Goal: Information Seeking & Learning: Find specific page/section

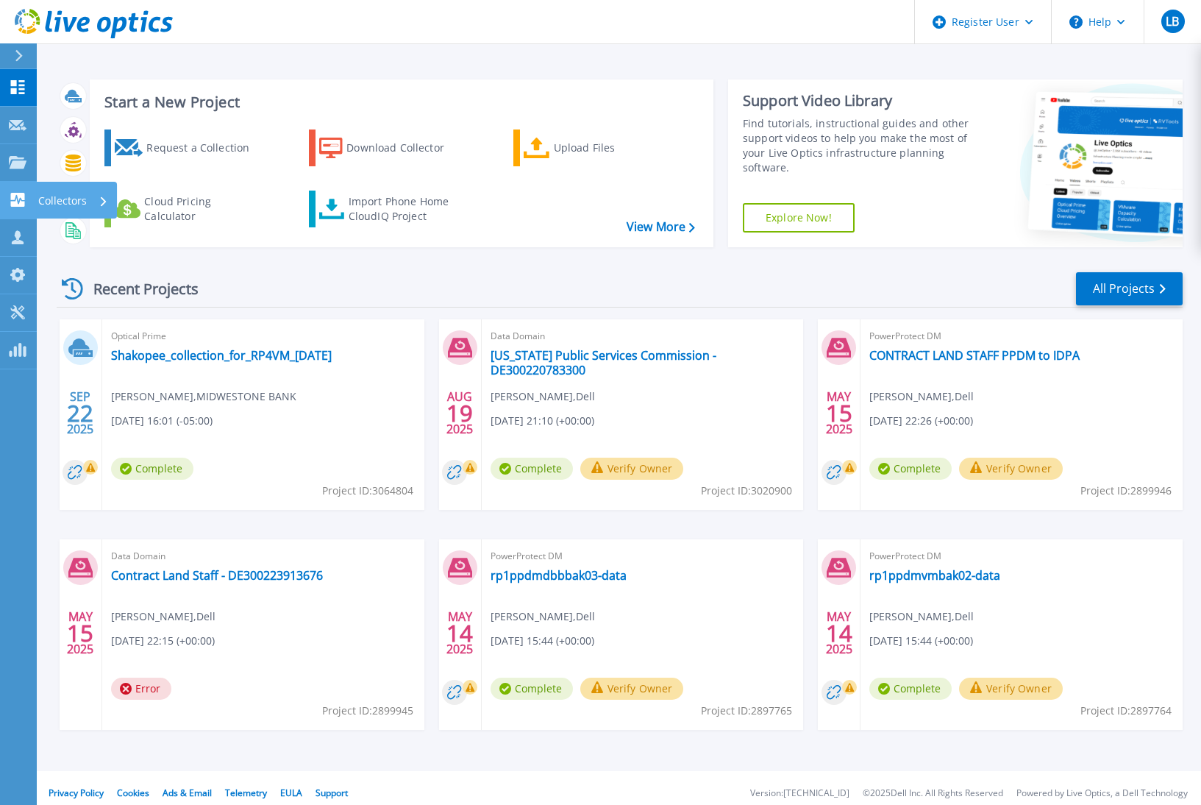
click at [36, 205] on div "Collectors" at bounding box center [76, 200] width 81 height 37
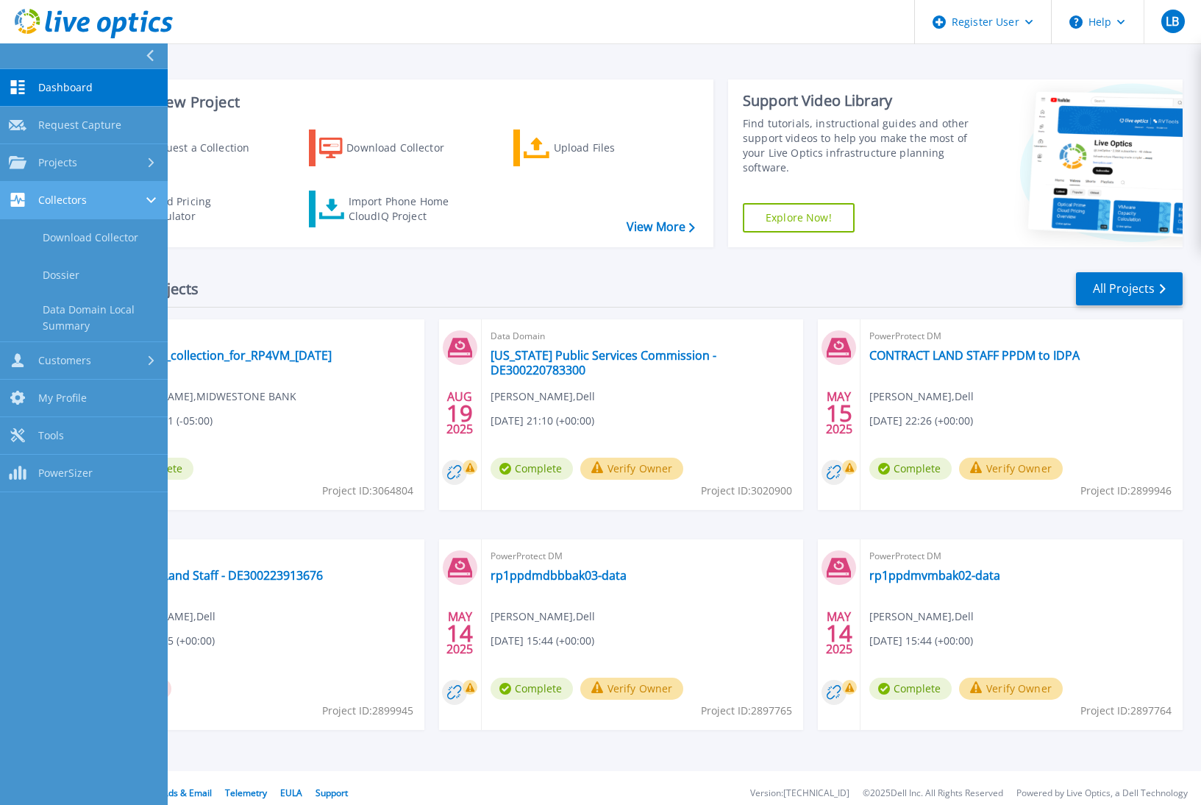
click at [57, 191] on link "Collectors Collectors" at bounding box center [84, 201] width 168 height 38
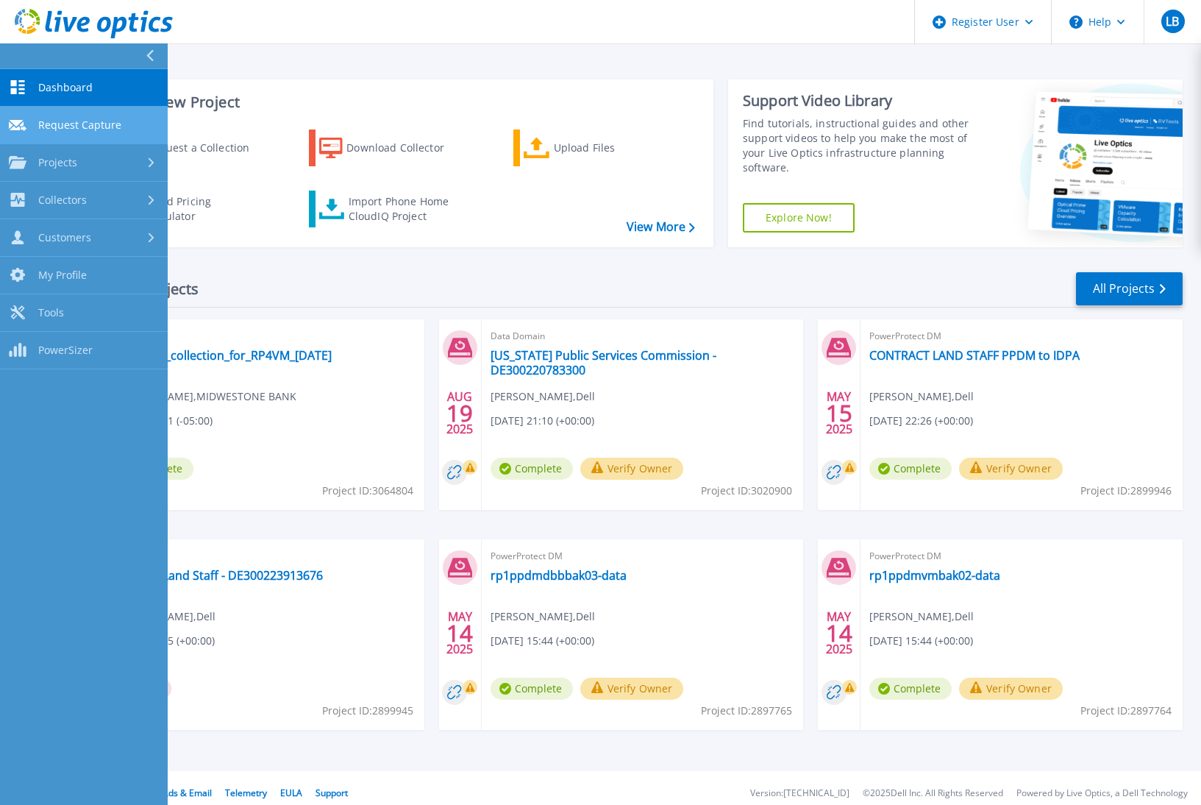
click at [67, 121] on span "Request Capture" at bounding box center [79, 124] width 83 height 13
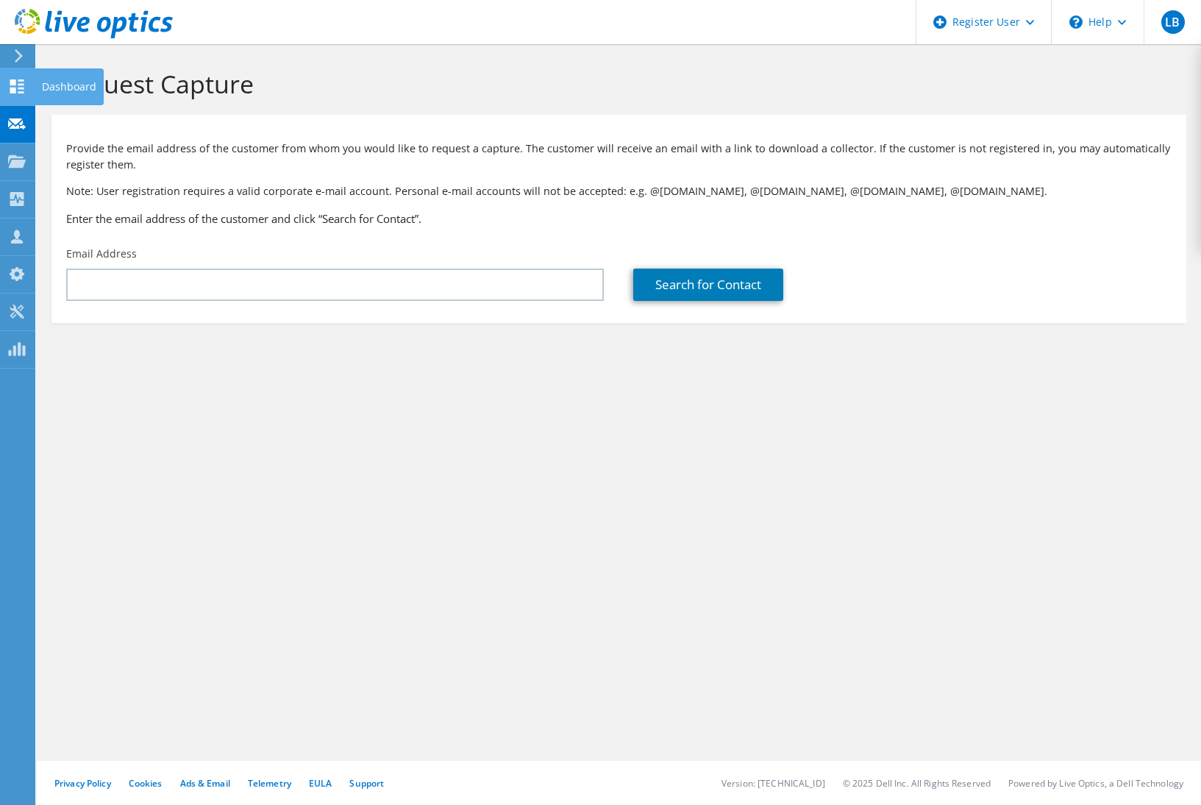
click at [24, 88] on use at bounding box center [17, 86] width 14 height 14
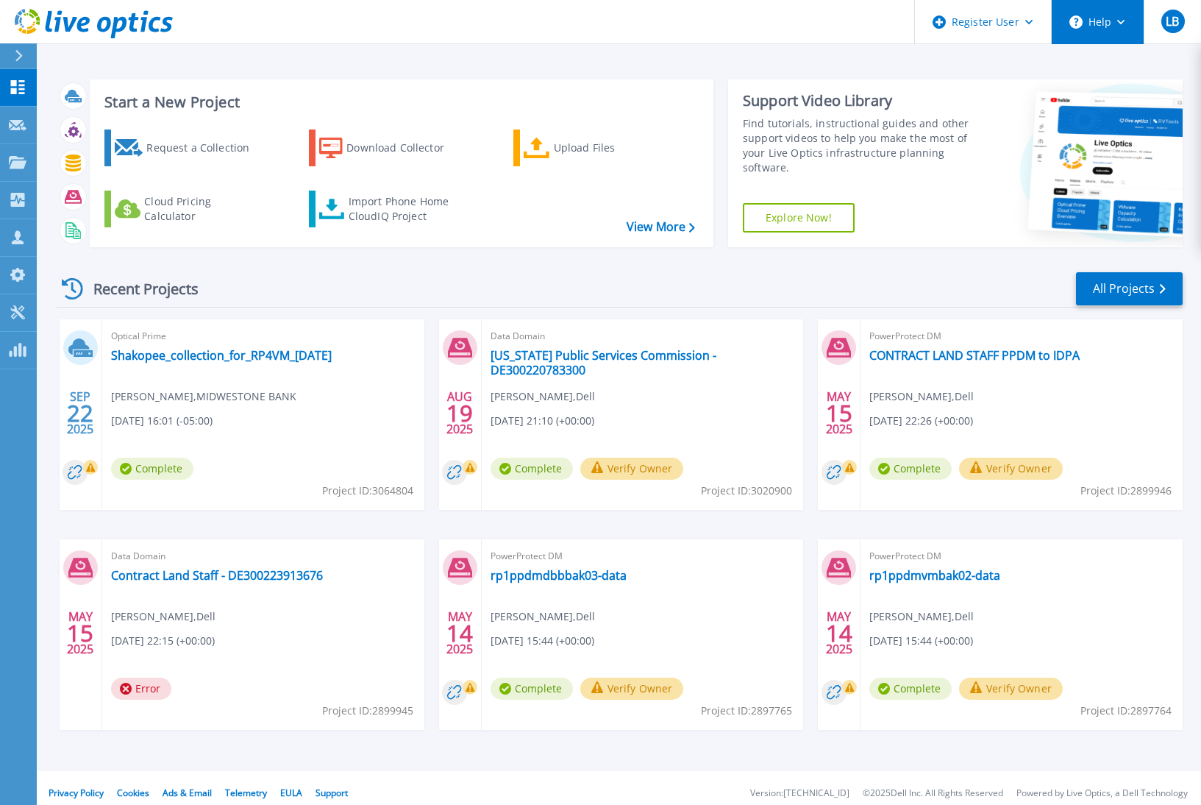
click at [1076, 29] on circle at bounding box center [1076, 21] width 13 height 13
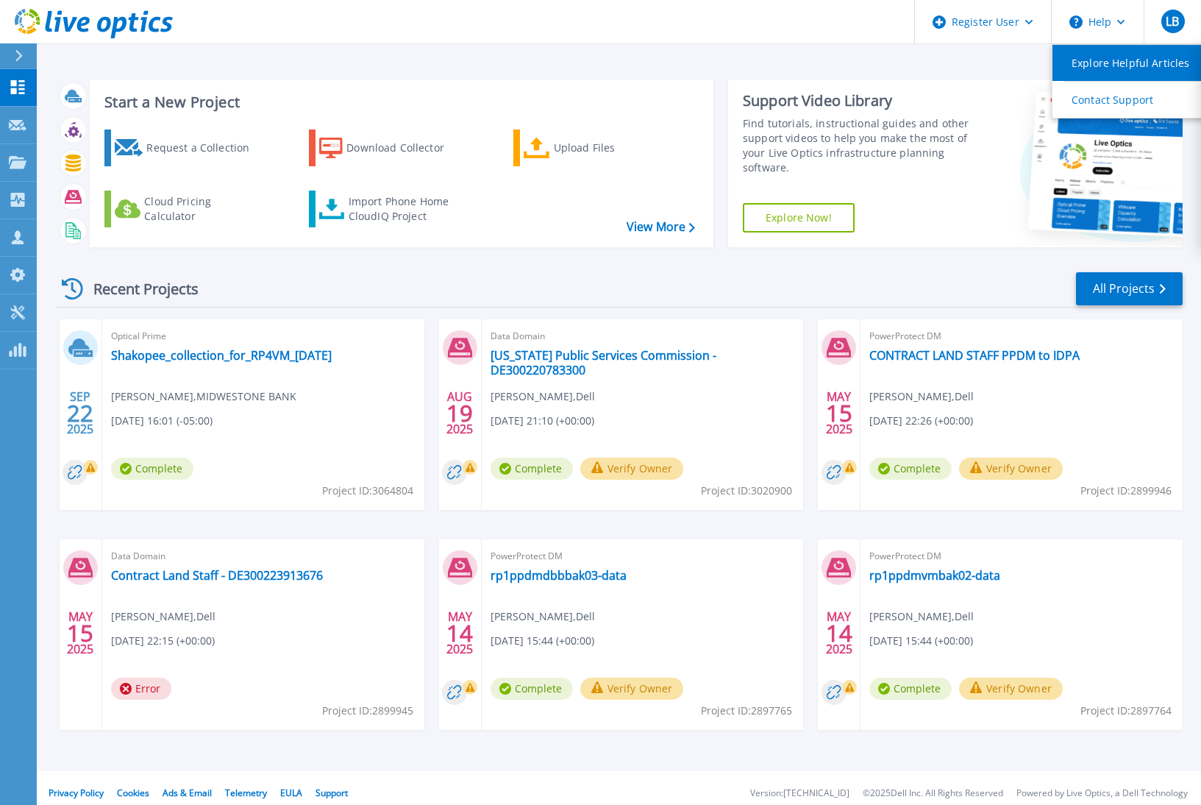
click at [1099, 52] on link "Explore Helpful Articles" at bounding box center [1135, 63] width 164 height 36
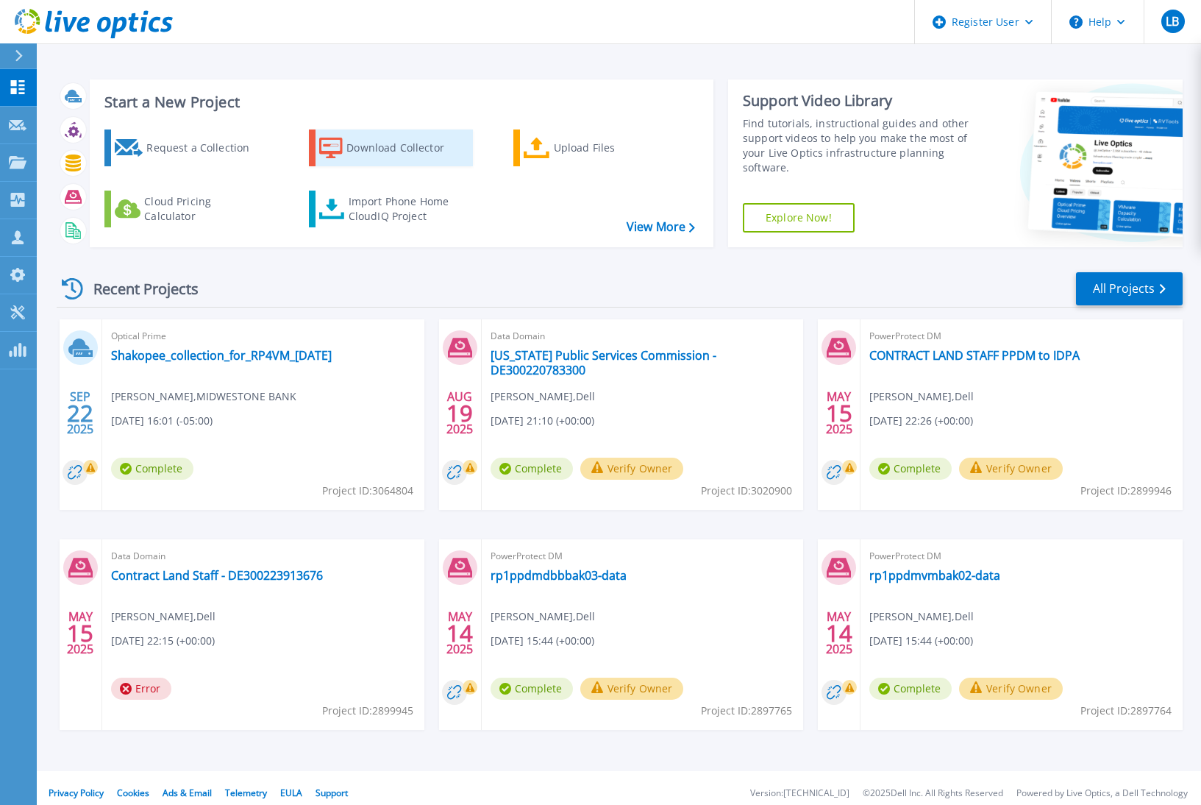
click at [347, 143] on div "Download Collector" at bounding box center [406, 147] width 118 height 29
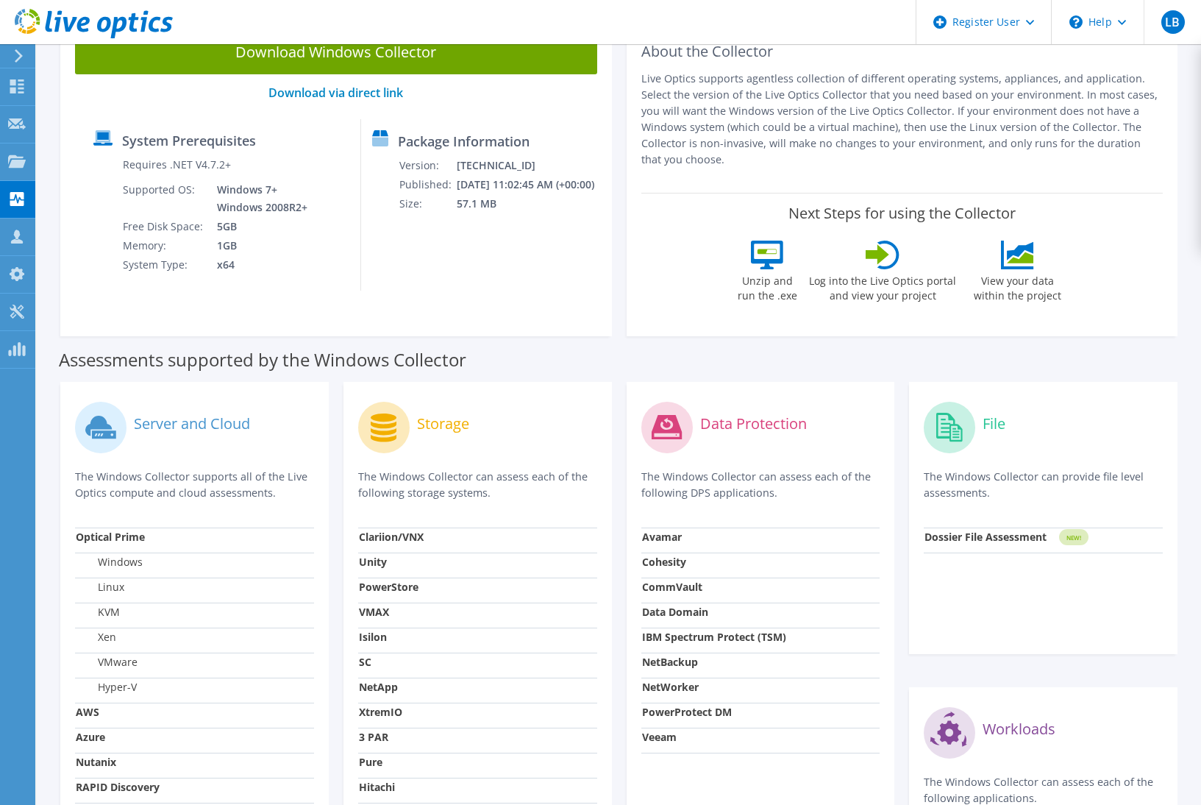
scroll to position [294, 0]
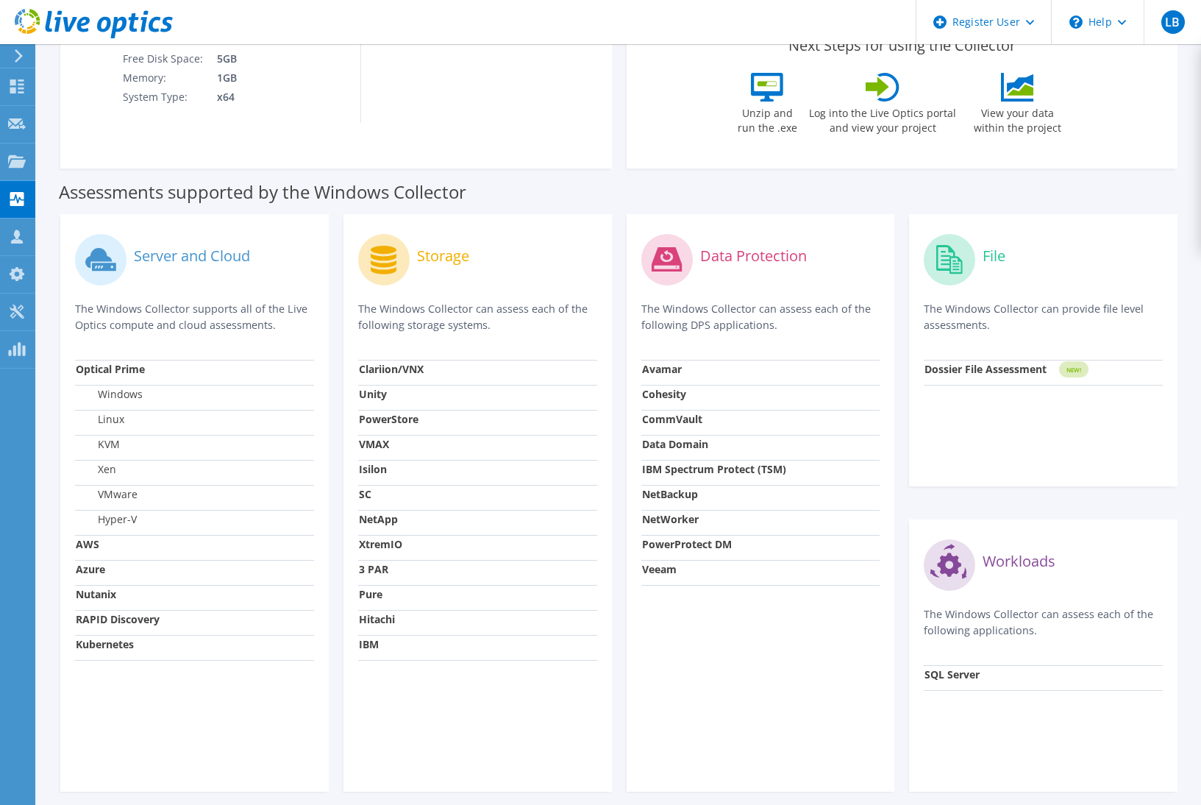
click at [663, 574] on strong "Veeam" at bounding box center [659, 569] width 35 height 14
click at [623, 587] on div "Data Protection The Windows Collector can assess each of the following DPS appl…" at bounding box center [760, 503] width 283 height 578
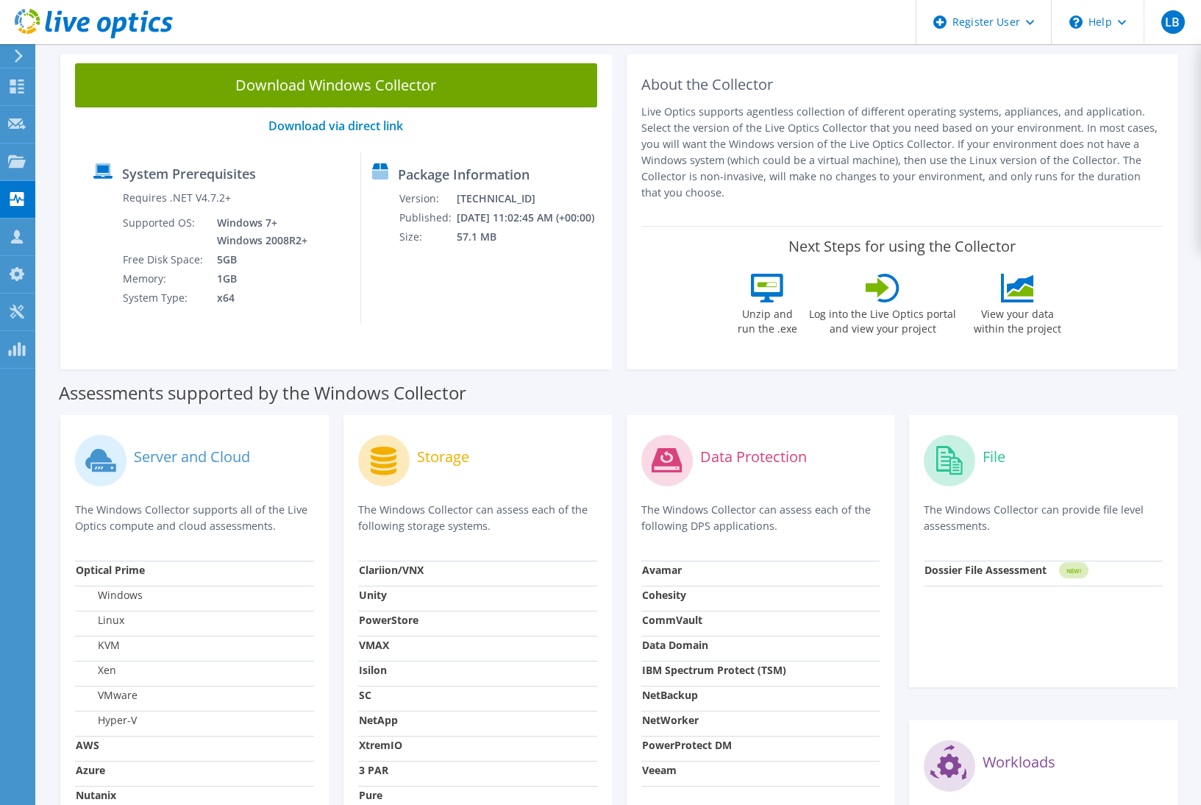
scroll to position [0, 0]
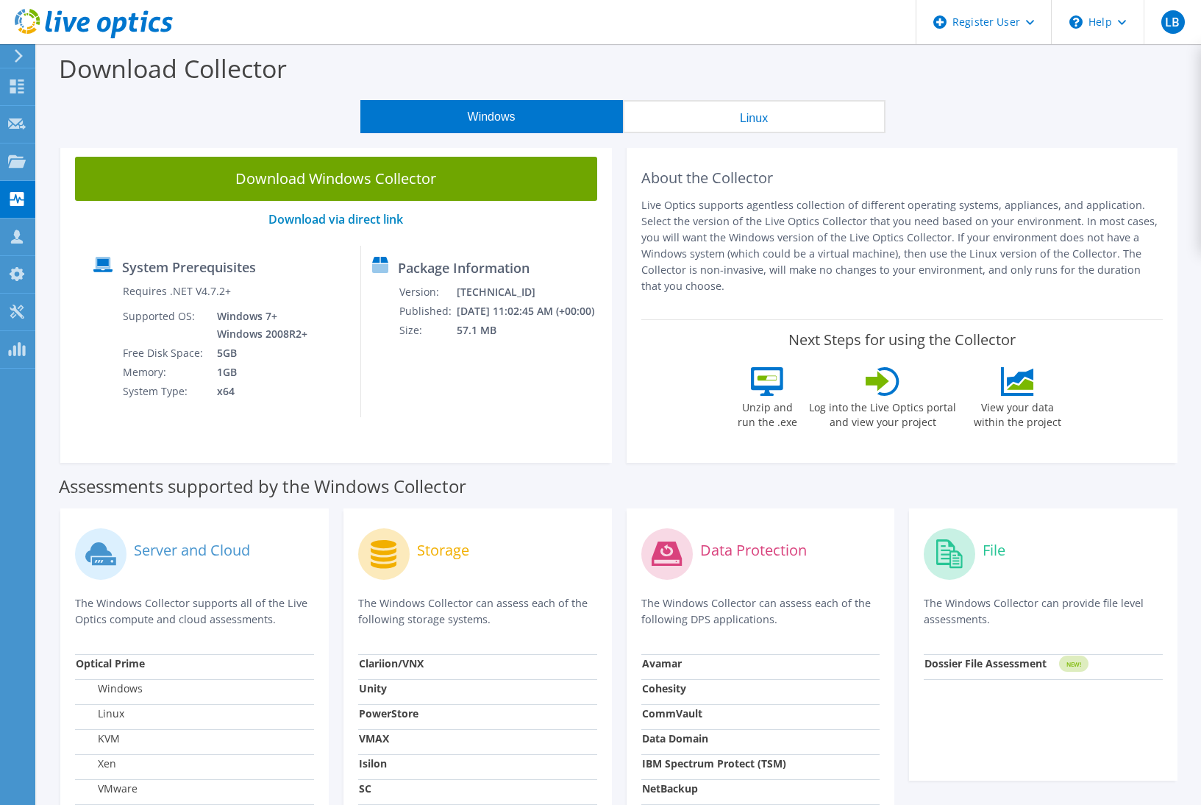
click at [728, 127] on button "Linux" at bounding box center [754, 116] width 263 height 33
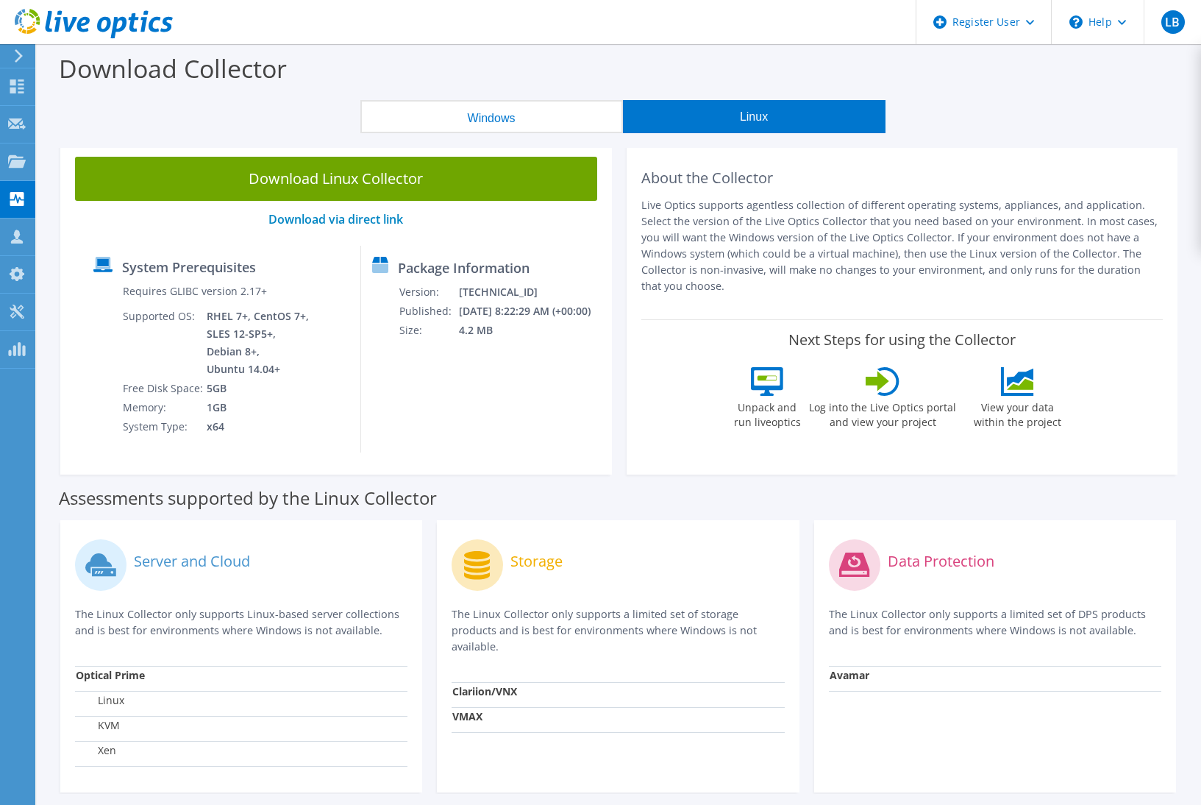
click at [545, 120] on button "Windows" at bounding box center [492, 116] width 263 height 33
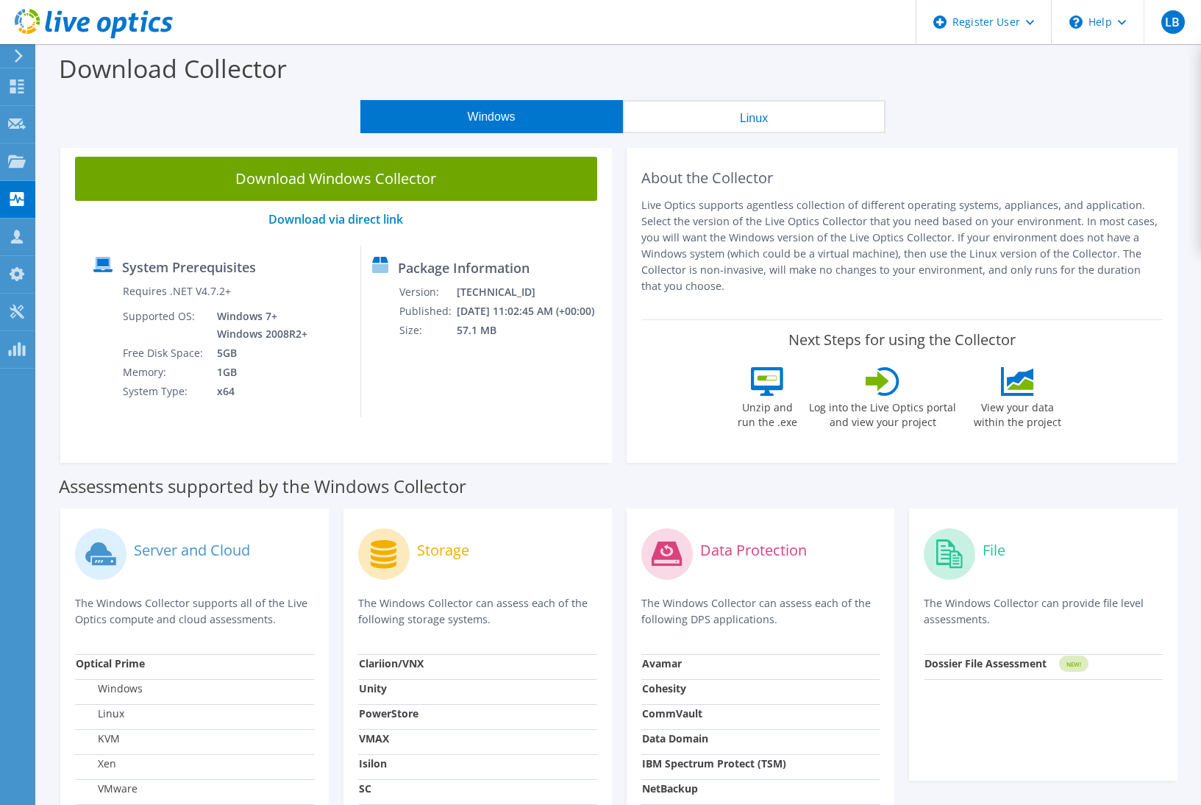
click at [699, 121] on button "Linux" at bounding box center [754, 116] width 263 height 33
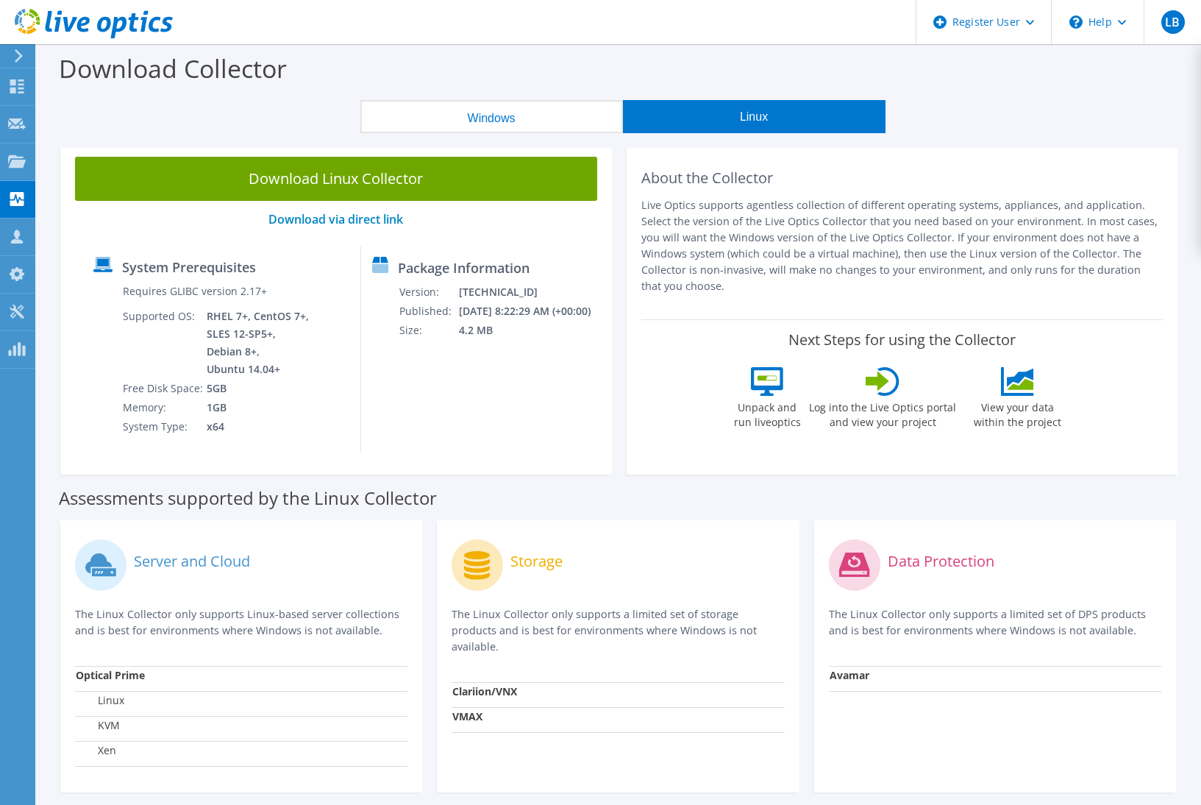
click at [542, 118] on button "Windows" at bounding box center [492, 116] width 263 height 33
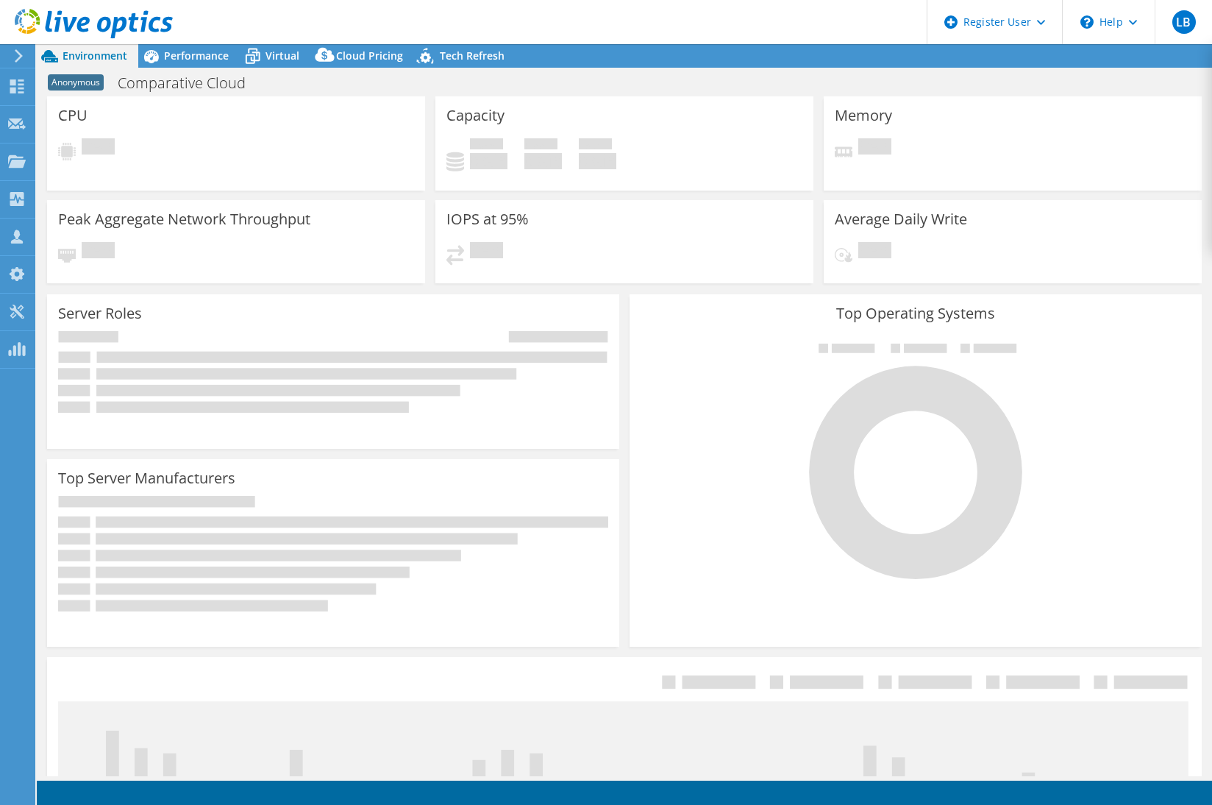
select select "USD"
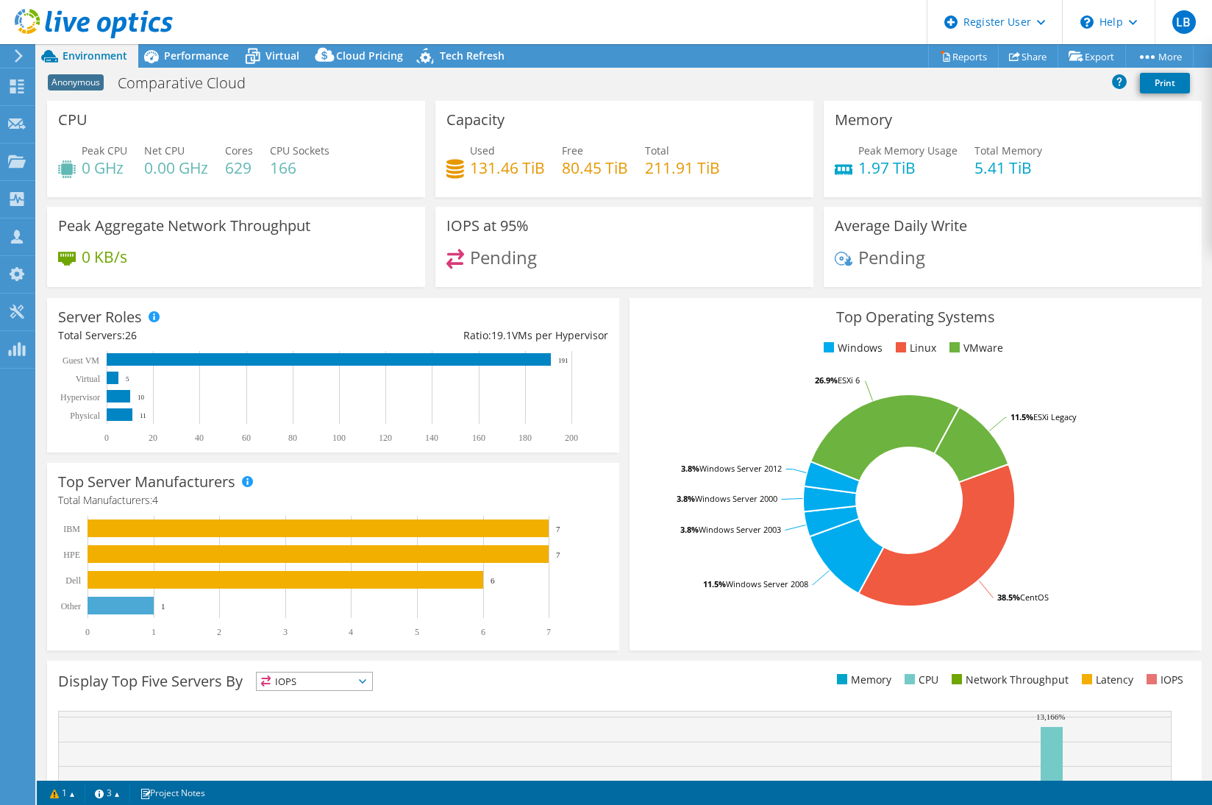
click at [625, 429] on div "Top Operating Systems Windows Linux VMware 38.5% CentOS 11.5% Windows Server 20…" at bounding box center [916, 474] width 583 height 363
click at [177, 57] on span "Performance" at bounding box center [196, 56] width 65 height 14
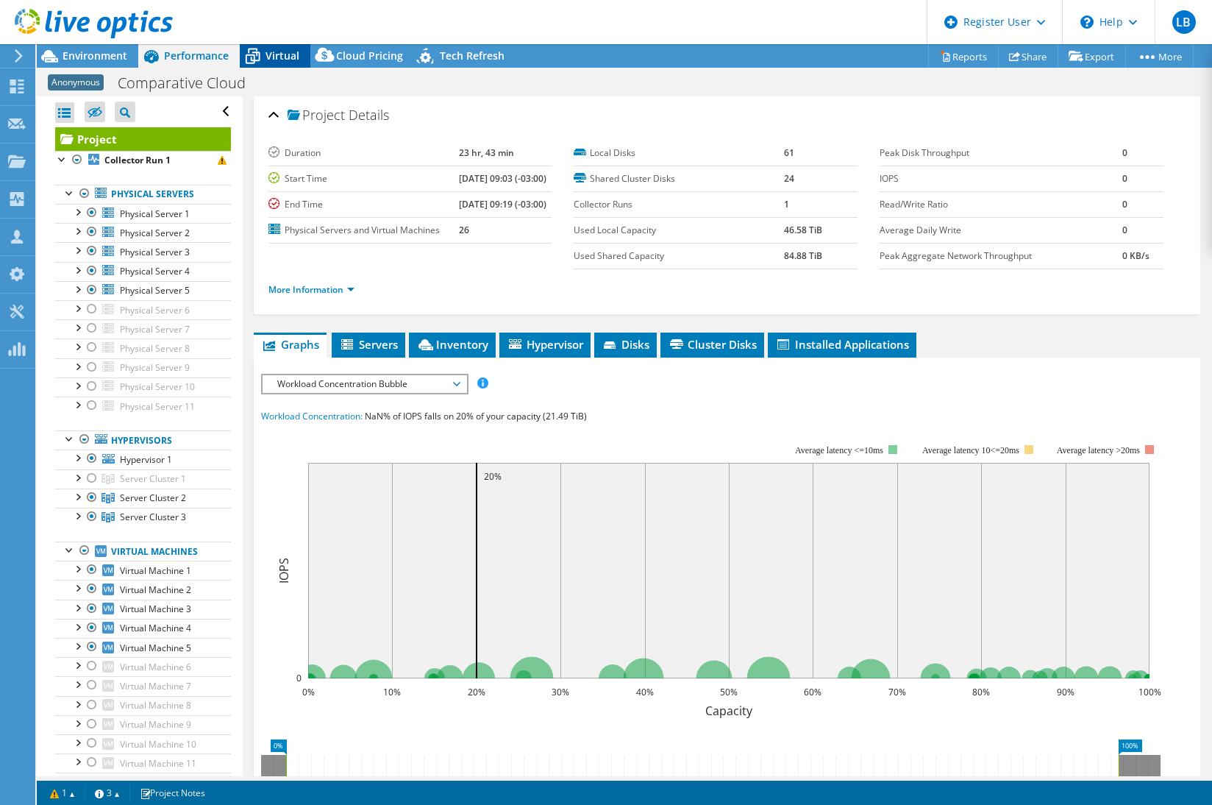
click at [277, 49] on span "Virtual" at bounding box center [283, 56] width 34 height 14
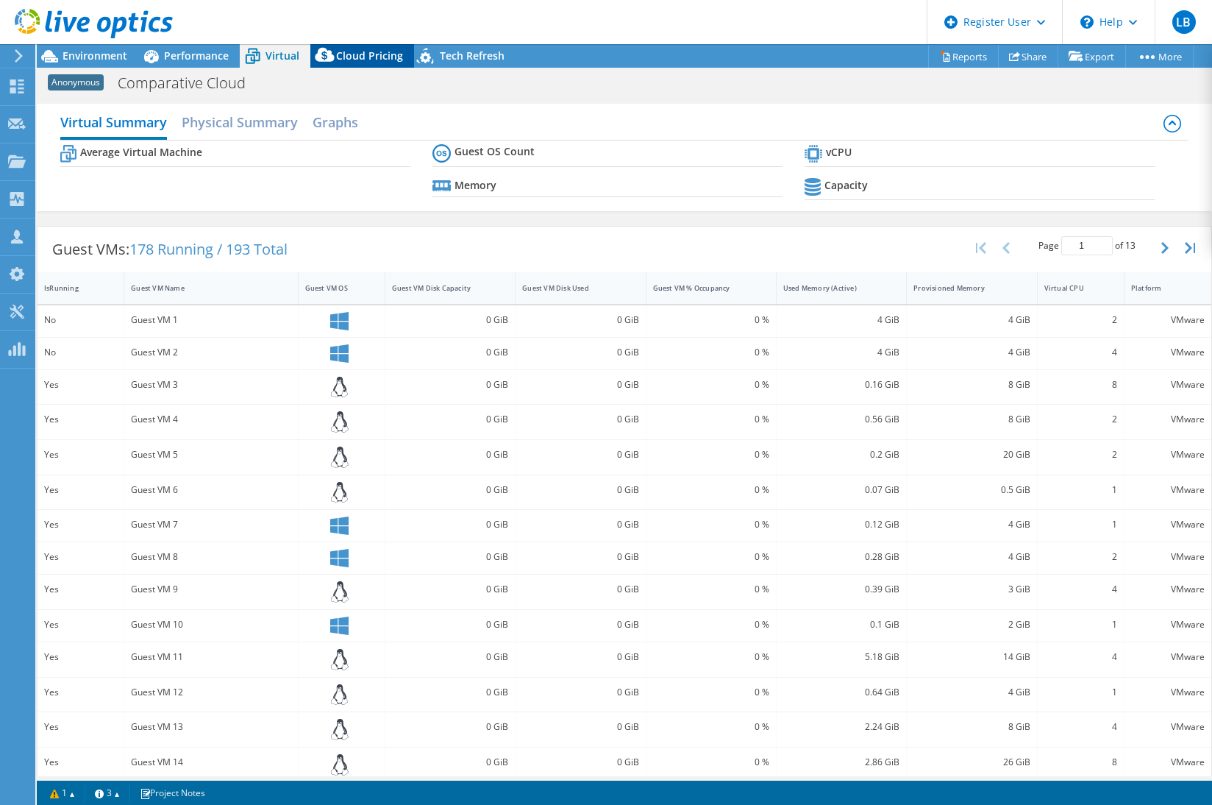
click at [349, 49] on span "Cloud Pricing" at bounding box center [369, 56] width 67 height 14
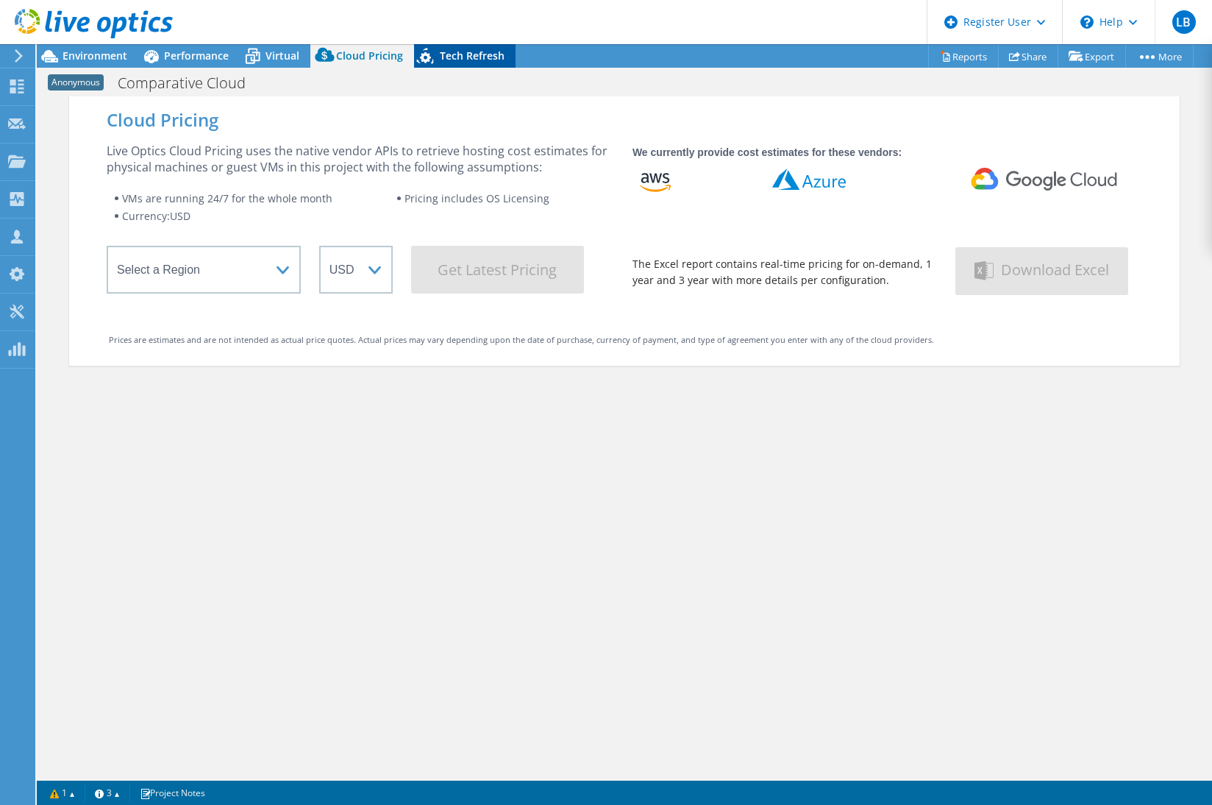
click at [452, 55] on span "Tech Refresh" at bounding box center [472, 56] width 65 height 14
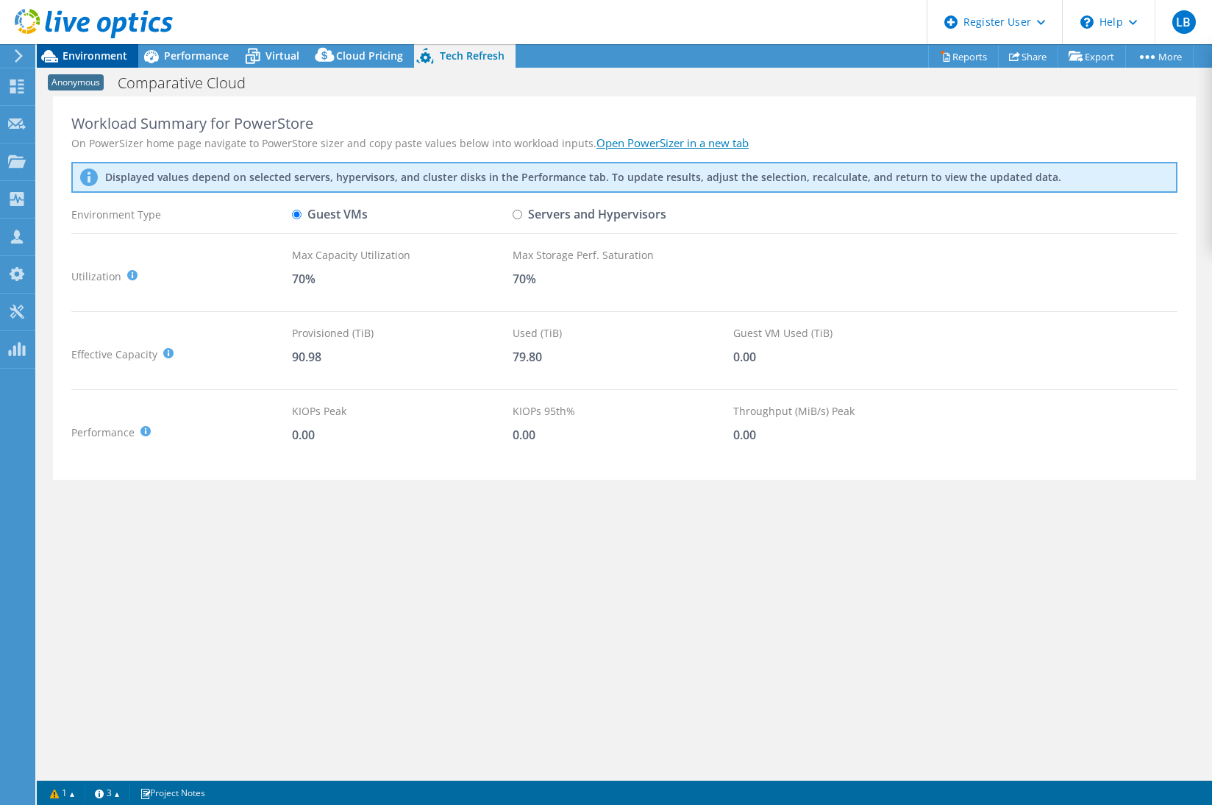
click at [109, 57] on span "Environment" at bounding box center [95, 56] width 65 height 14
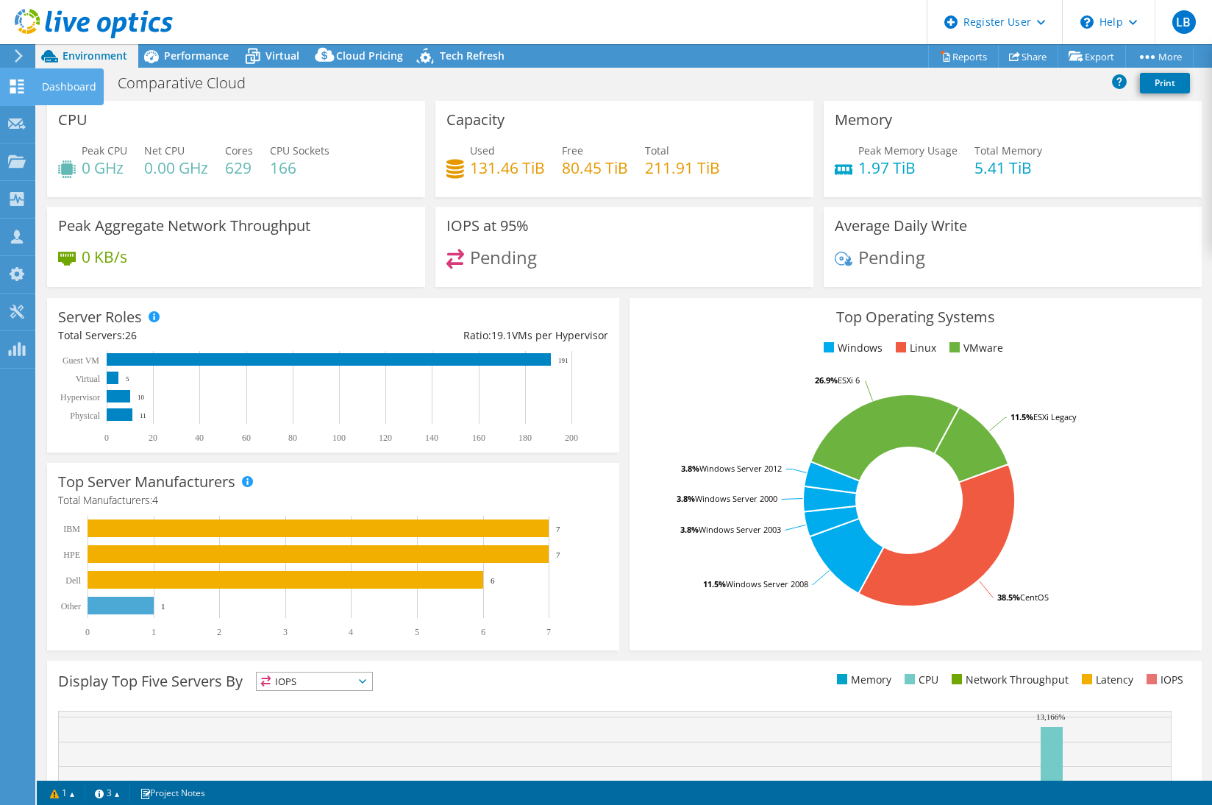
click at [9, 79] on icon at bounding box center [17, 86] width 18 height 14
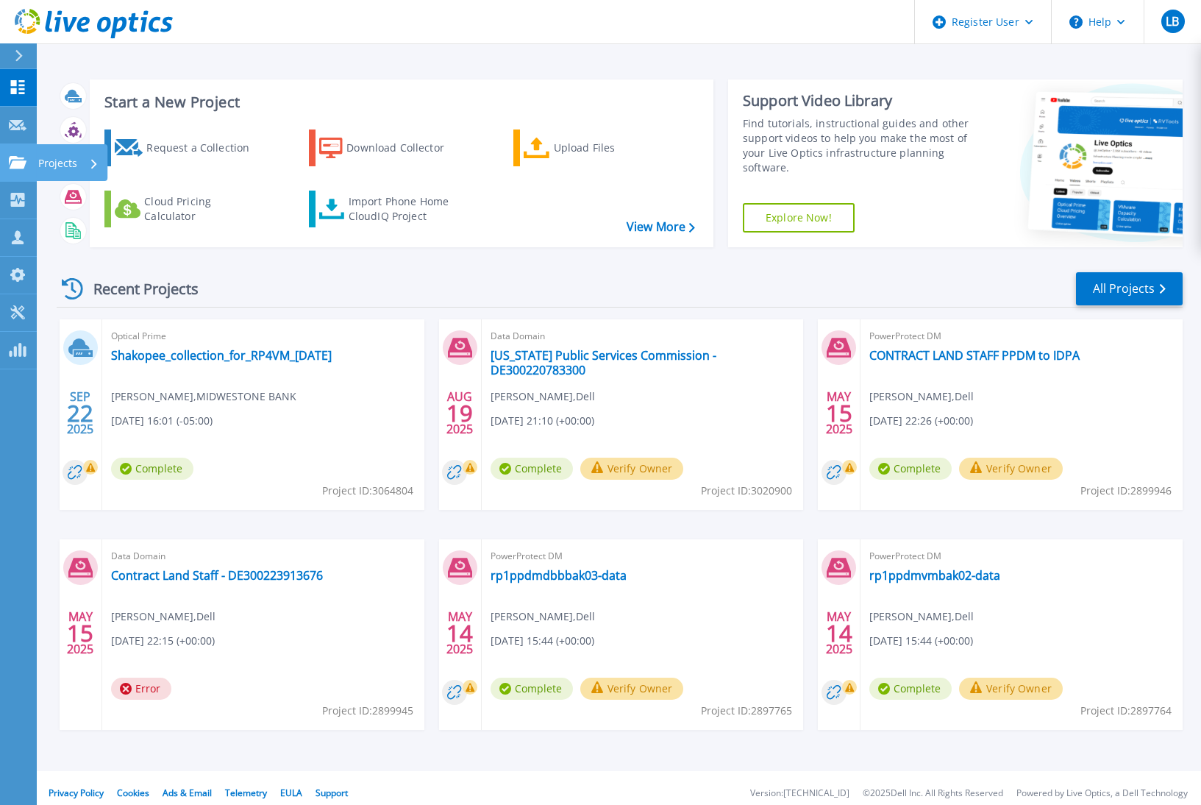
click at [21, 156] on icon at bounding box center [18, 162] width 18 height 13
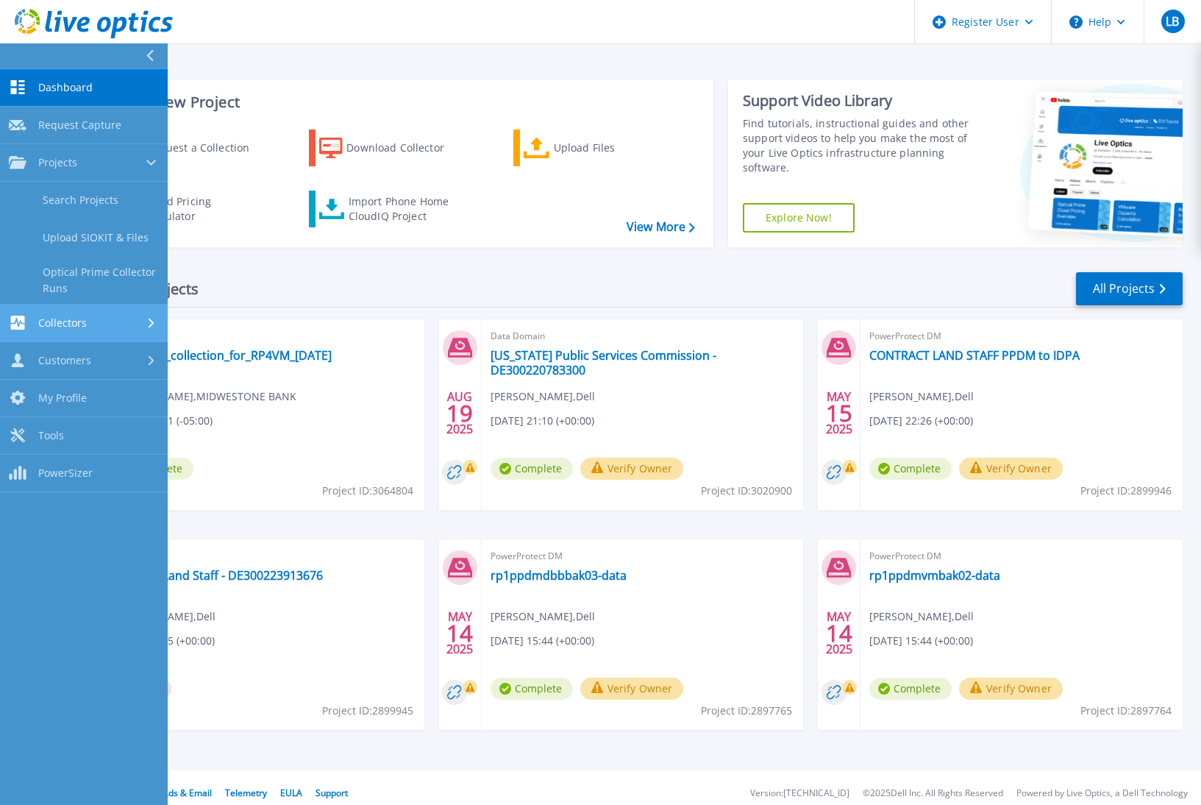
click at [90, 322] on div "Collectors" at bounding box center [84, 323] width 150 height 14
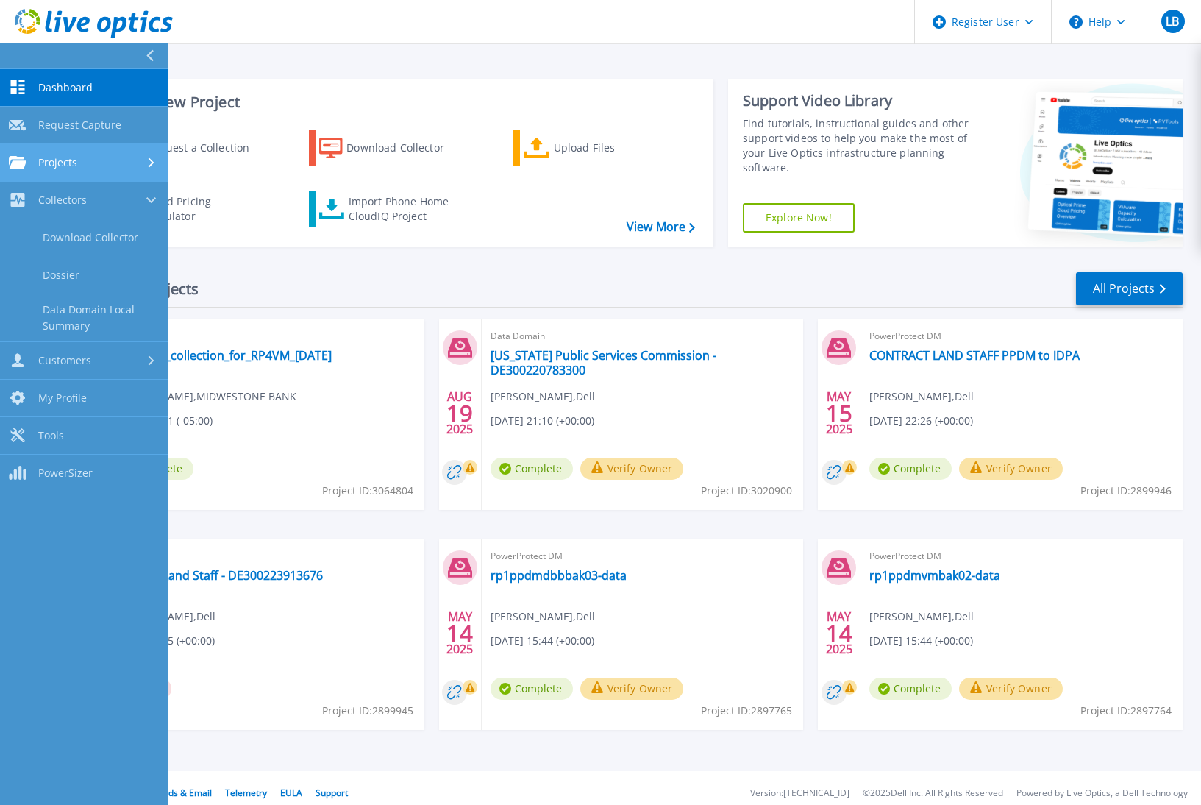
click at [87, 160] on div "Projects" at bounding box center [84, 162] width 150 height 13
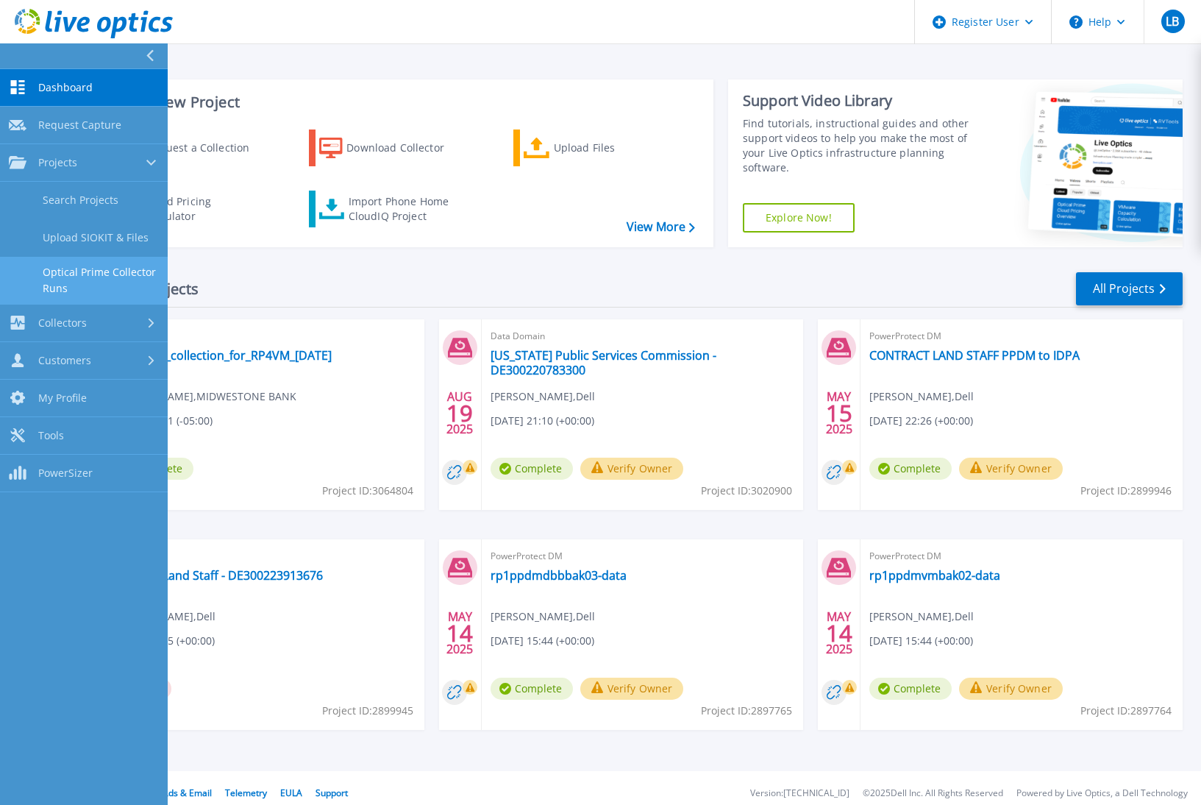
click at [87, 277] on link "Optical Prime Collector Runs" at bounding box center [84, 280] width 168 height 47
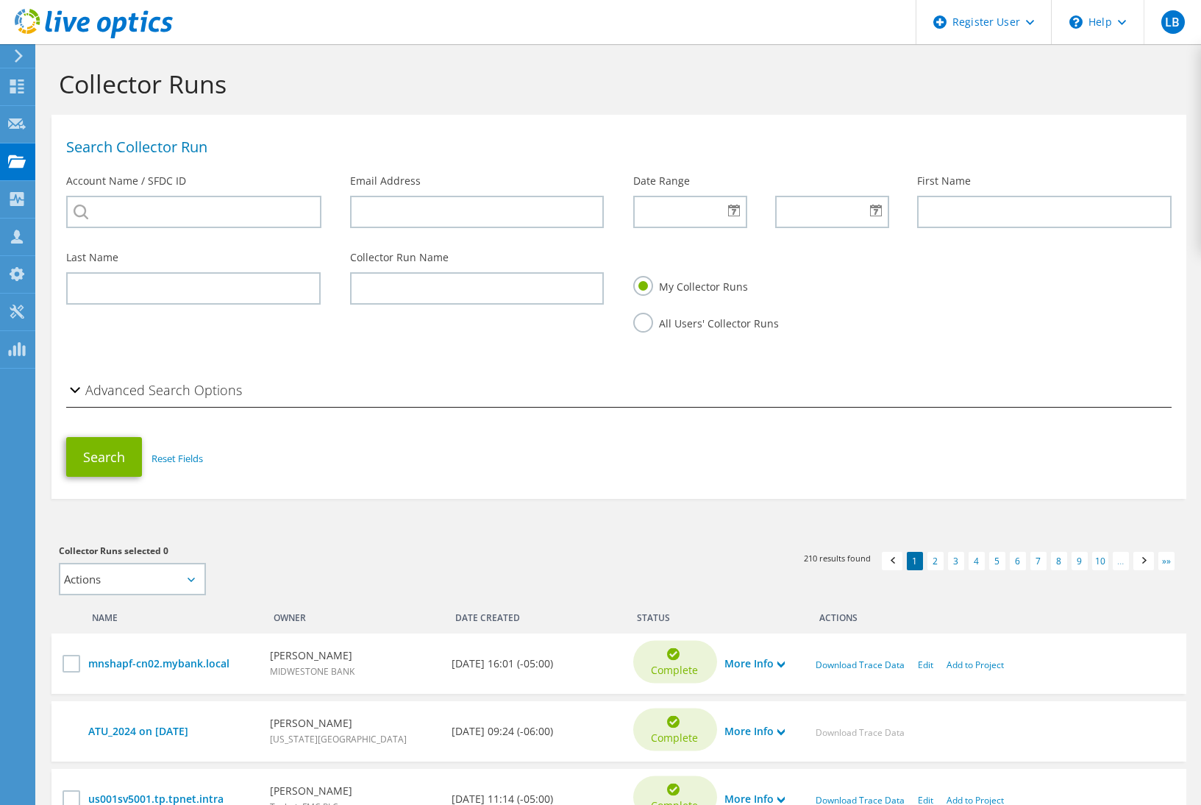
click at [484, 511] on section "Collector Runs Search Collector Run Account Name / SFDC ID Email Address Date R…" at bounding box center [619, 729] width 1165 height 1370
click at [658, 324] on label "All Users' Collector Runs" at bounding box center [706, 322] width 146 height 18
click at [0, 0] on input "All Users' Collector Runs" at bounding box center [0, 0] width 0 height 0
click at [455, 285] on input "text" at bounding box center [477, 288] width 255 height 32
type input "veeam"
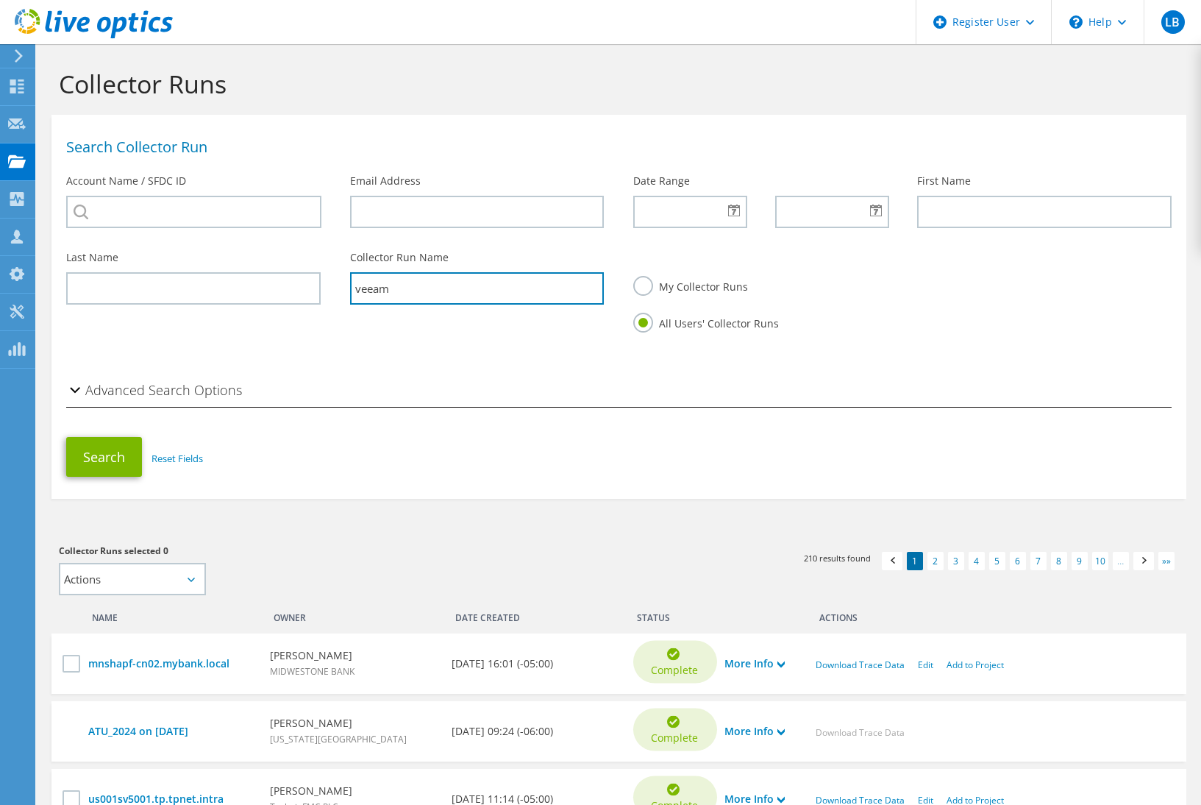
click at [66, 437] on button "Search" at bounding box center [104, 457] width 76 height 40
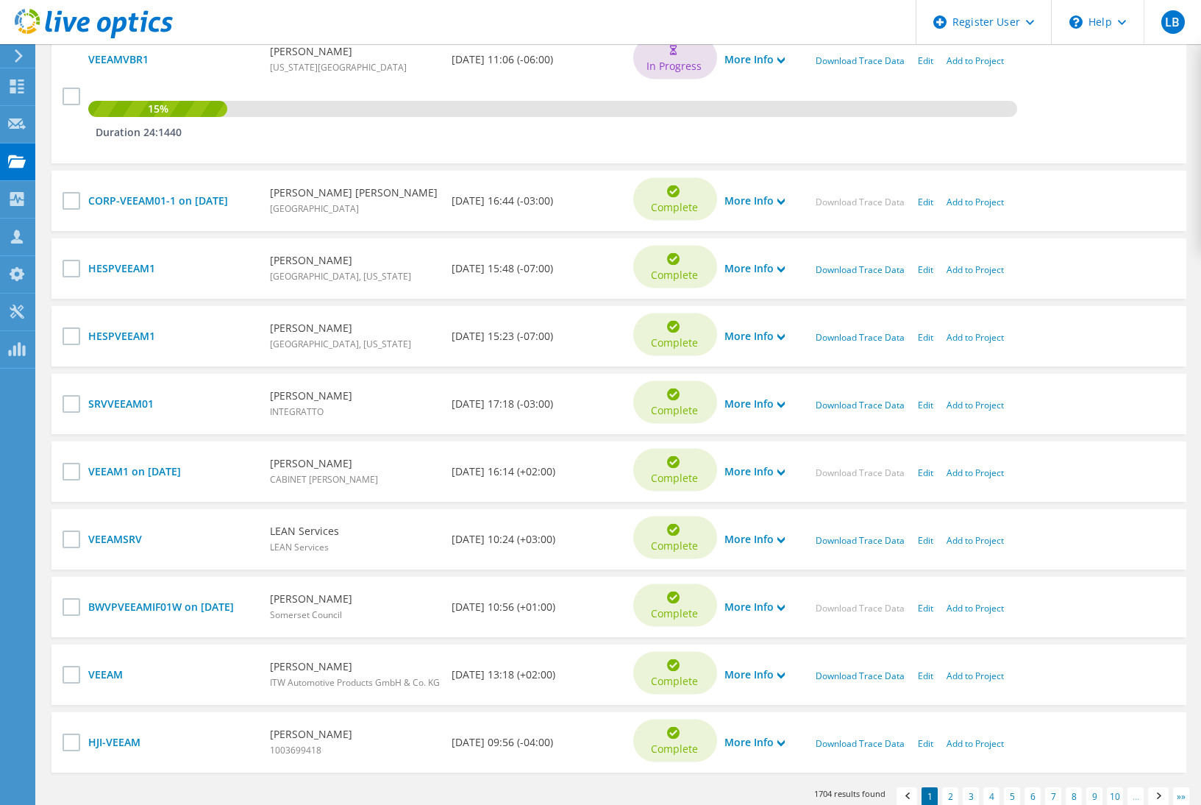
scroll to position [683, 0]
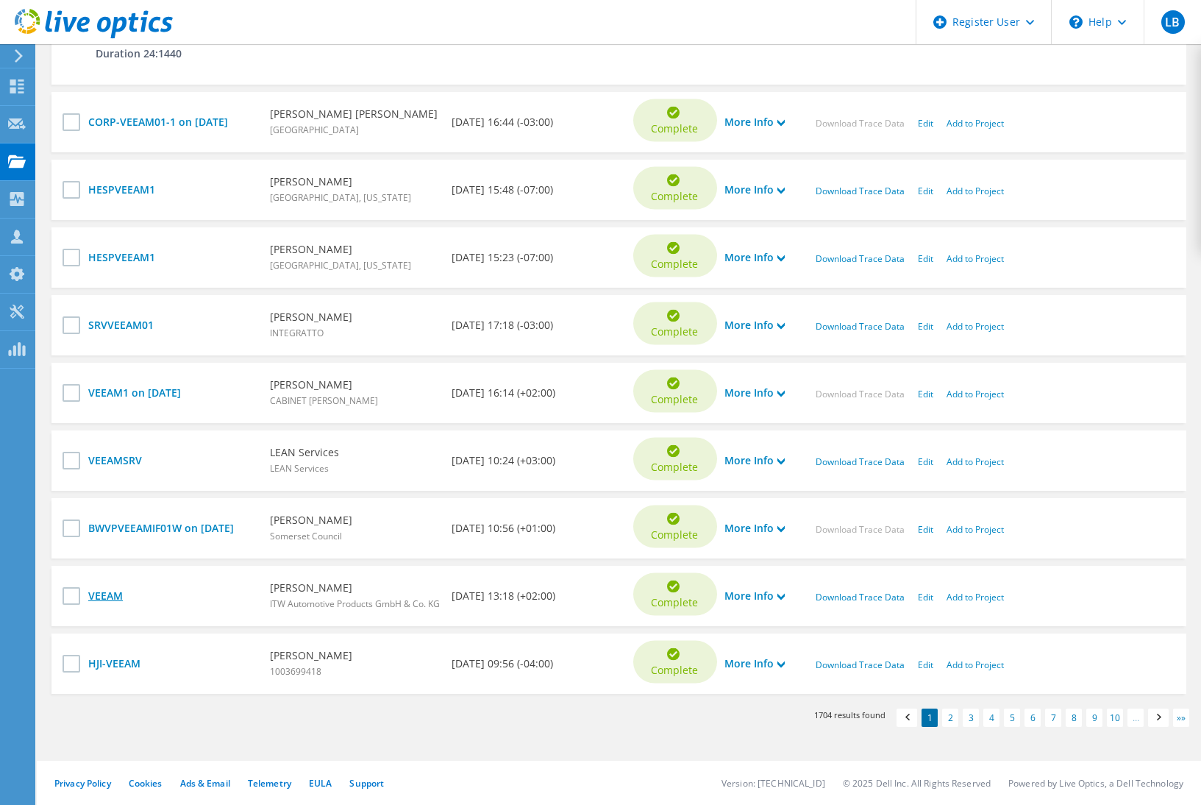
click at [109, 592] on link "VEEAM" at bounding box center [171, 596] width 167 height 16
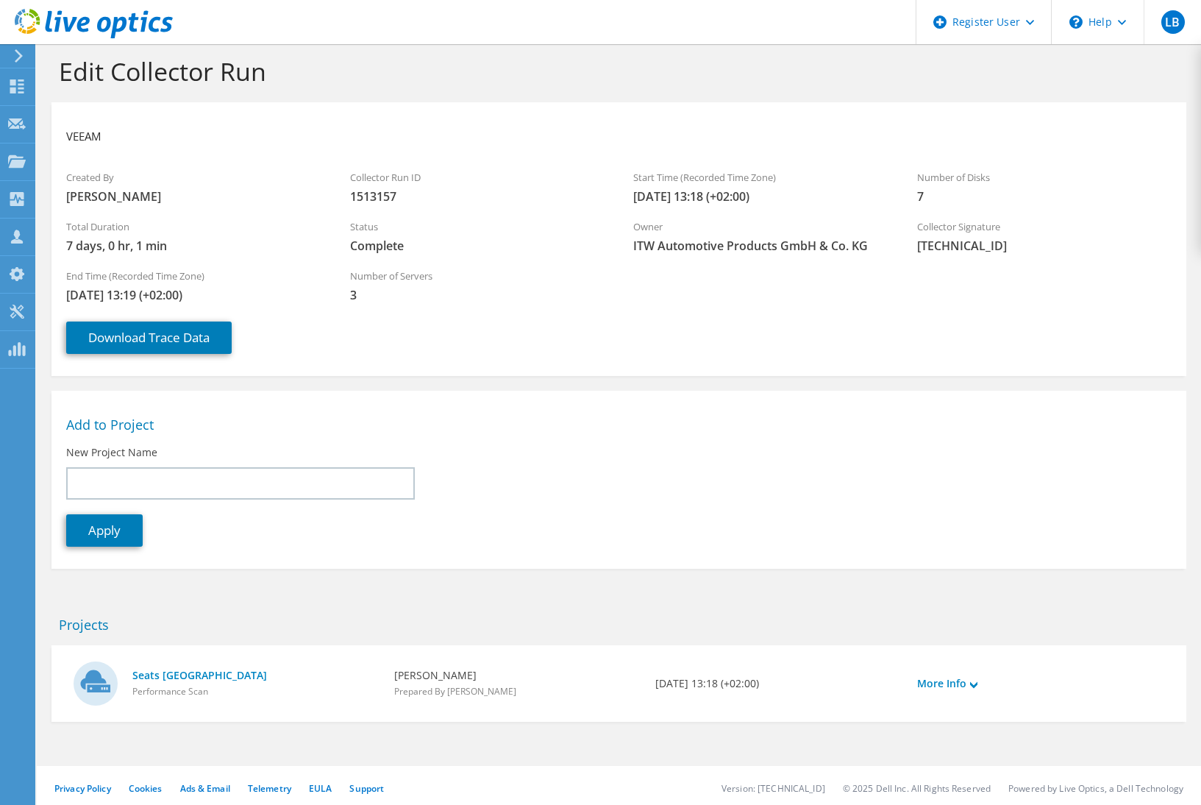
scroll to position [18, 0]
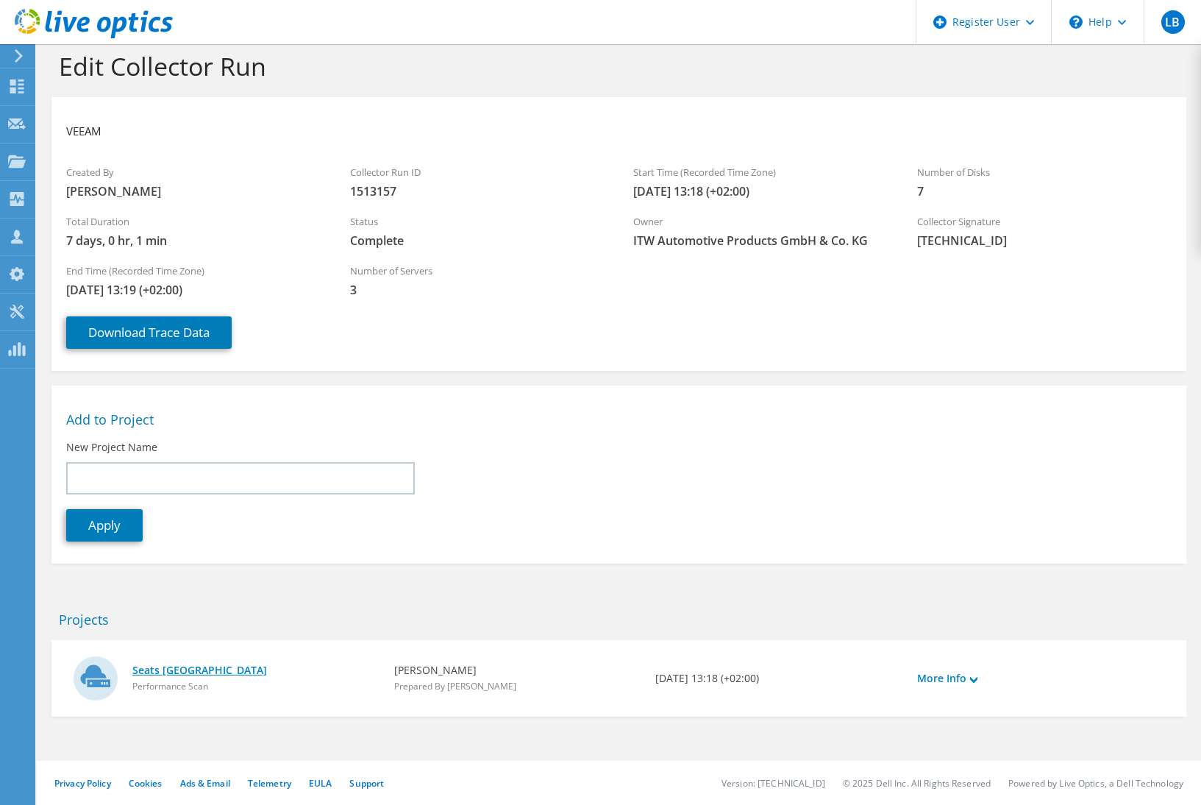
click at [180, 675] on link "Seats [GEOGRAPHIC_DATA]" at bounding box center [255, 670] width 247 height 16
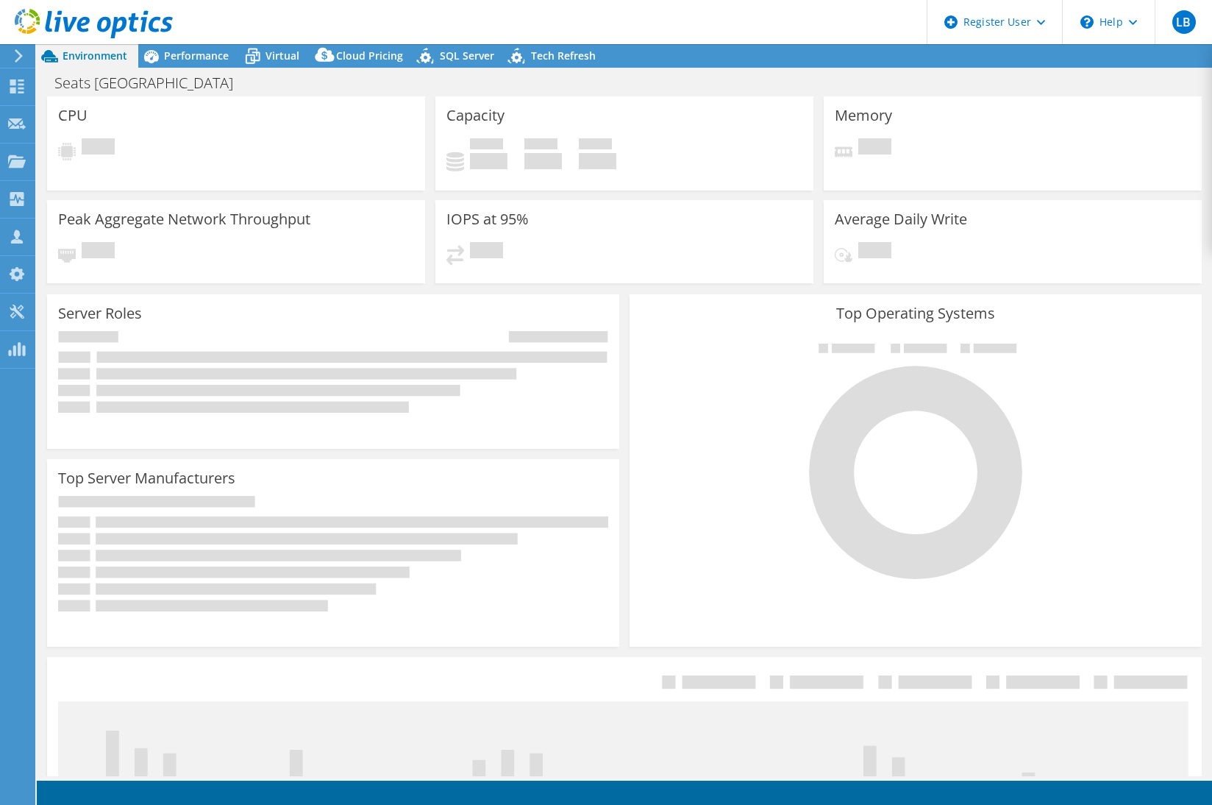
select select "EUFrankfurt"
select select "USD"
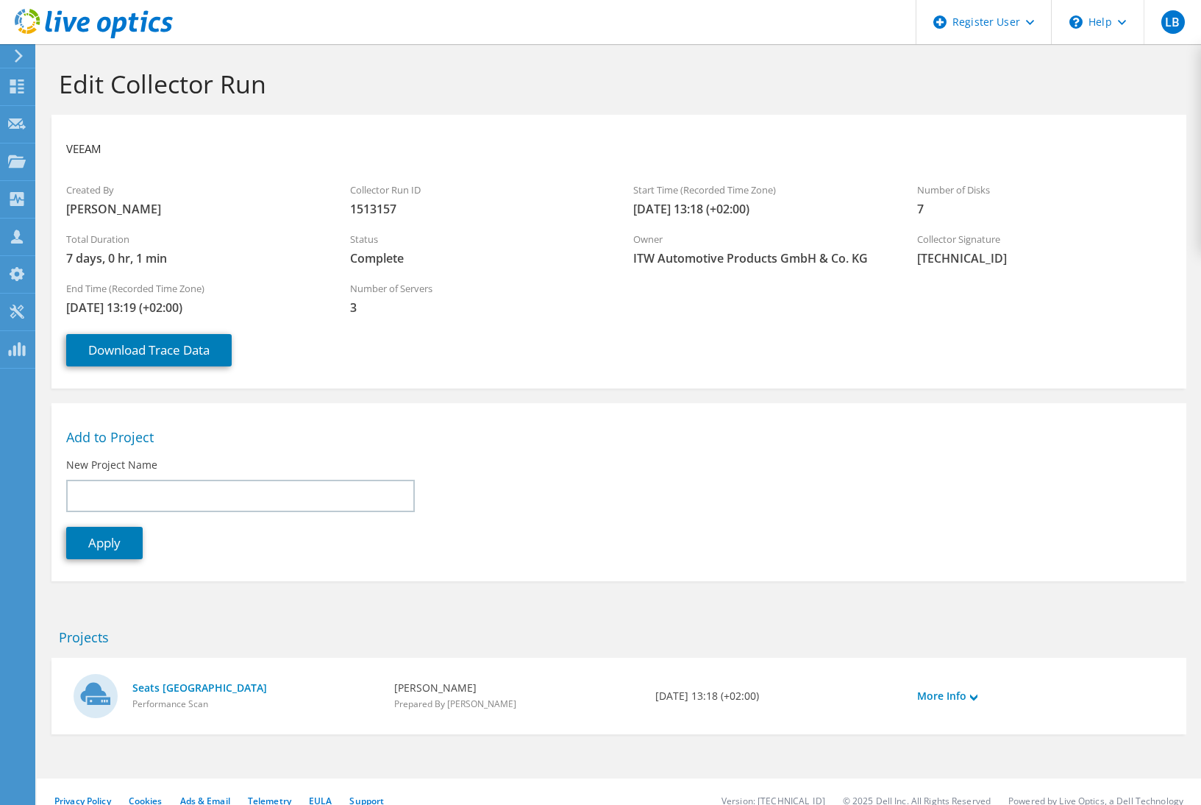
scroll to position [18, 0]
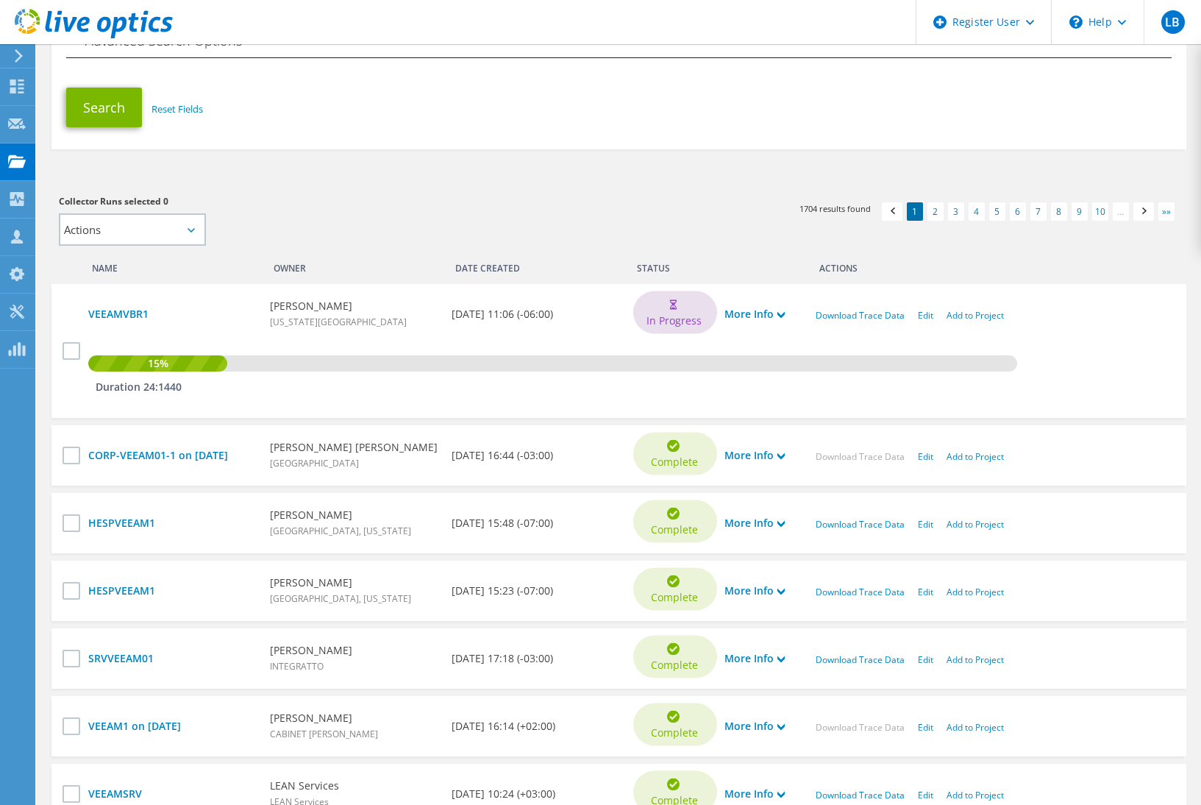
scroll to position [462, 0]
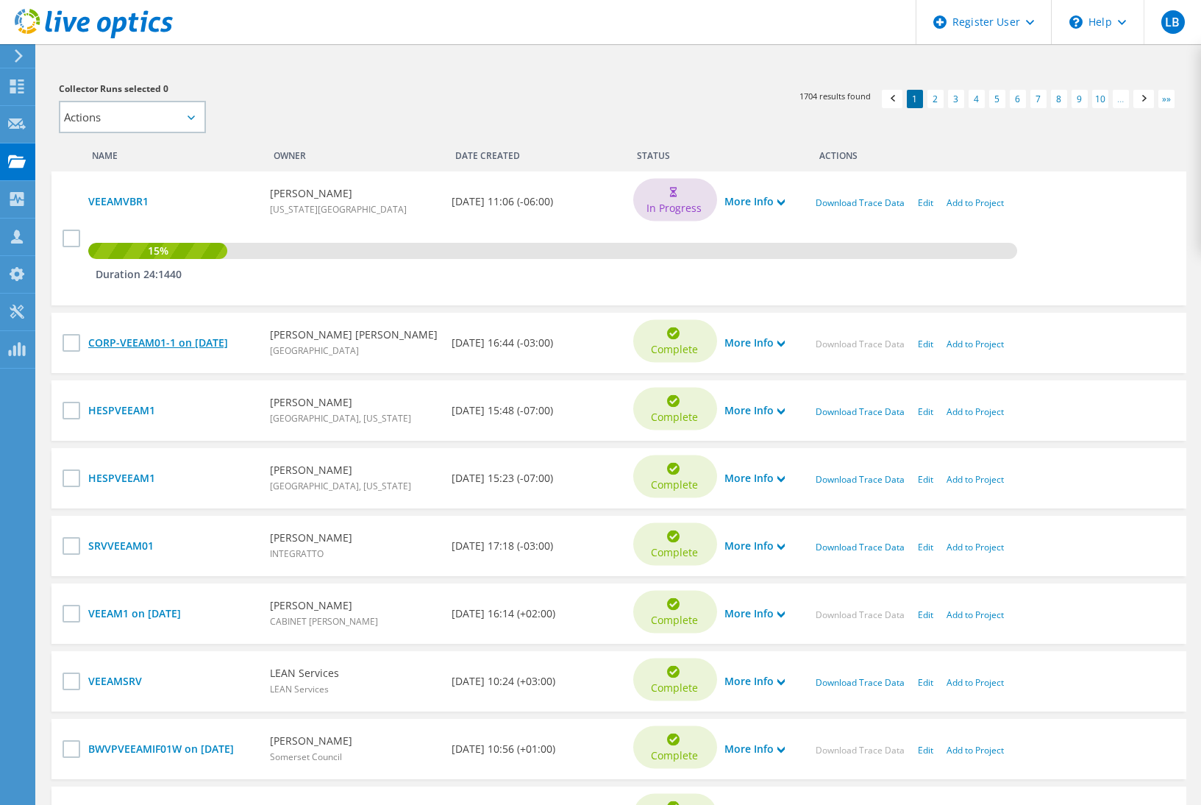
click at [145, 346] on link "CORP-VEEAM01-1 on [DATE]" at bounding box center [171, 343] width 167 height 16
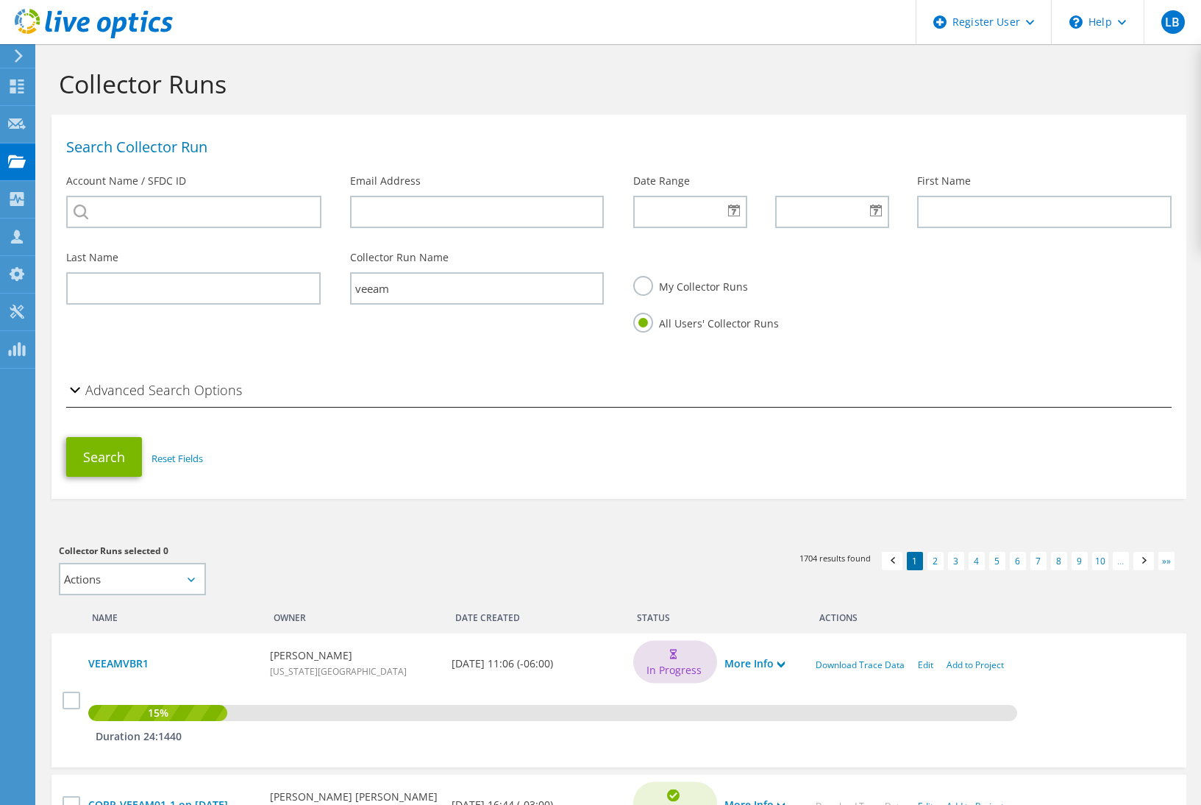
scroll to position [451, 0]
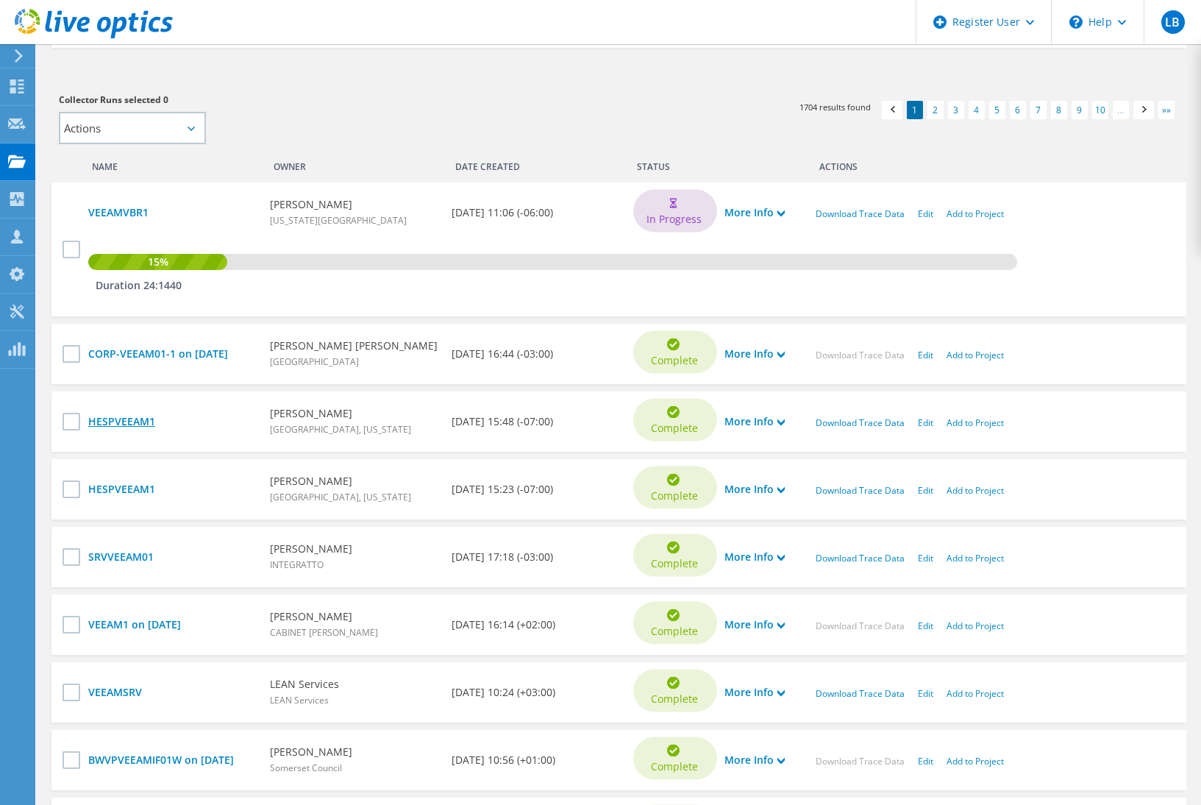
click at [135, 422] on link "HESPVEEAM1" at bounding box center [171, 421] width 167 height 16
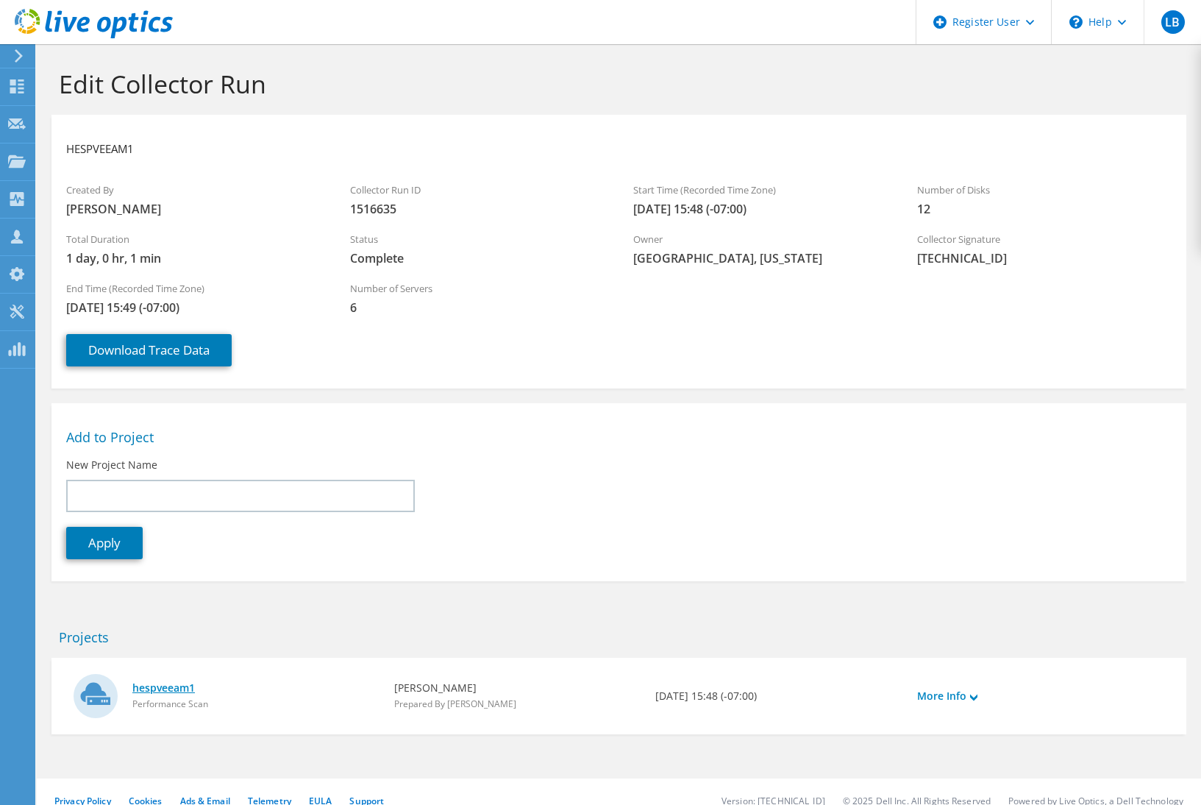
click at [163, 690] on link "hespveeam1" at bounding box center [255, 688] width 247 height 16
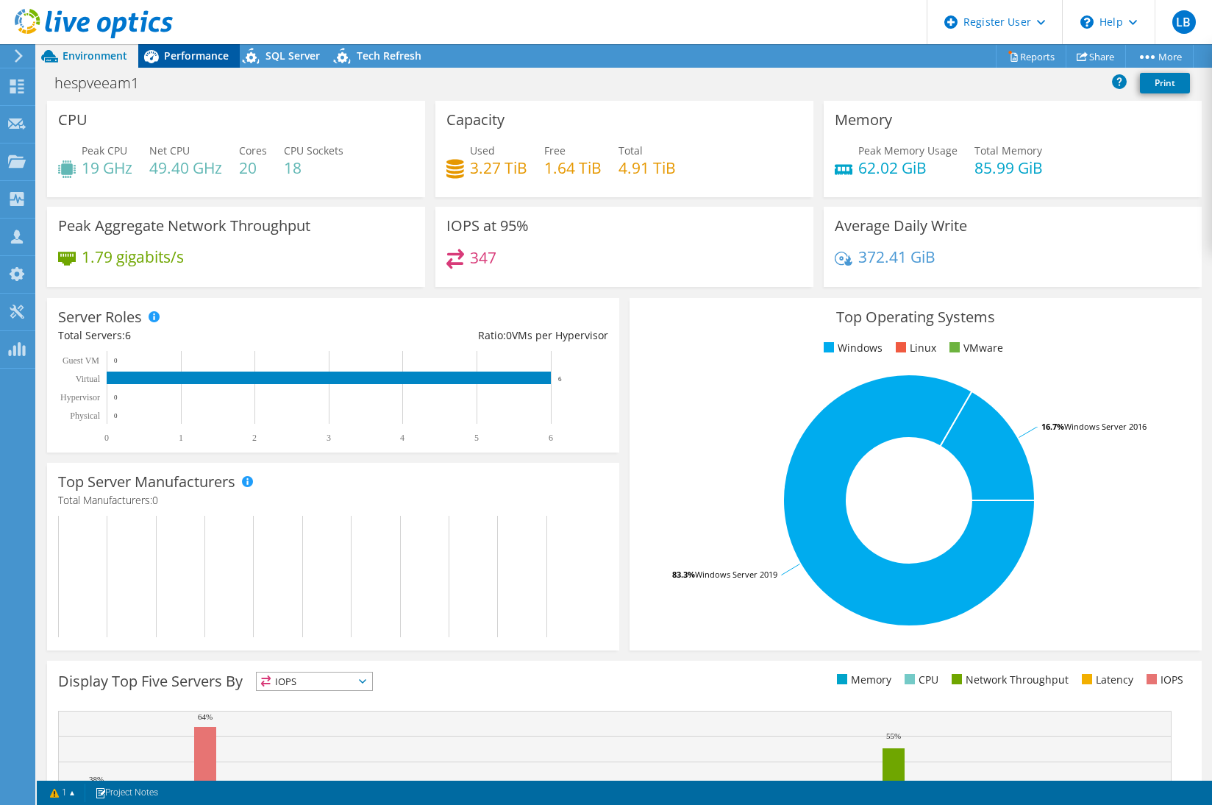
click at [210, 52] on span "Performance" at bounding box center [196, 56] width 65 height 14
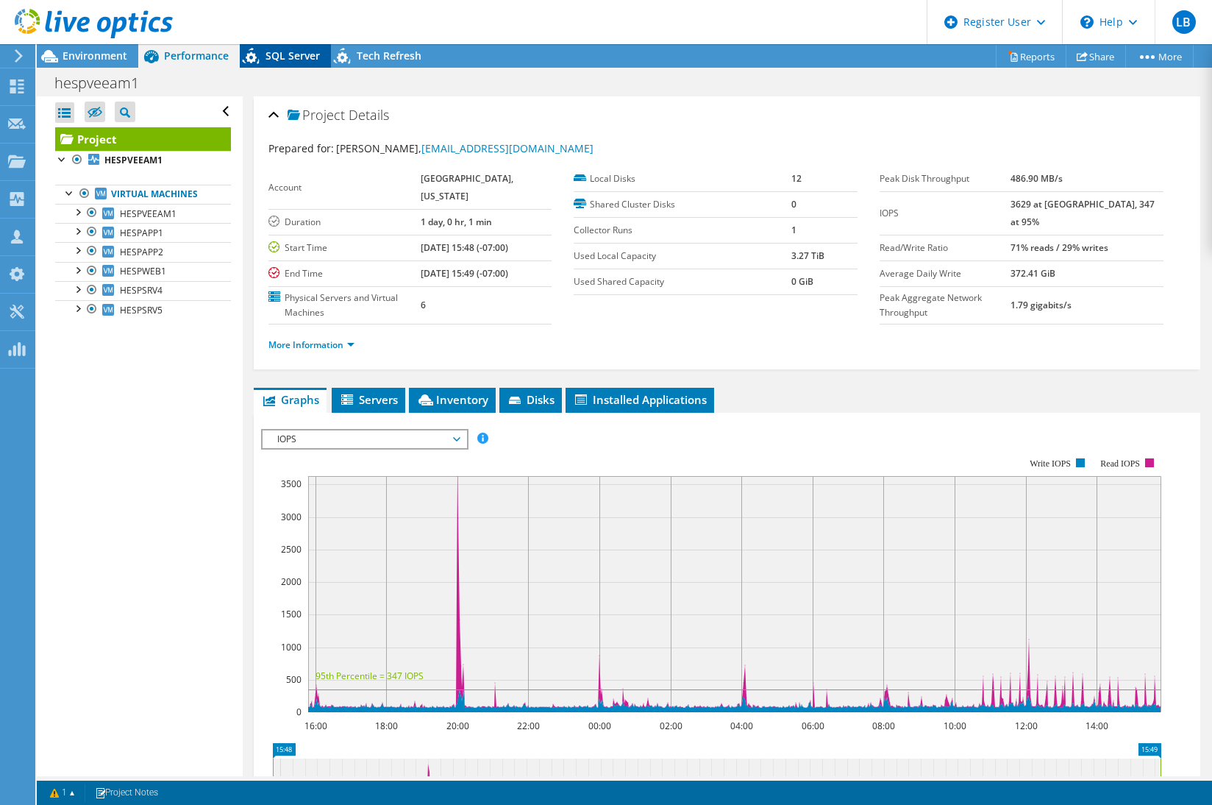
click at [280, 52] on span "SQL Server" at bounding box center [293, 56] width 54 height 14
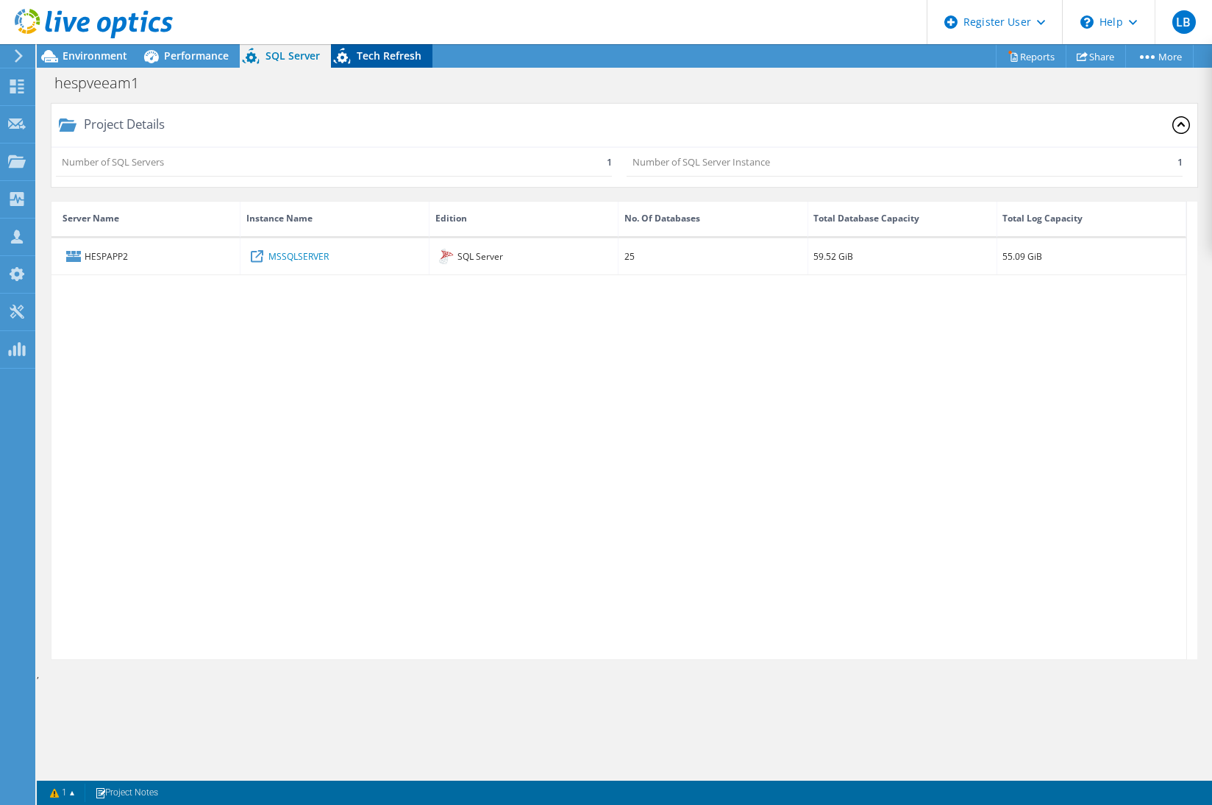
click at [362, 60] on span "Tech Refresh" at bounding box center [389, 56] width 65 height 14
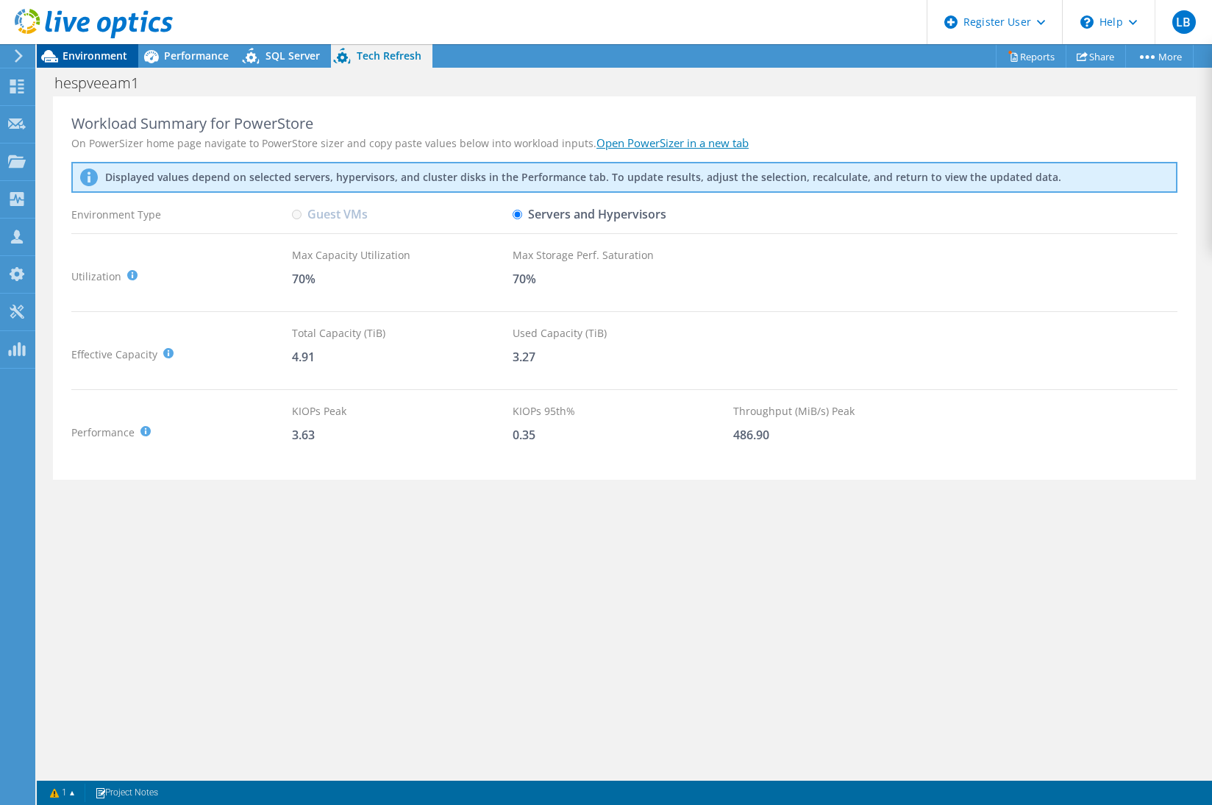
click at [85, 62] on span "Environment" at bounding box center [95, 56] width 65 height 14
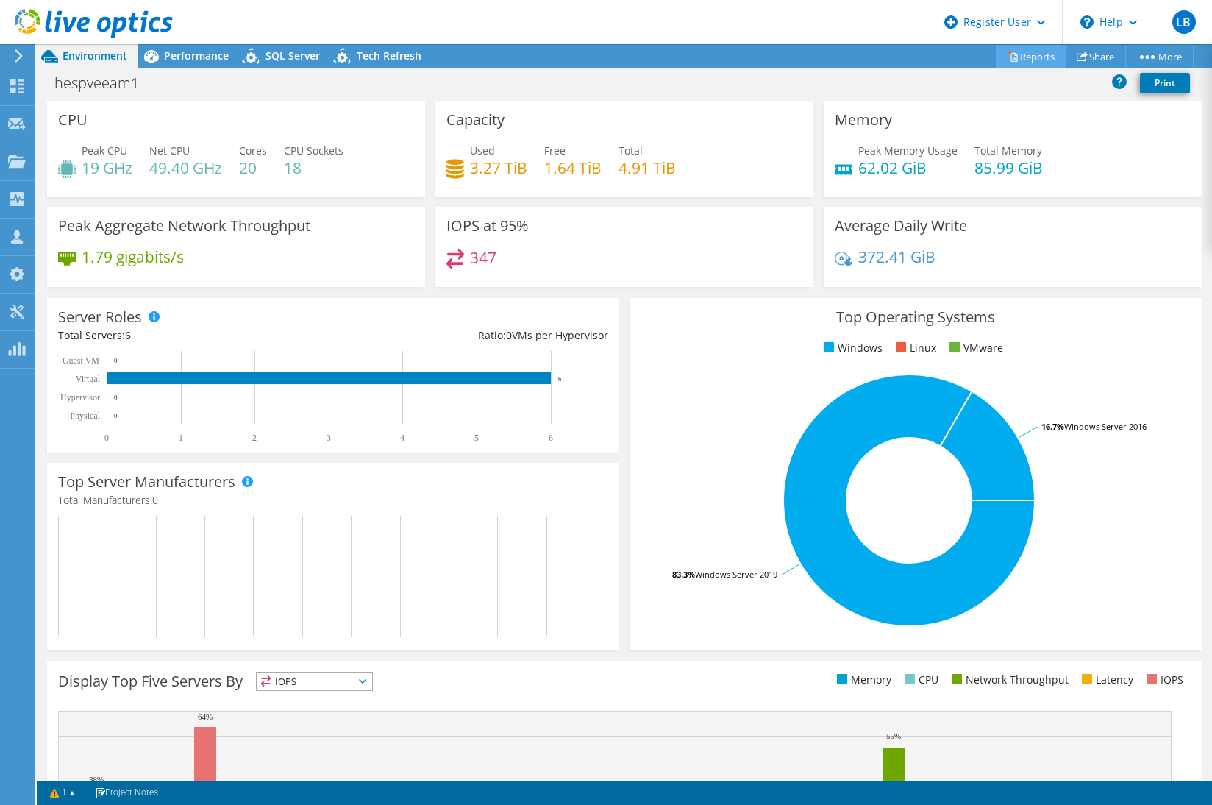
click at [1025, 63] on link "Reports" at bounding box center [1031, 56] width 71 height 23
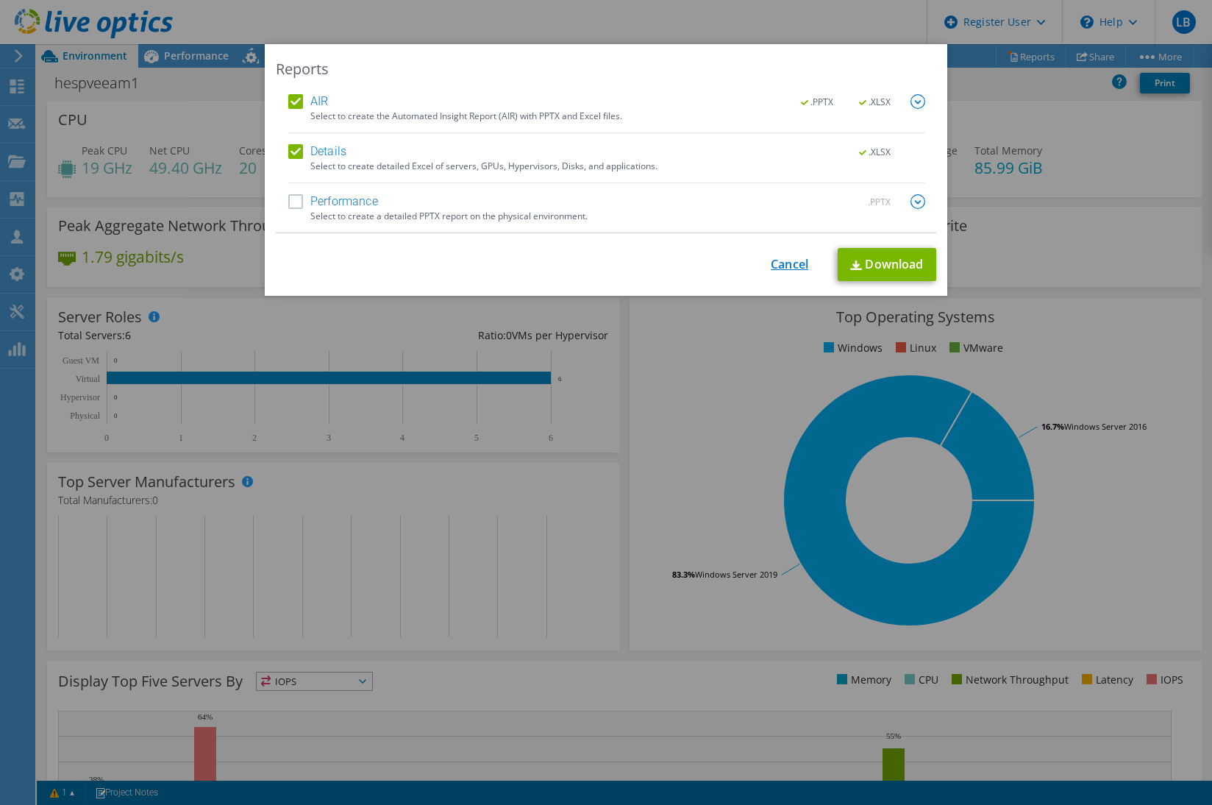
click at [789, 264] on link "Cancel" at bounding box center [790, 265] width 38 height 14
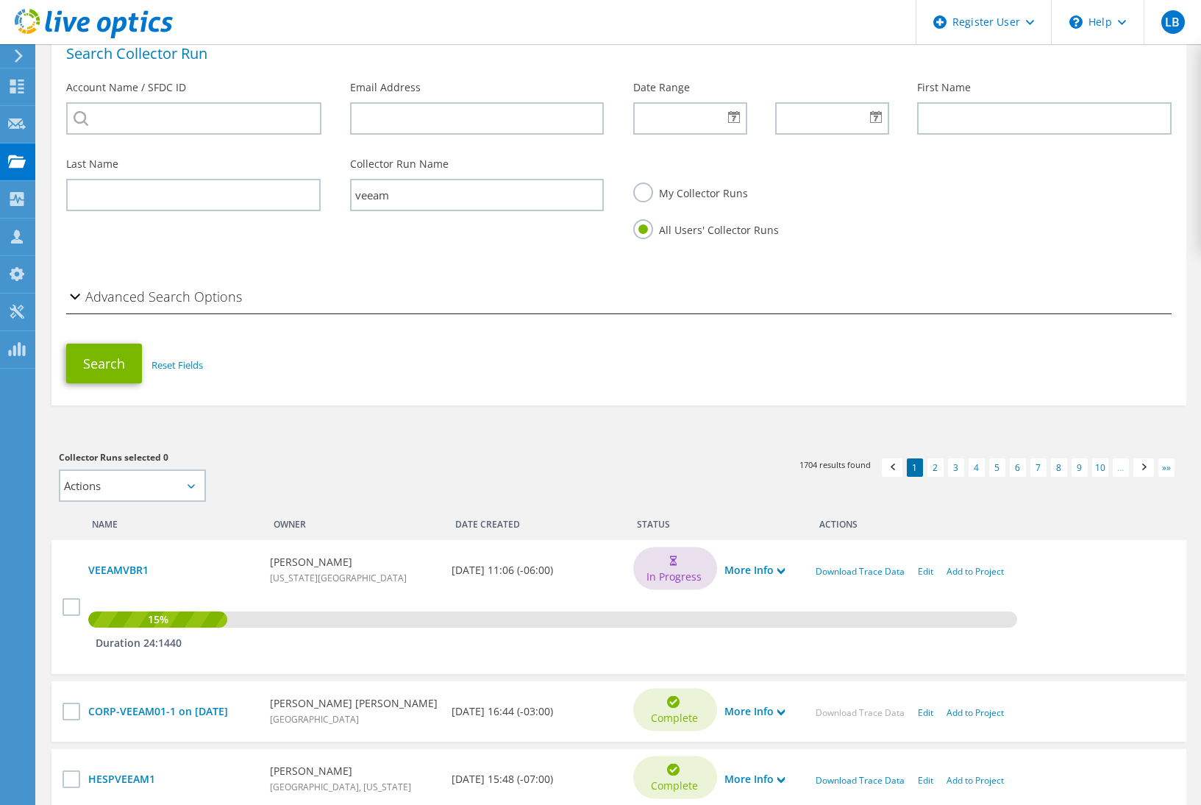
scroll to position [72, 0]
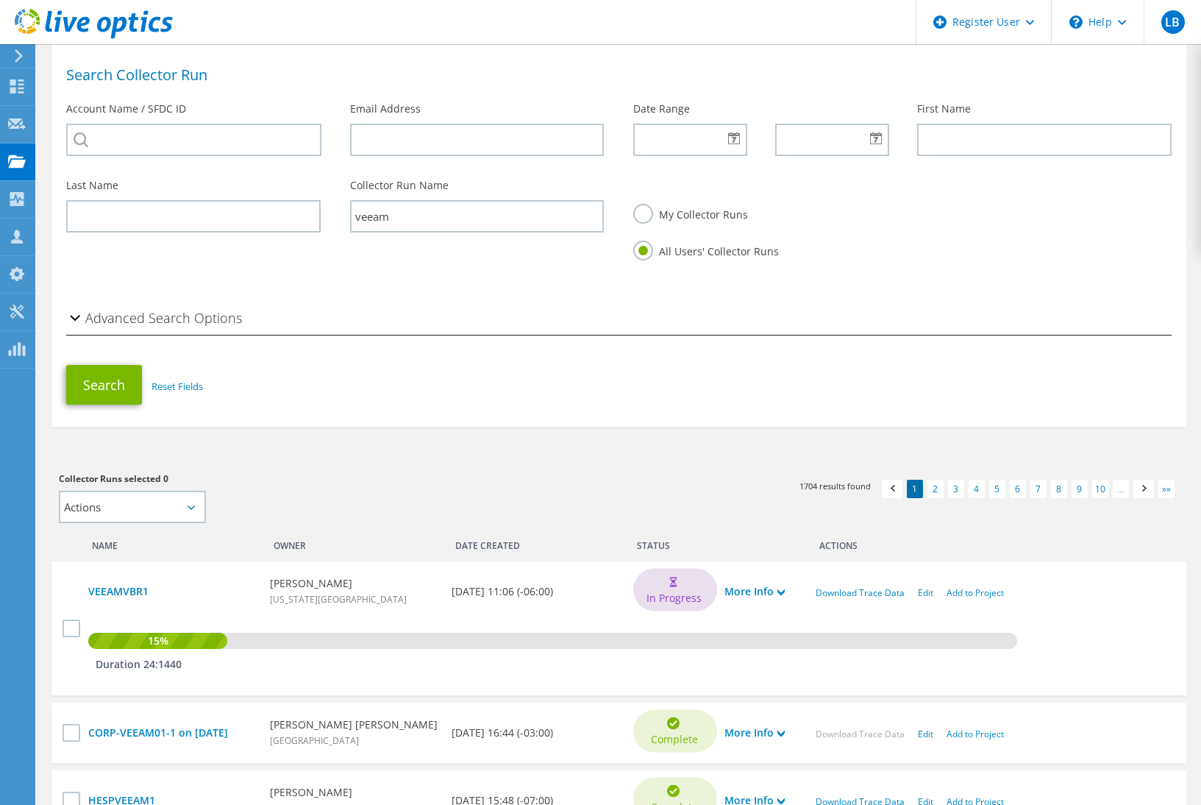
click at [182, 305] on h2 "Advanced Search Options" at bounding box center [154, 317] width 176 height 29
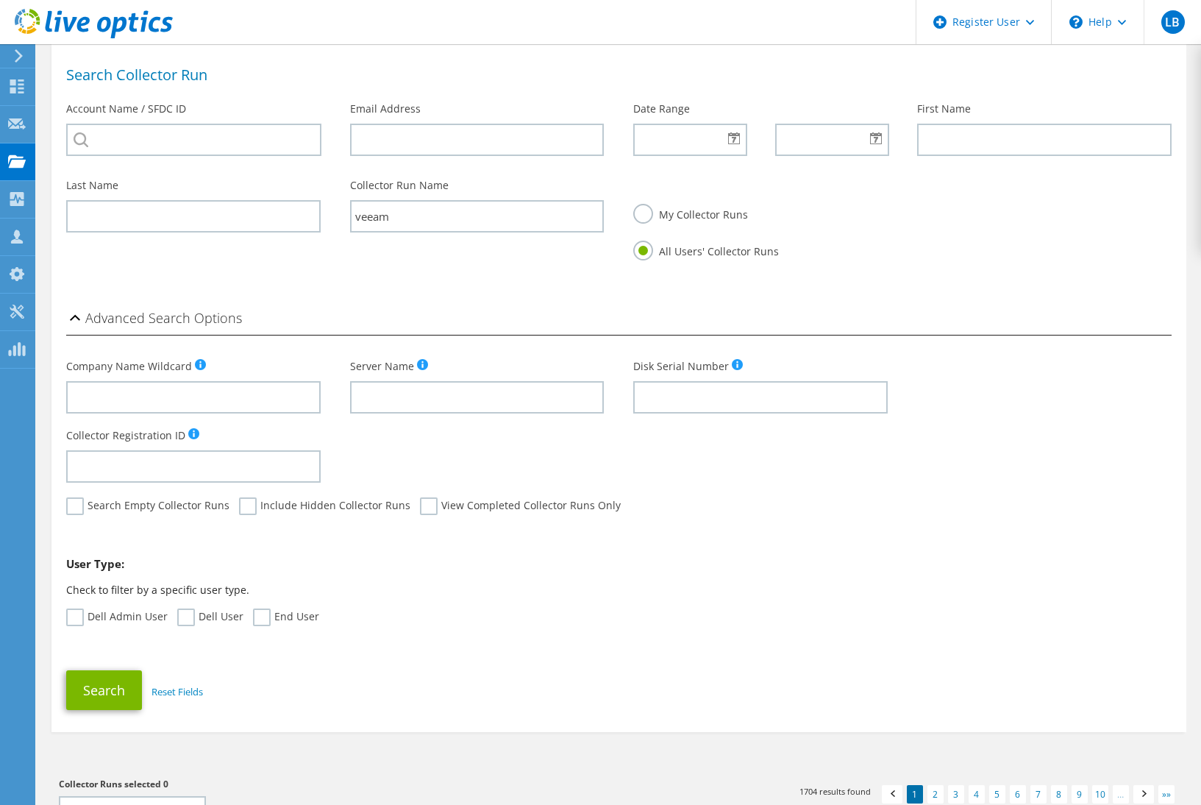
click at [177, 322] on h2 "Advanced Search Options" at bounding box center [154, 317] width 176 height 29
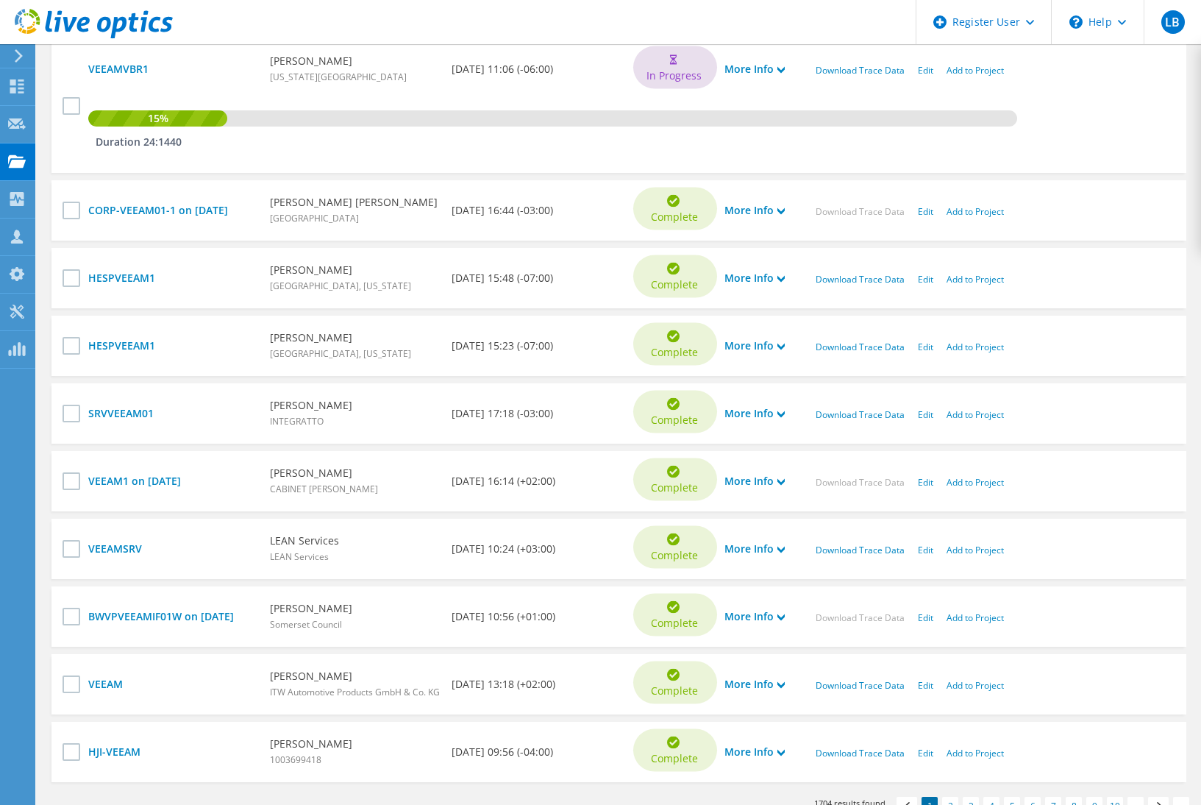
scroll to position [683, 0]
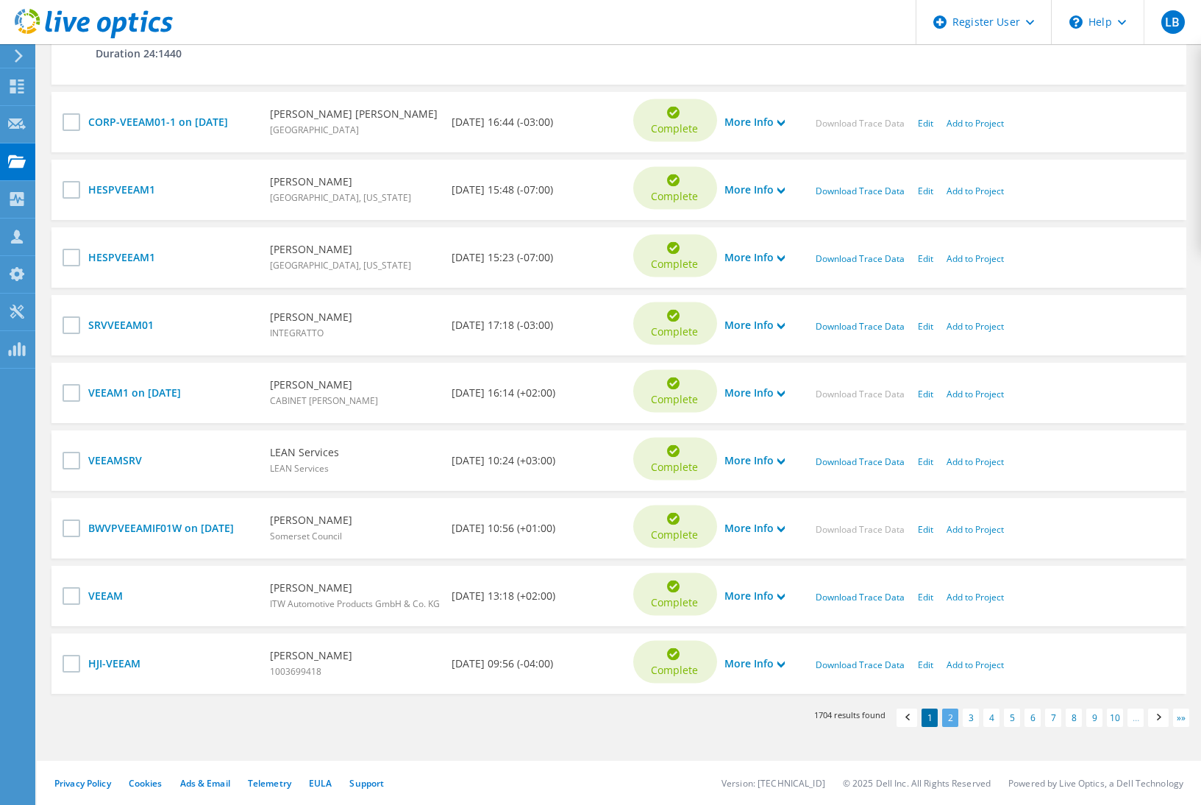
click at [957, 720] on link "2" at bounding box center [950, 718] width 16 height 18
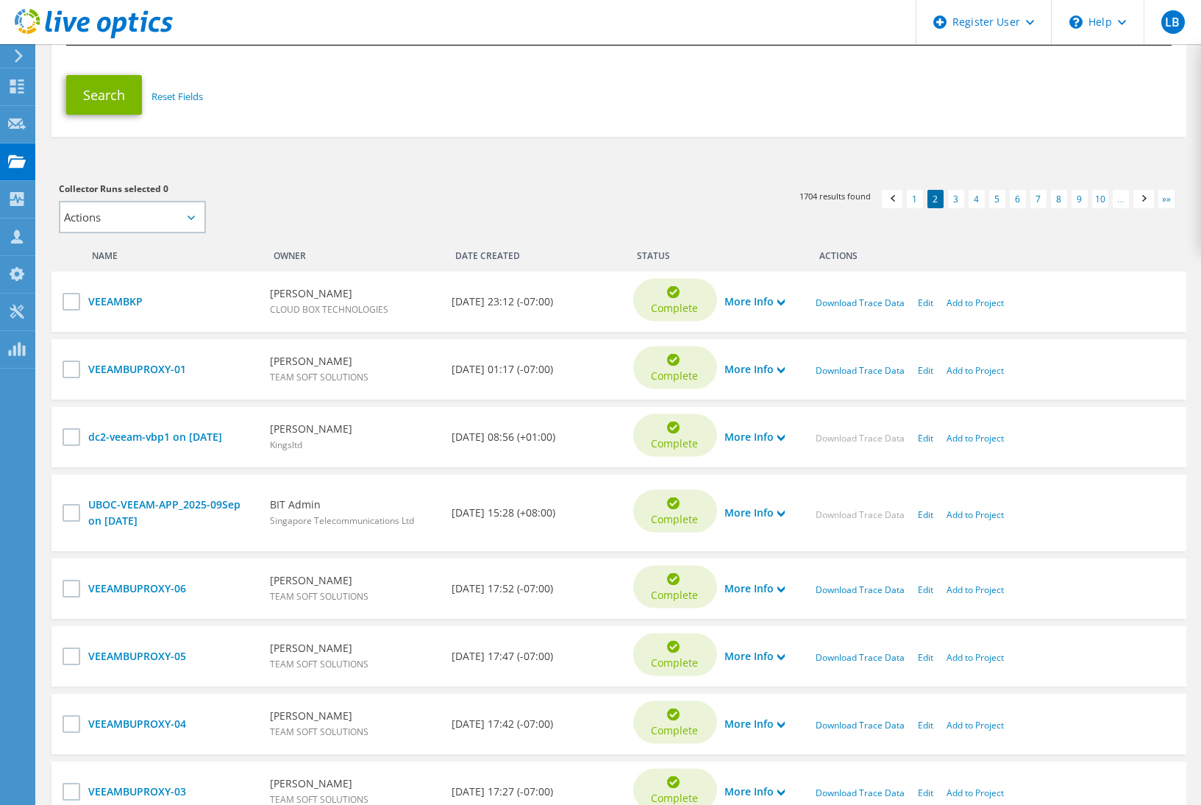
scroll to position [368, 0]
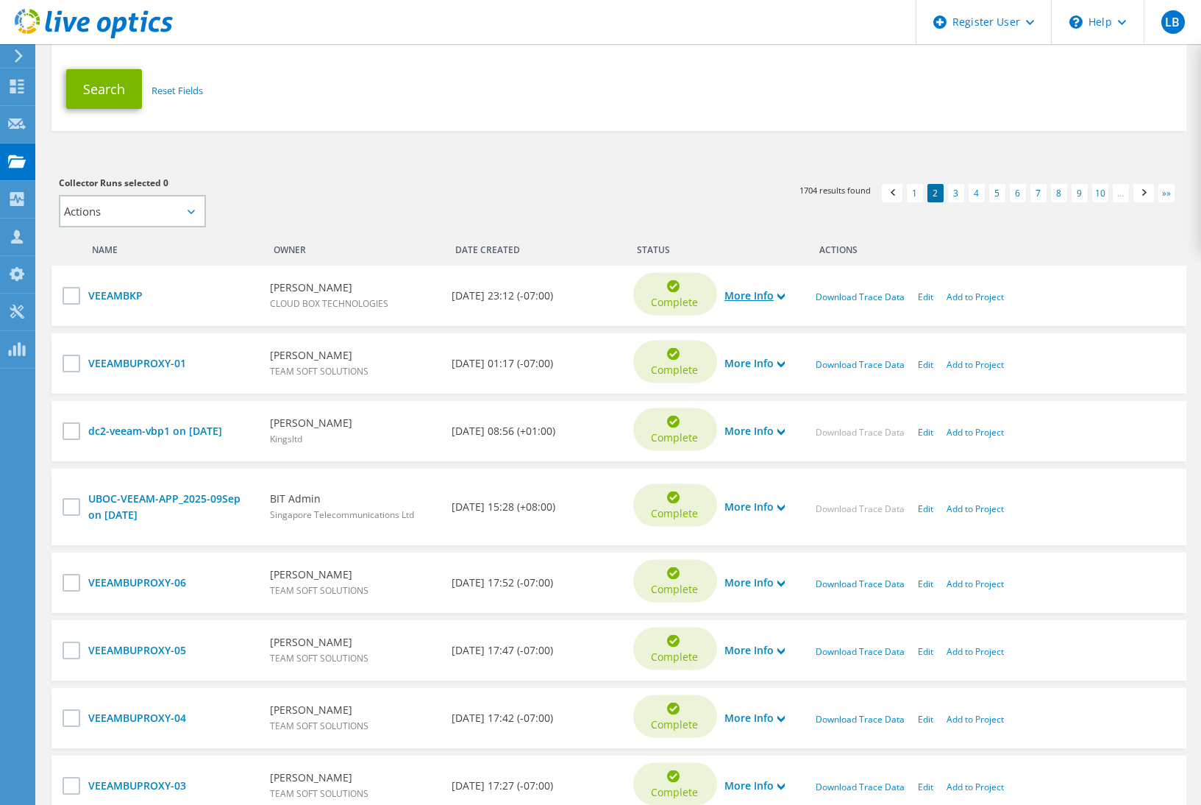
click at [759, 293] on link "More Info" at bounding box center [755, 296] width 60 height 16
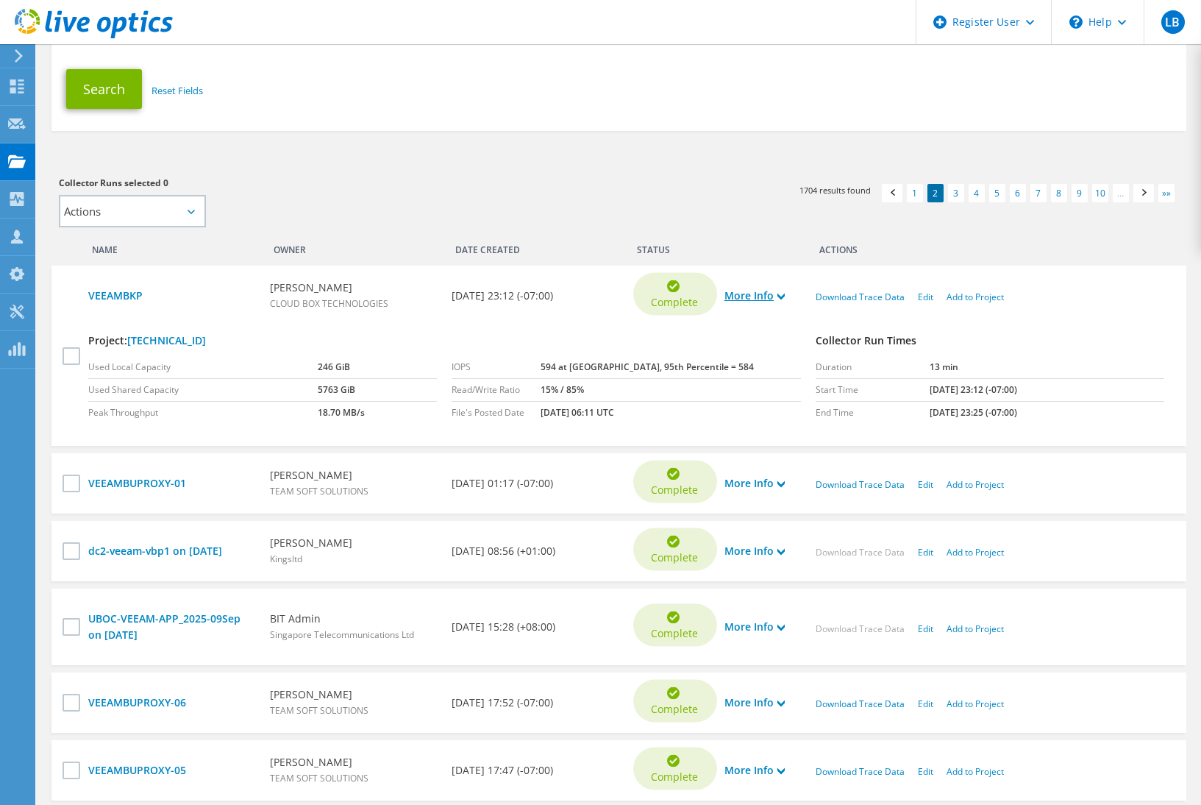
click at [756, 294] on link "More Info" at bounding box center [755, 296] width 60 height 16
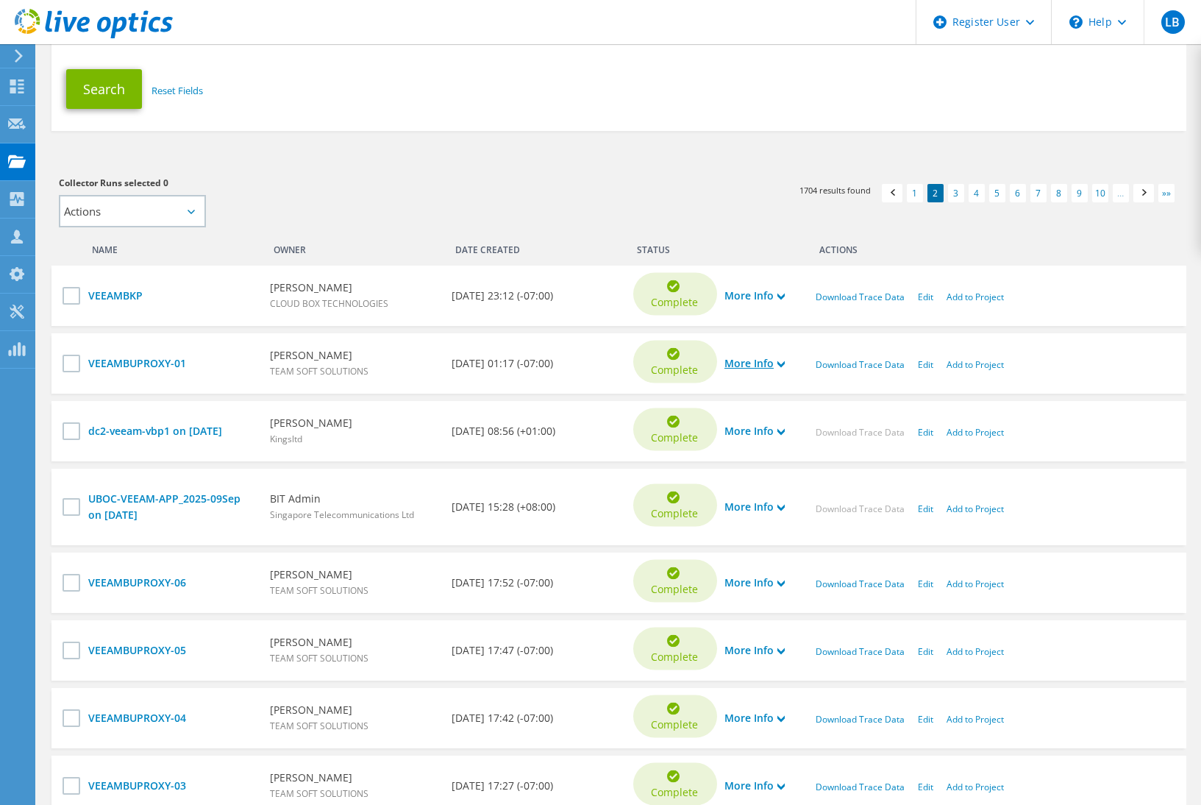
click at [749, 366] on link "More Info" at bounding box center [755, 363] width 60 height 16
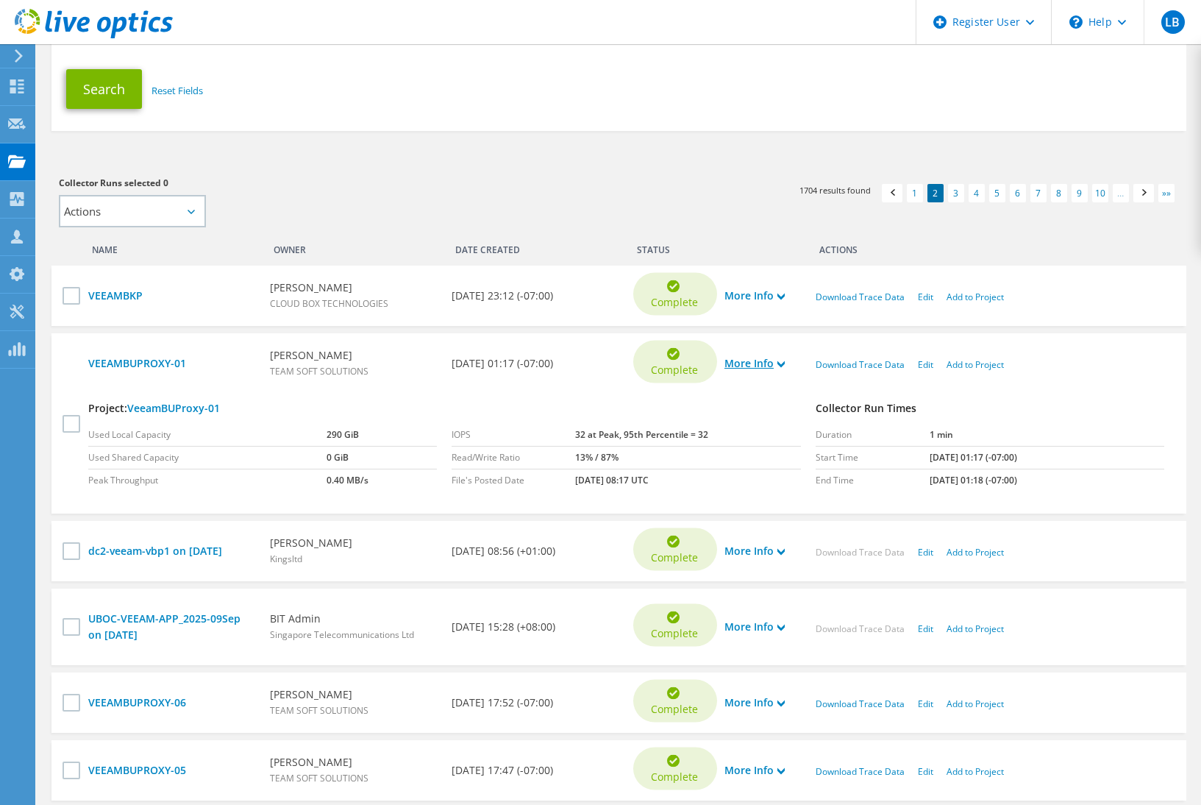
click at [749, 366] on link "More Info" at bounding box center [755, 363] width 60 height 16
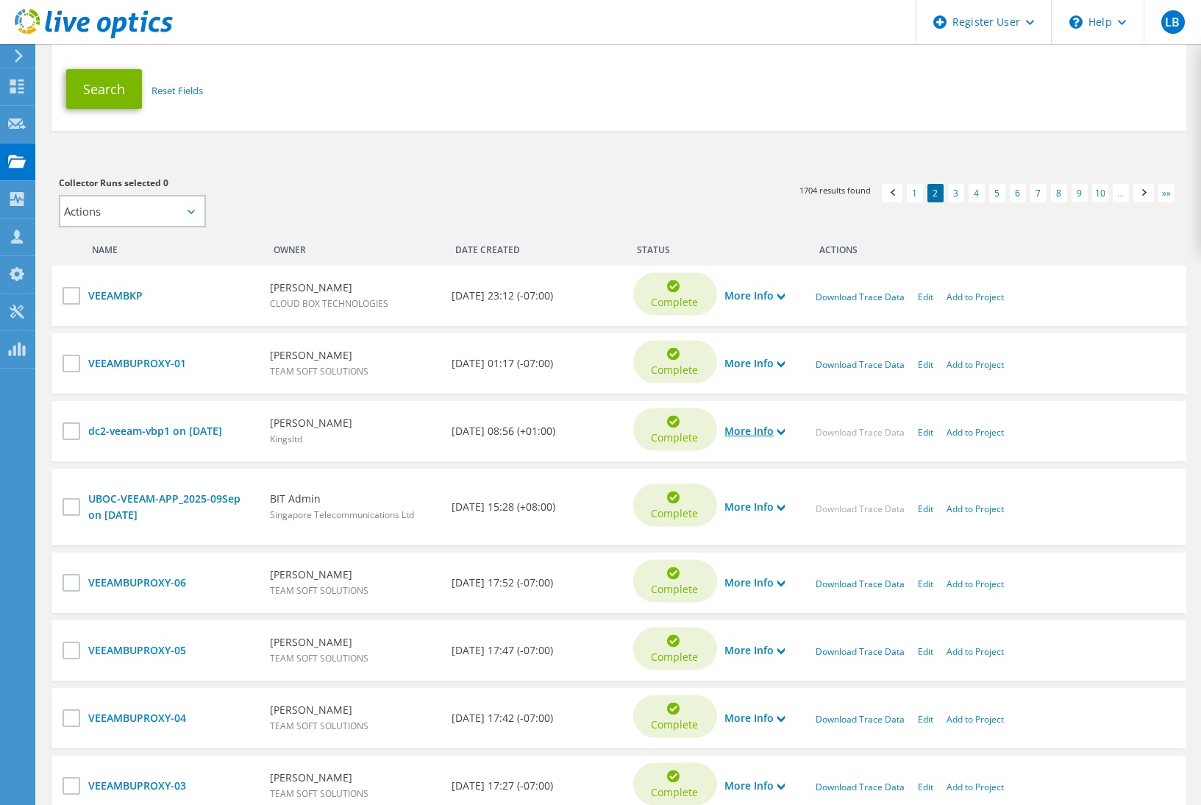
click at [746, 432] on link "More Info" at bounding box center [755, 431] width 60 height 16
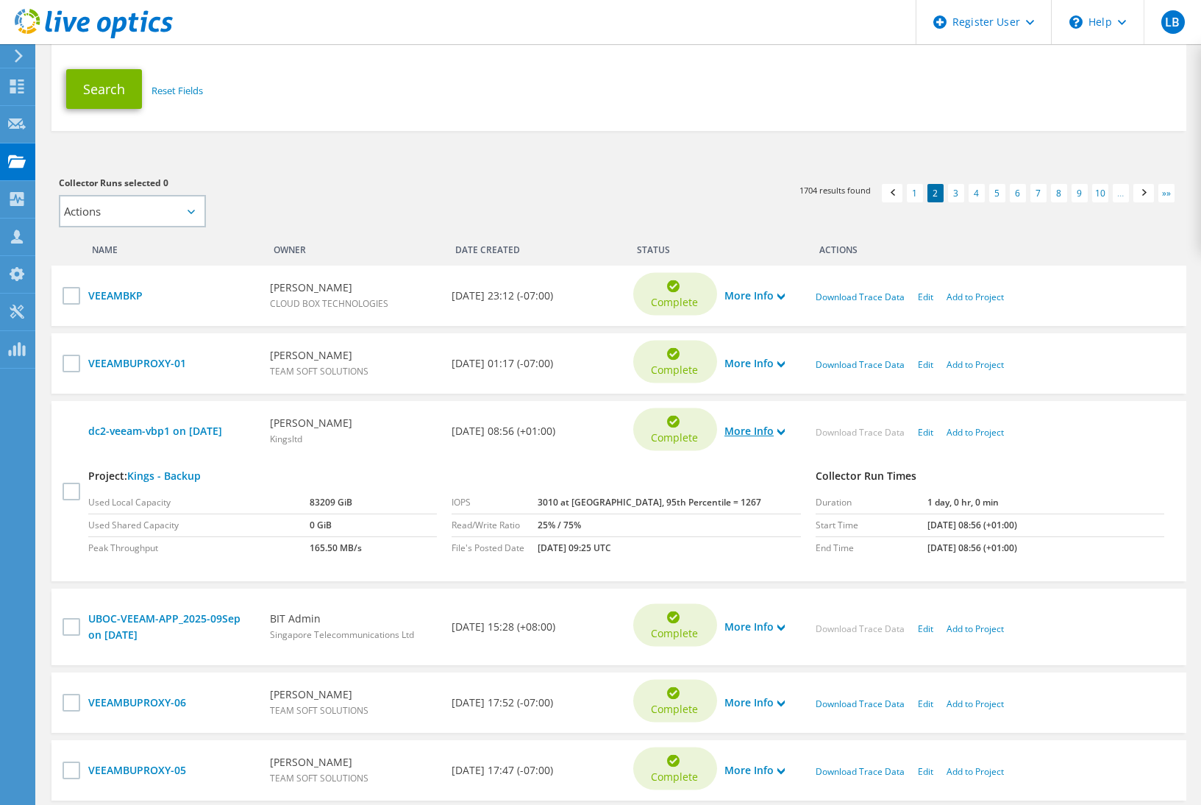
click at [746, 432] on link "More Info" at bounding box center [755, 431] width 60 height 16
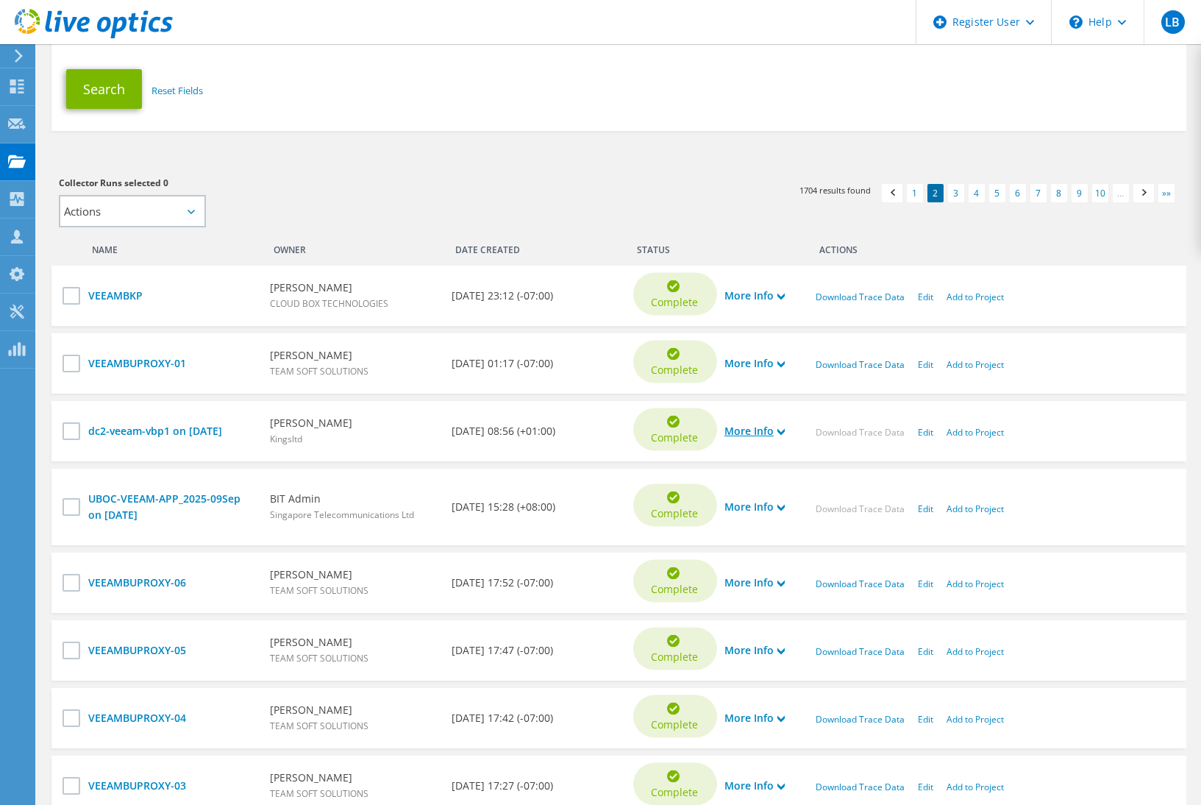
click at [756, 433] on link "More Info" at bounding box center [755, 431] width 60 height 16
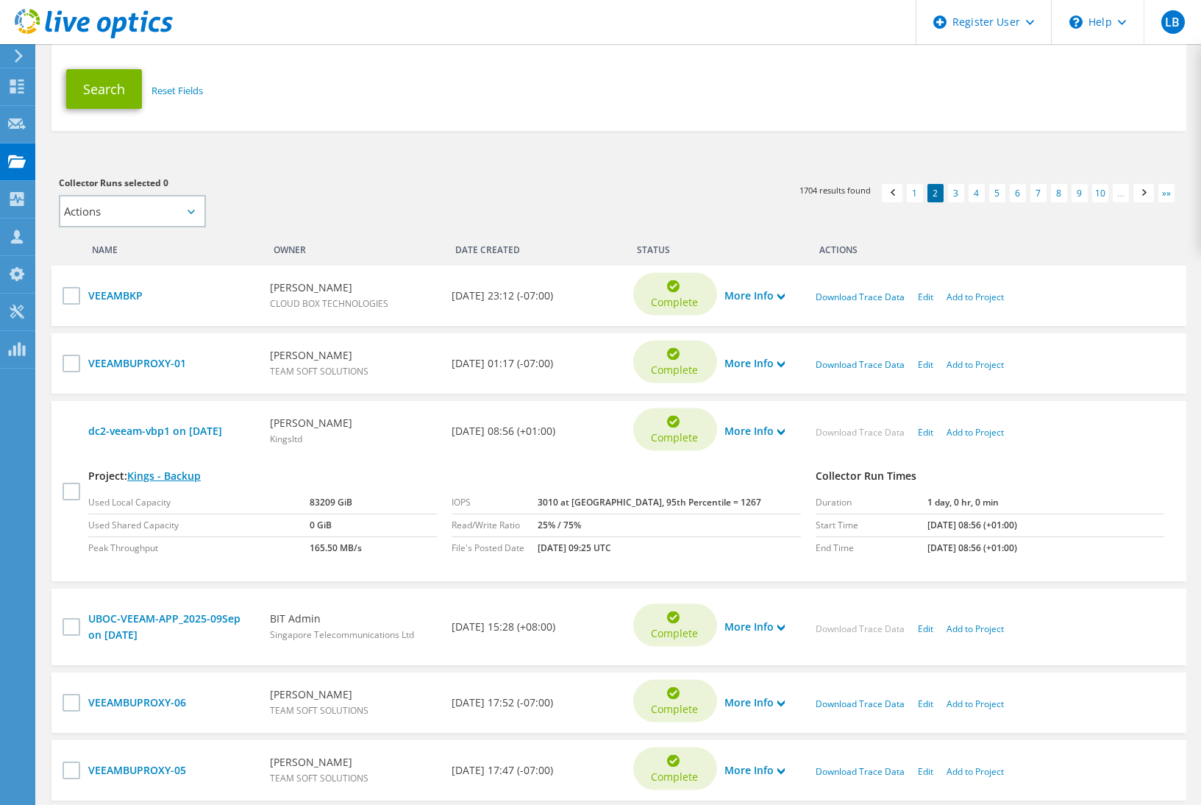
click at [153, 475] on link "Kings - Backup" at bounding box center [164, 476] width 74 height 14
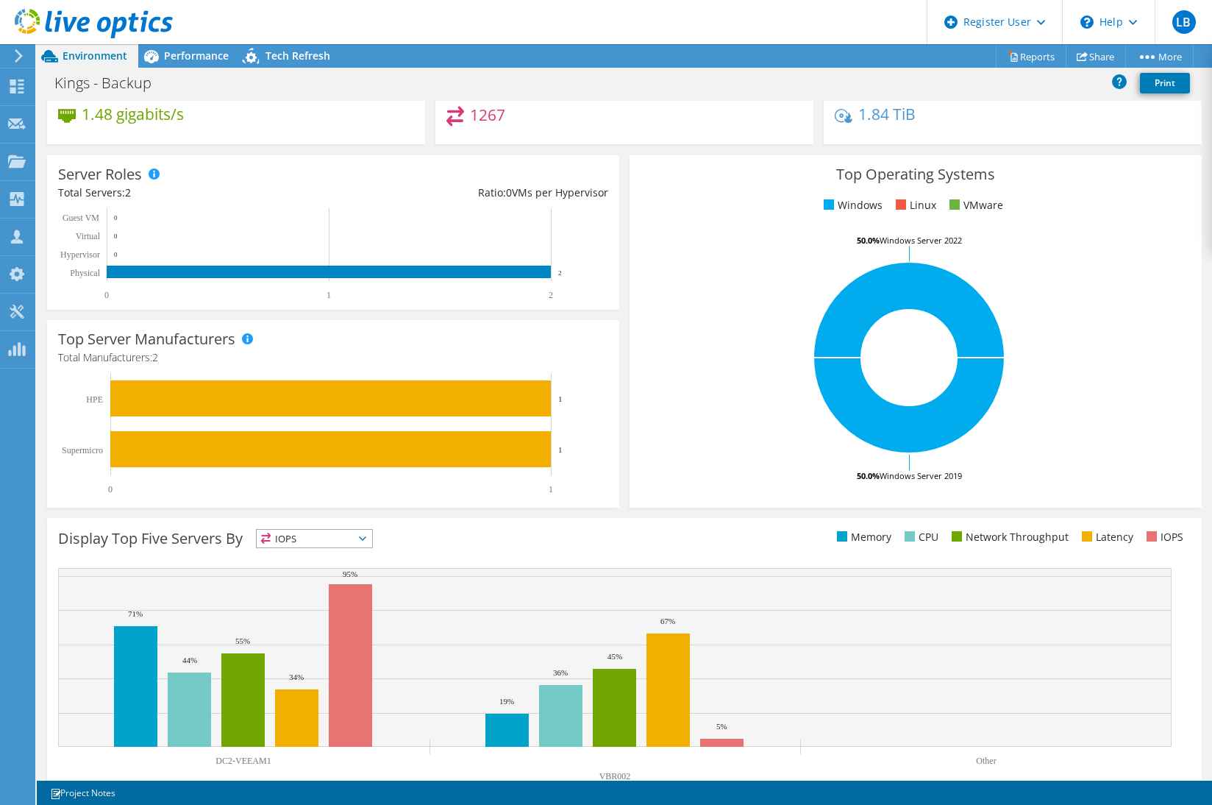
scroll to position [177, 0]
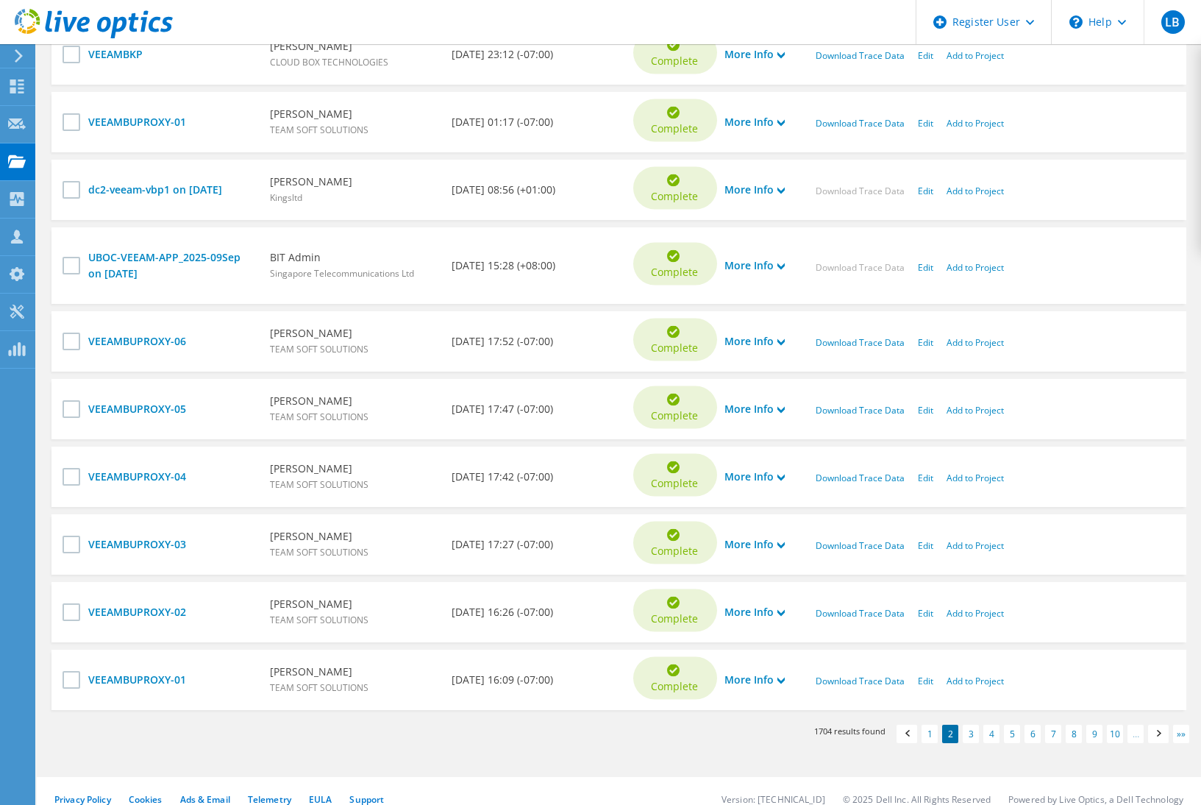
scroll to position [625, 0]
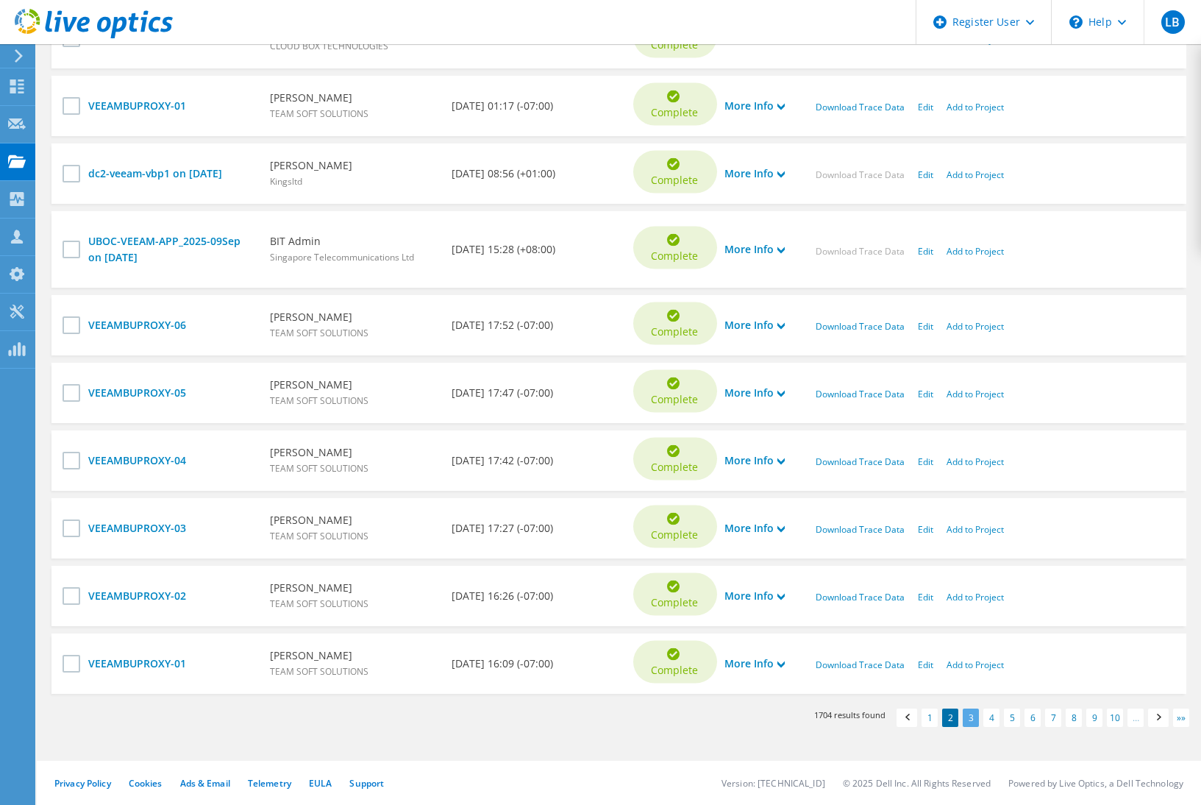
click at [975, 714] on link "3" at bounding box center [971, 718] width 16 height 18
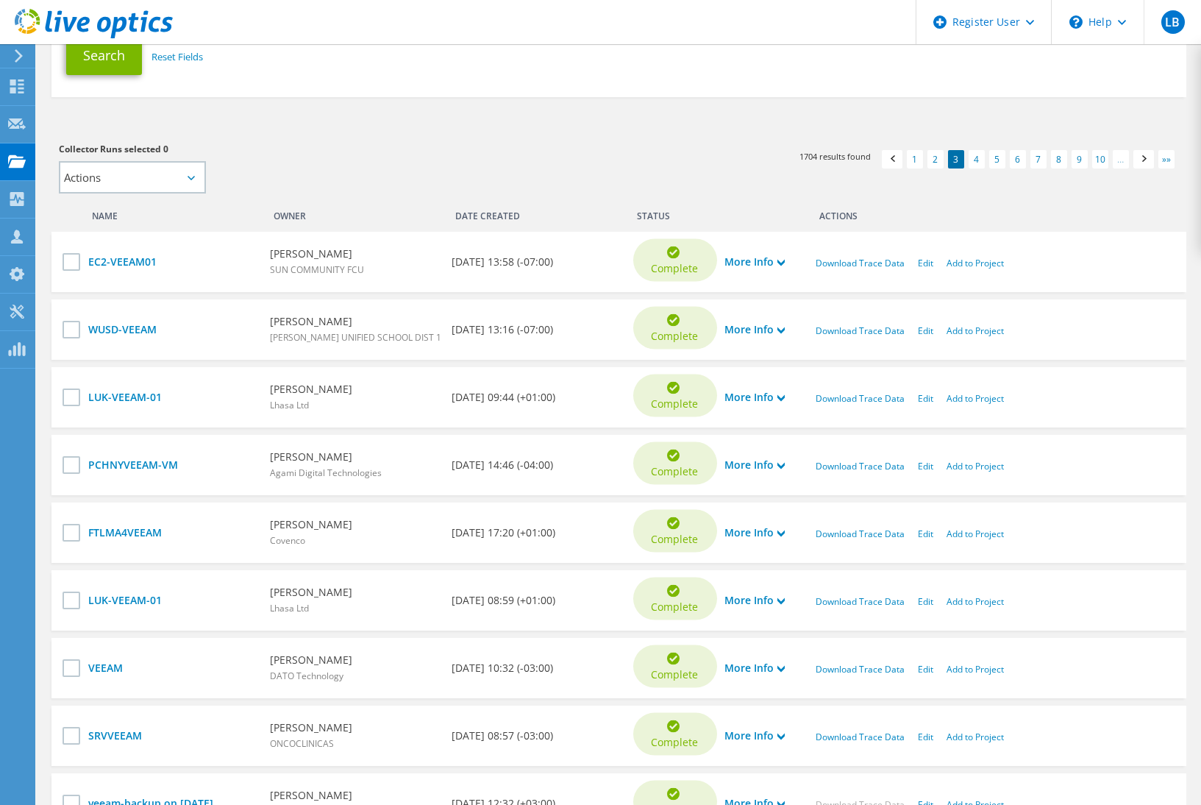
scroll to position [441, 0]
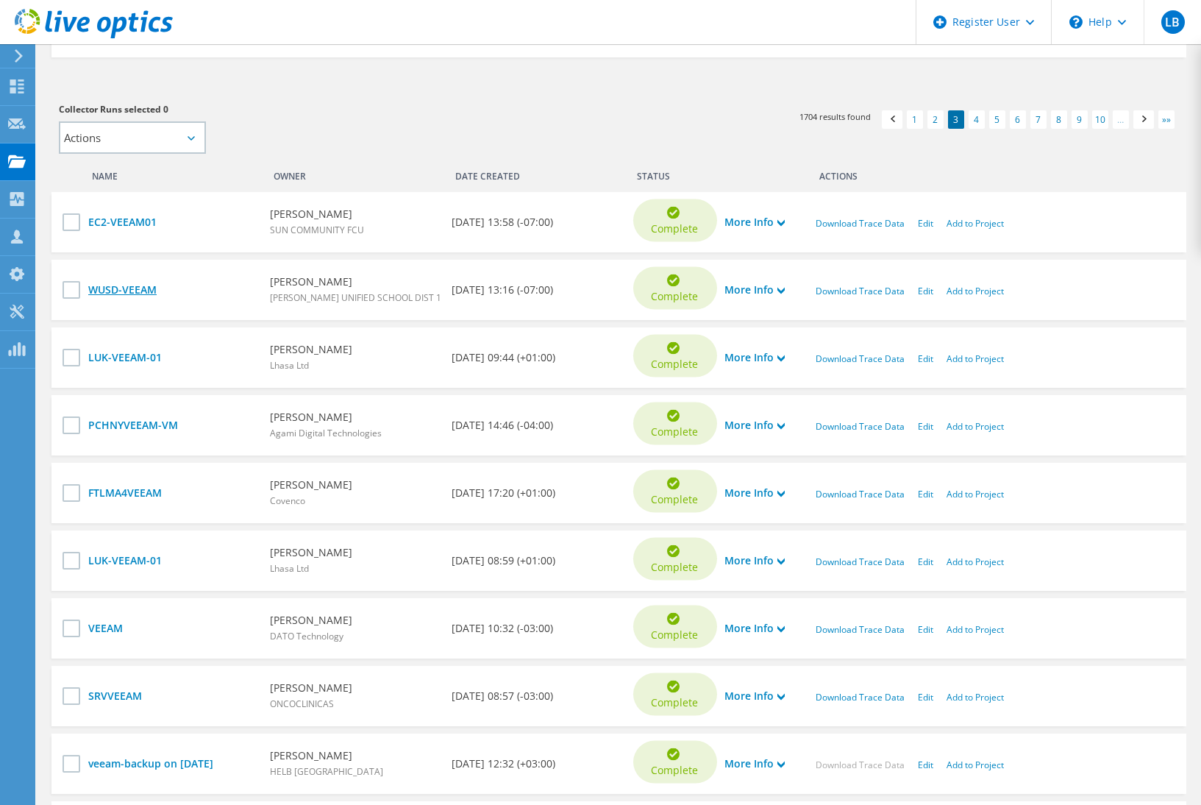
click at [127, 285] on link "WUSD-VEEAM" at bounding box center [171, 290] width 167 height 16
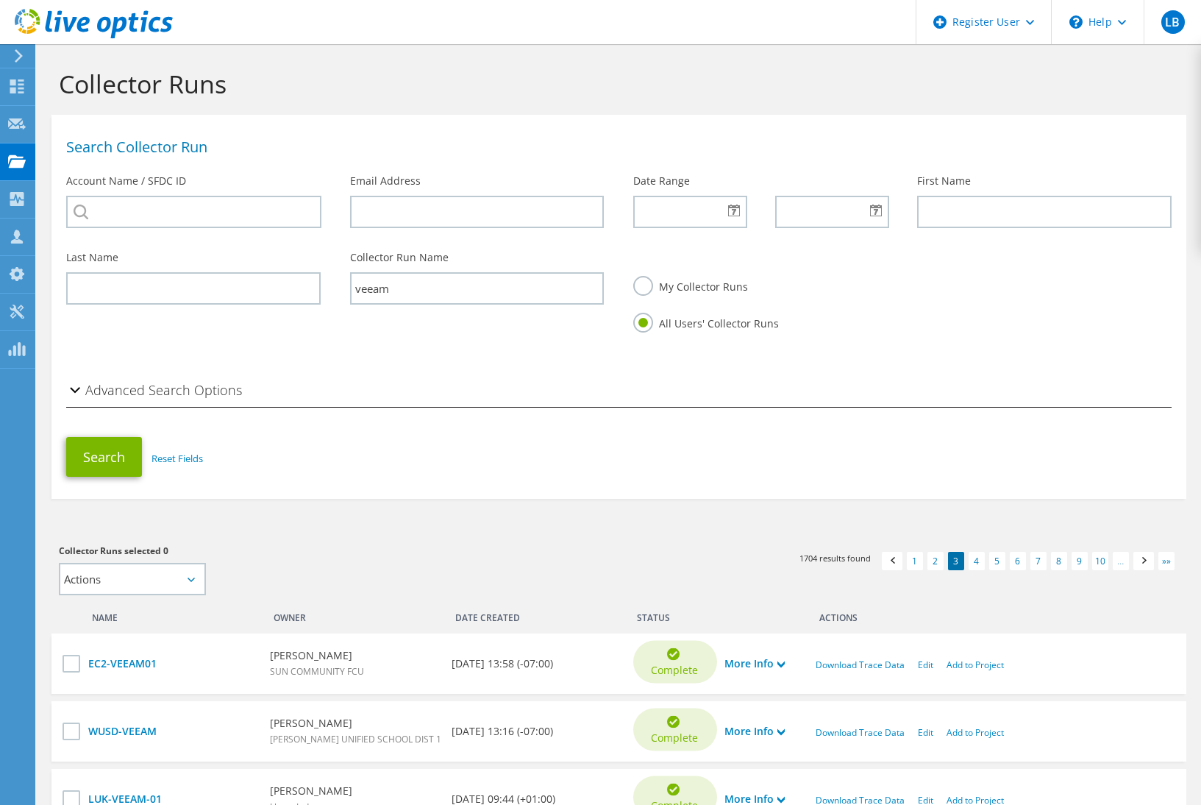
scroll to position [430, 0]
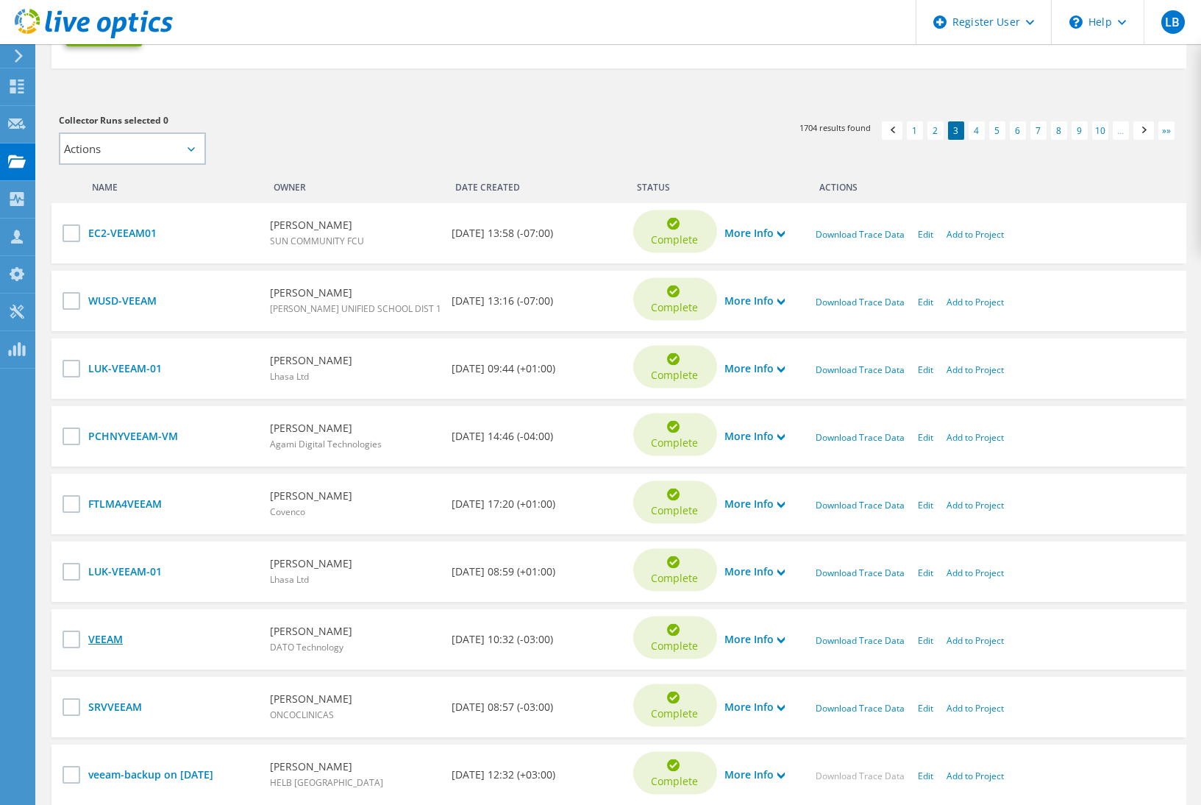
click at [107, 636] on link "VEEAM" at bounding box center [171, 639] width 167 height 16
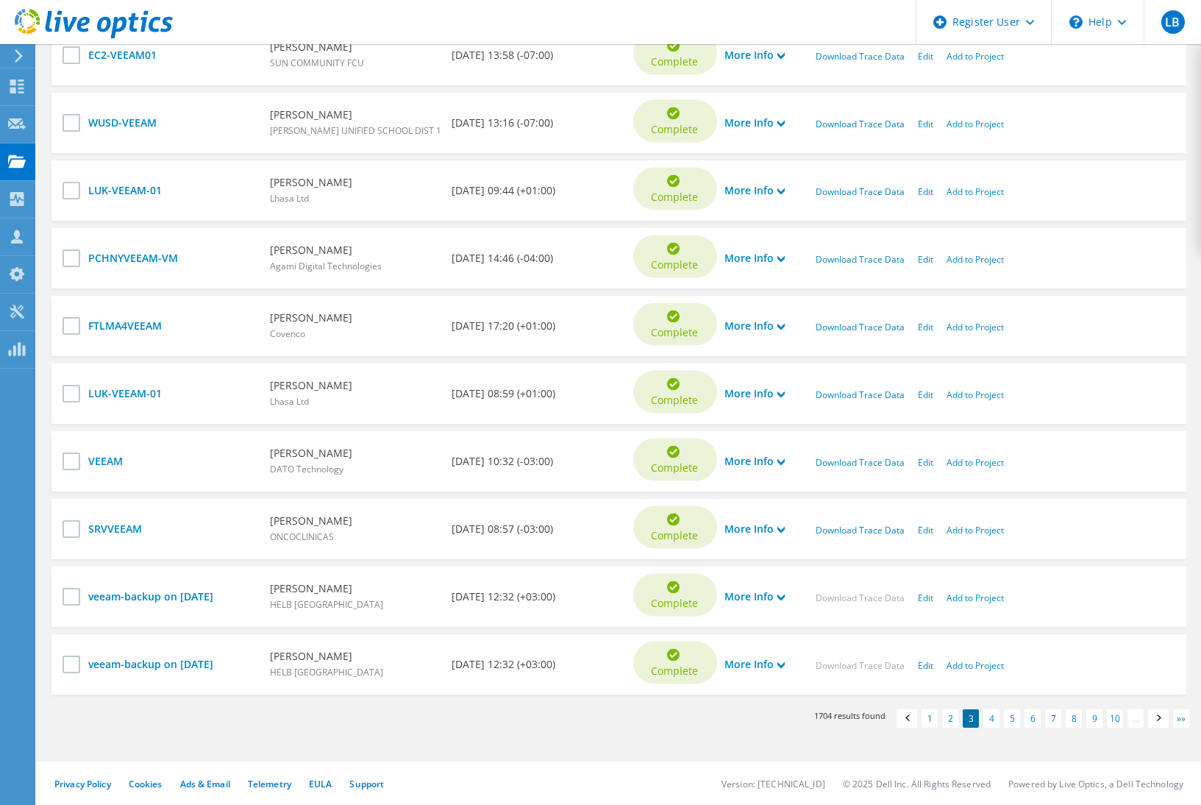
scroll to position [609, 0]
click at [143, 599] on link "veeam-backup on [DATE]" at bounding box center [171, 596] width 167 height 16
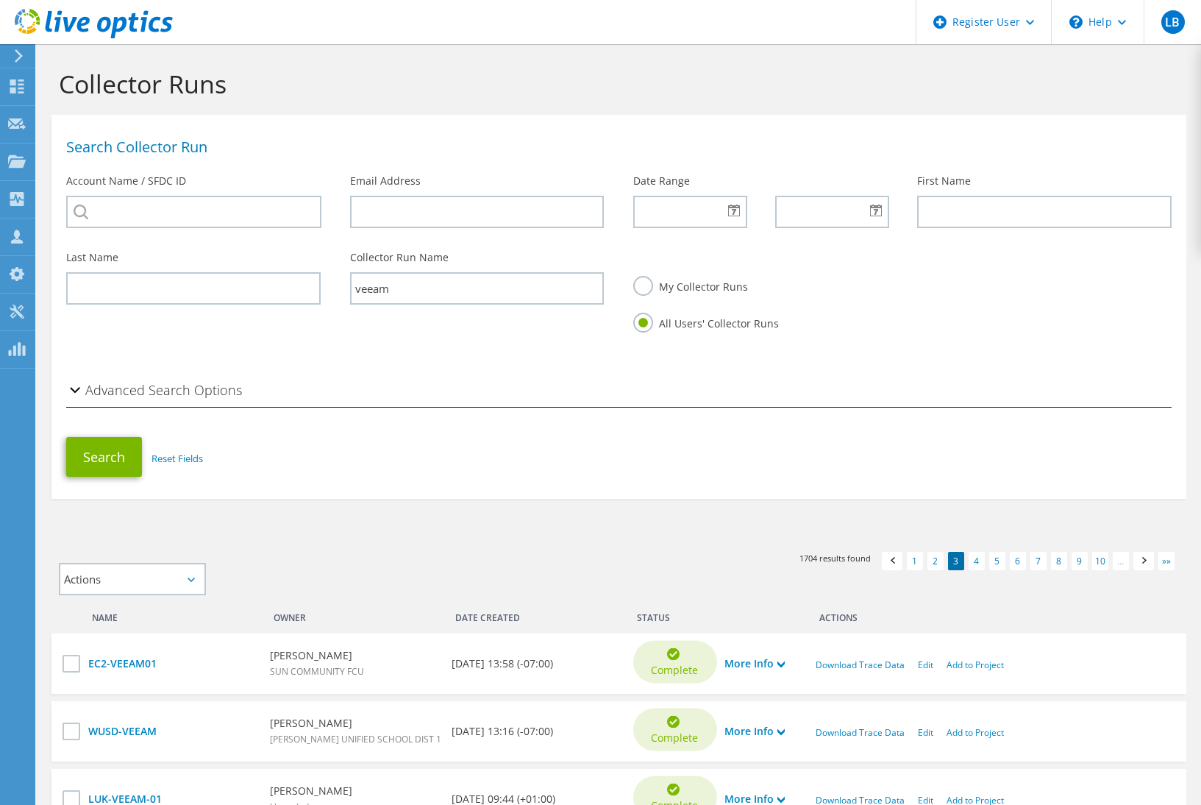
scroll to position [600, 0]
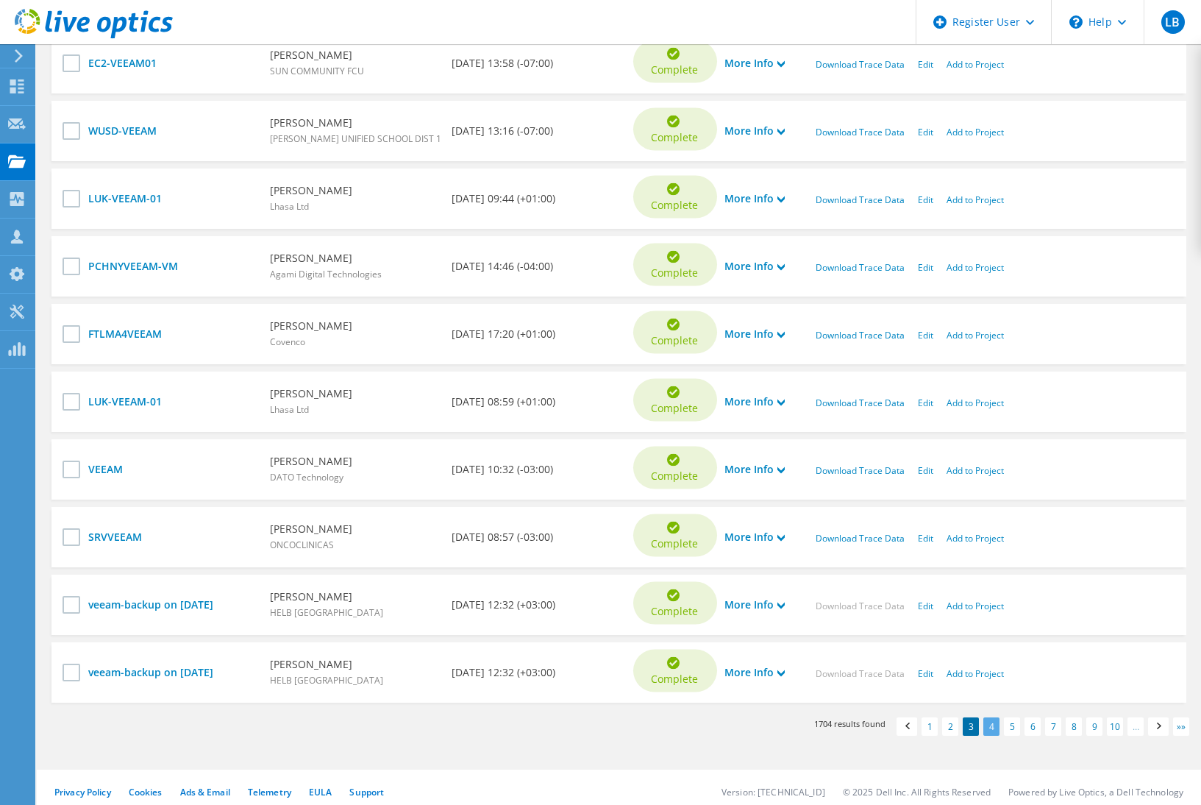
click at [989, 728] on link "4" at bounding box center [992, 726] width 16 height 18
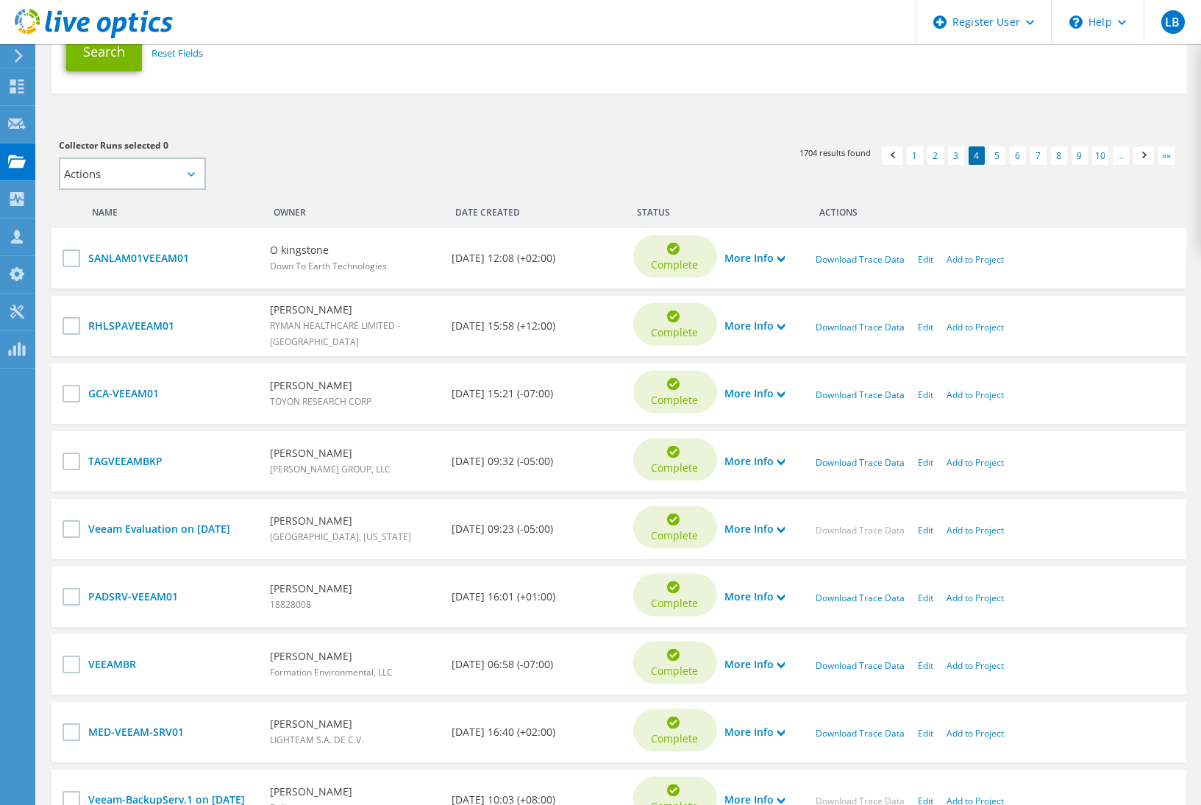
scroll to position [441, 0]
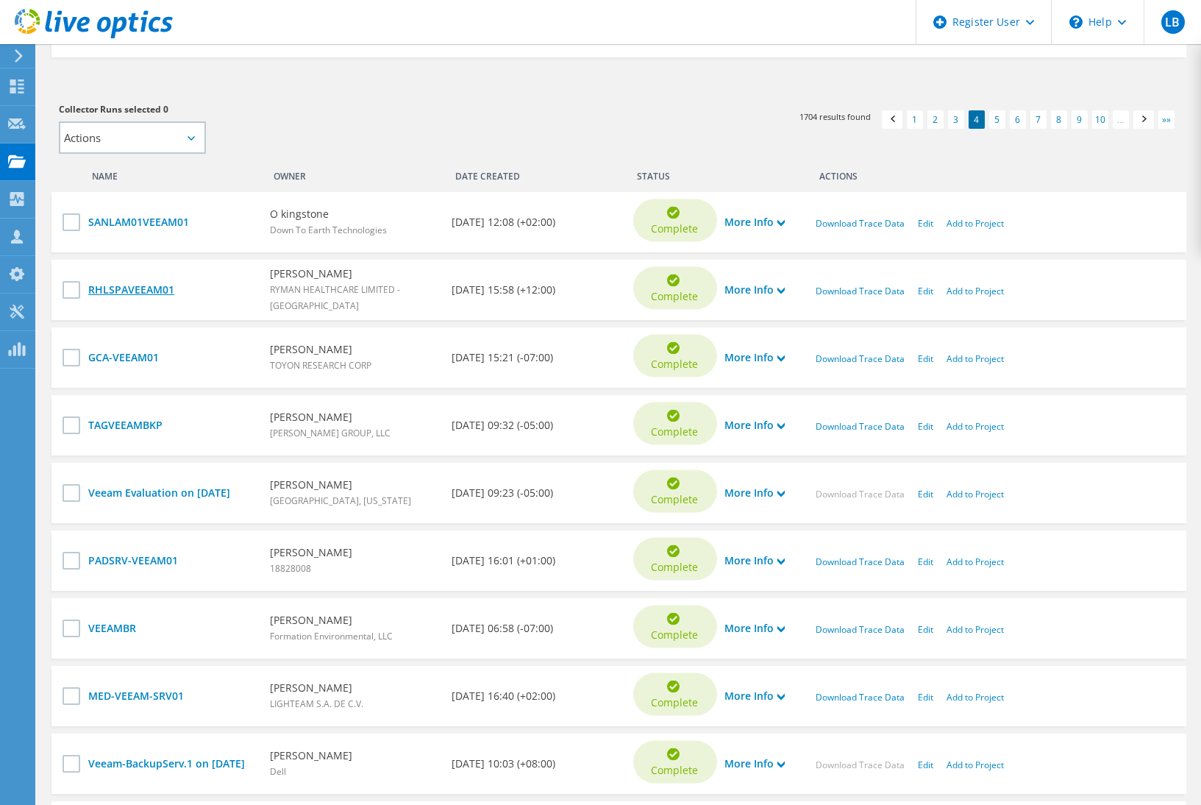
click at [135, 285] on link "RHLSPAVEEAM01" at bounding box center [171, 290] width 167 height 16
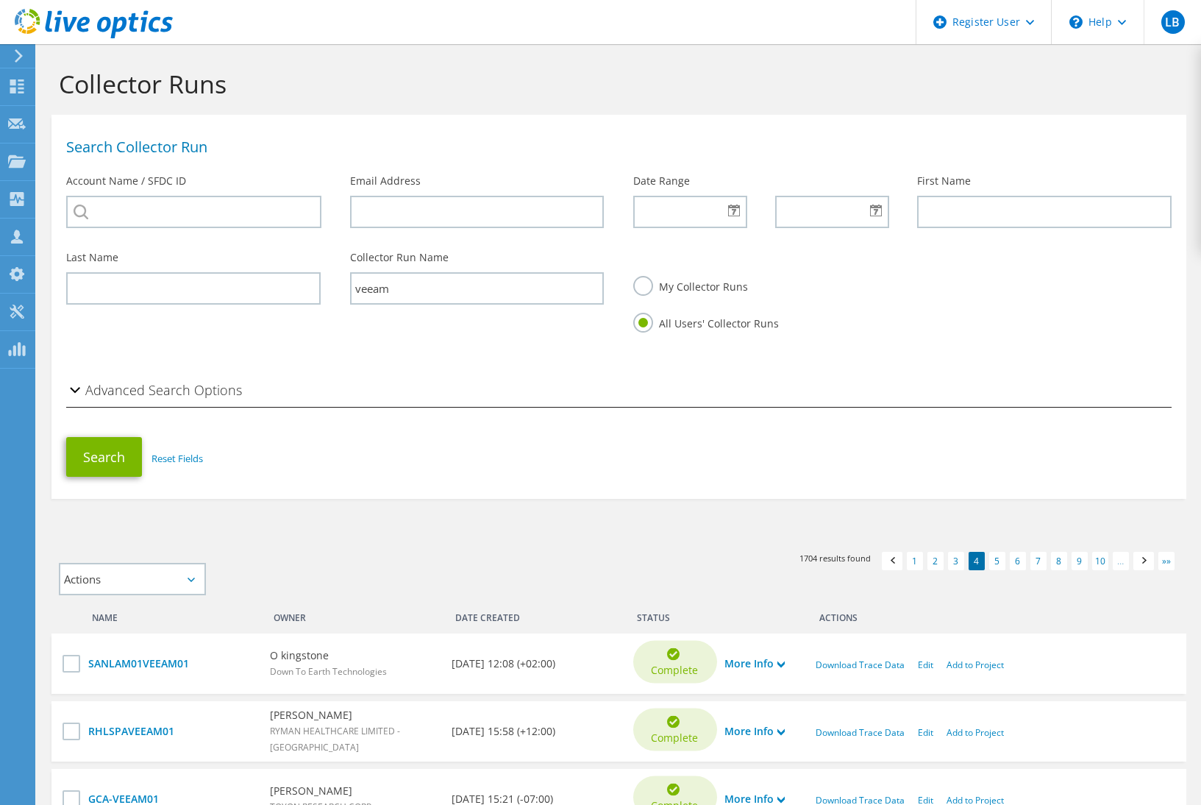
scroll to position [430, 0]
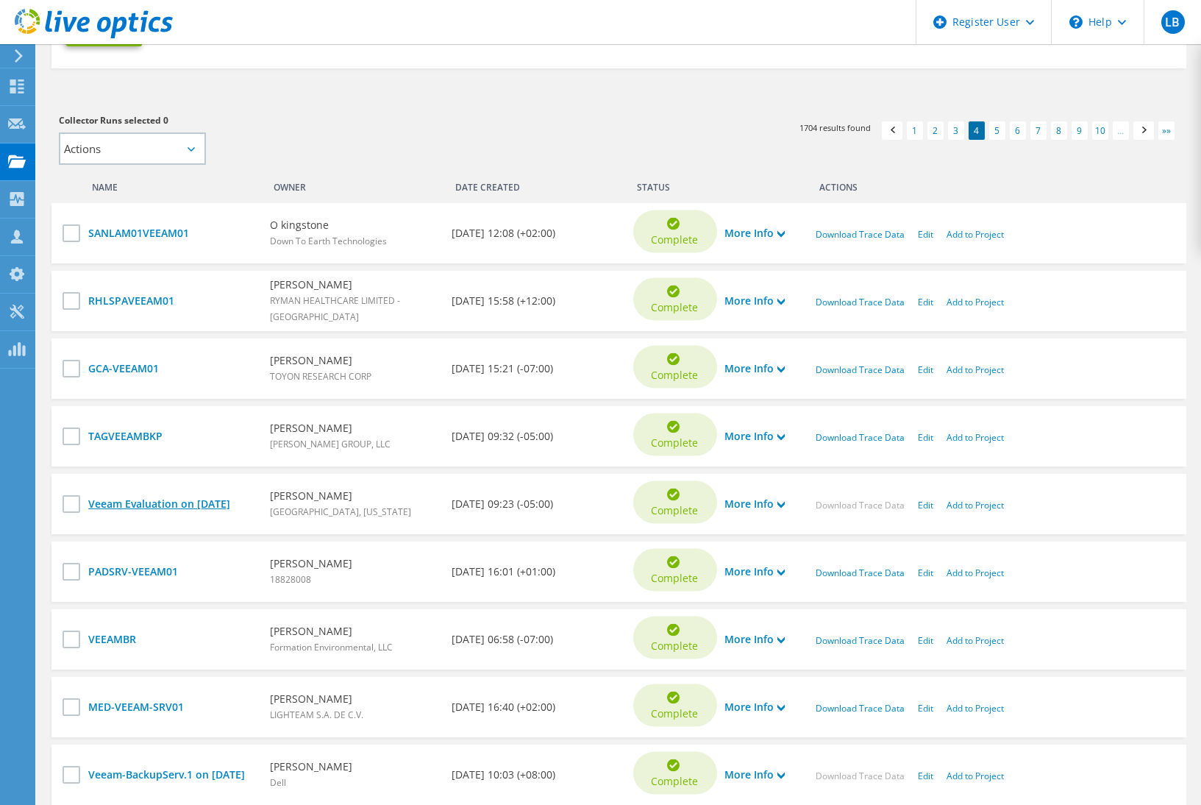
click at [209, 503] on link "Veeam Evaluation on [DATE]" at bounding box center [171, 504] width 167 height 16
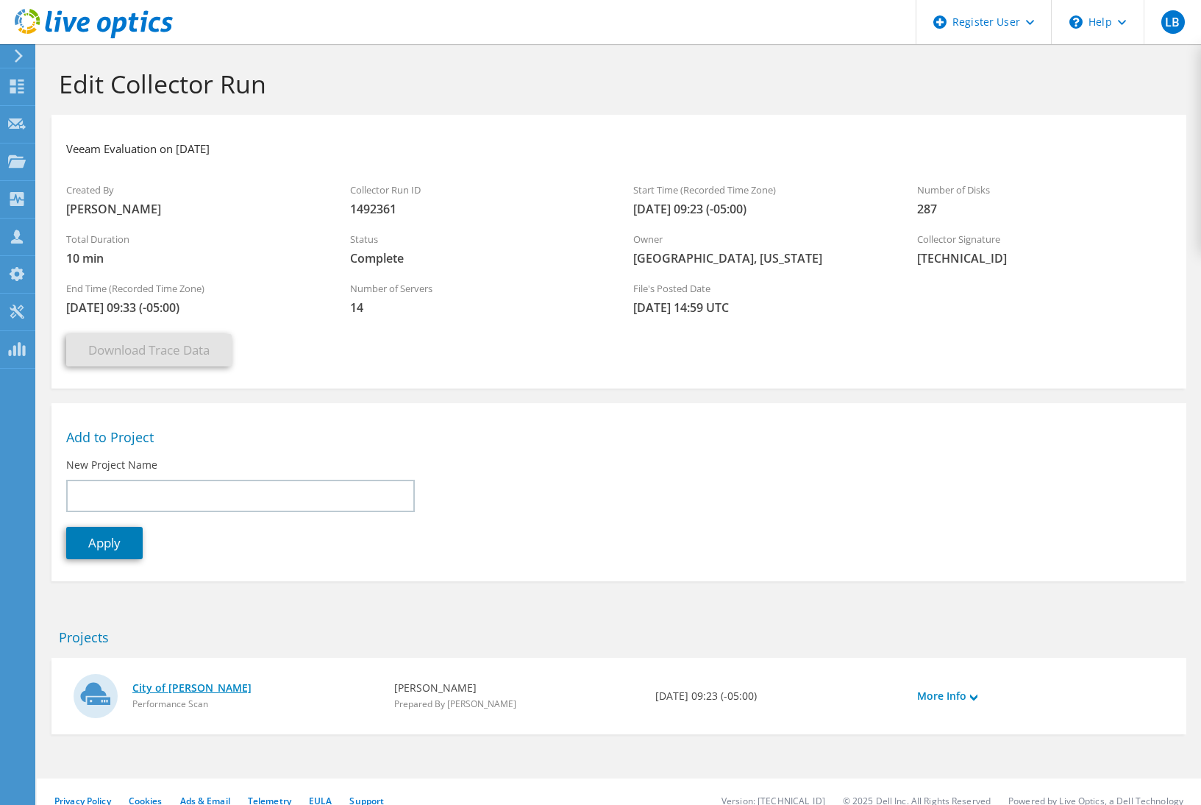
click at [163, 686] on link "City of Tyler Sizing" at bounding box center [255, 688] width 247 height 16
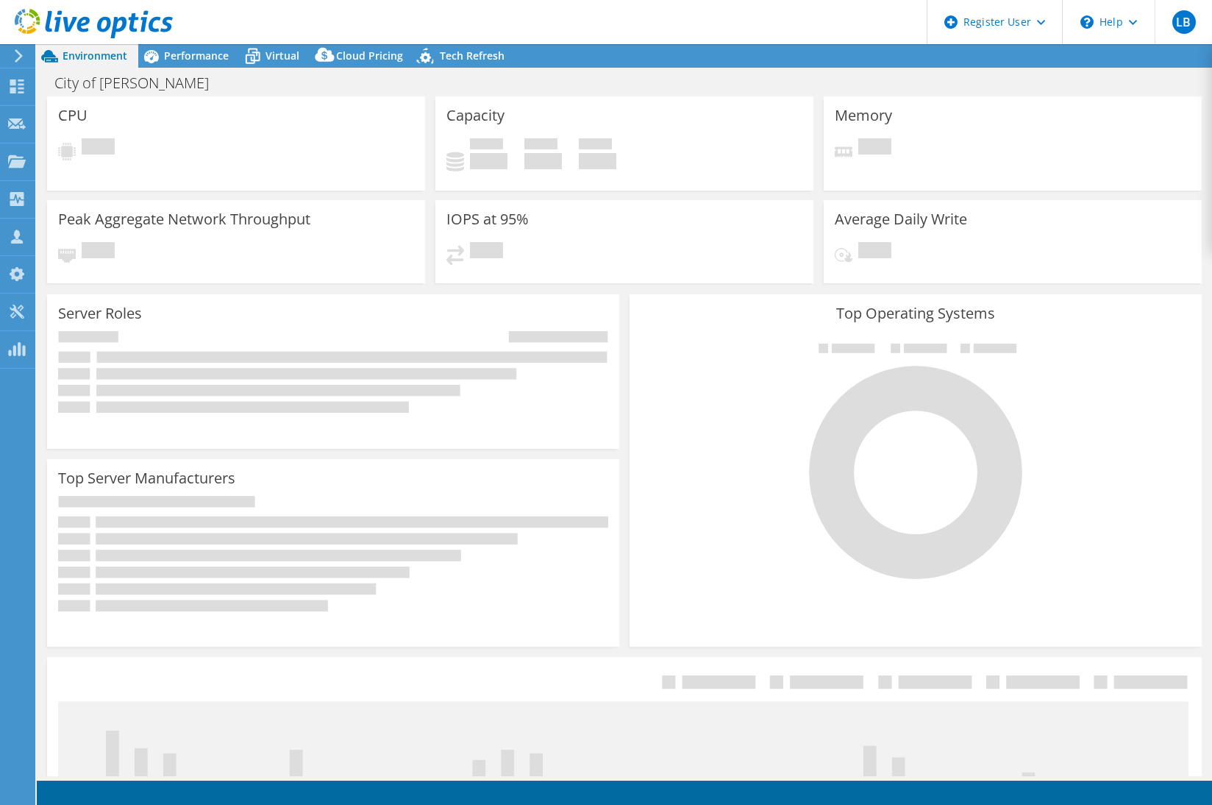
select select "USD"
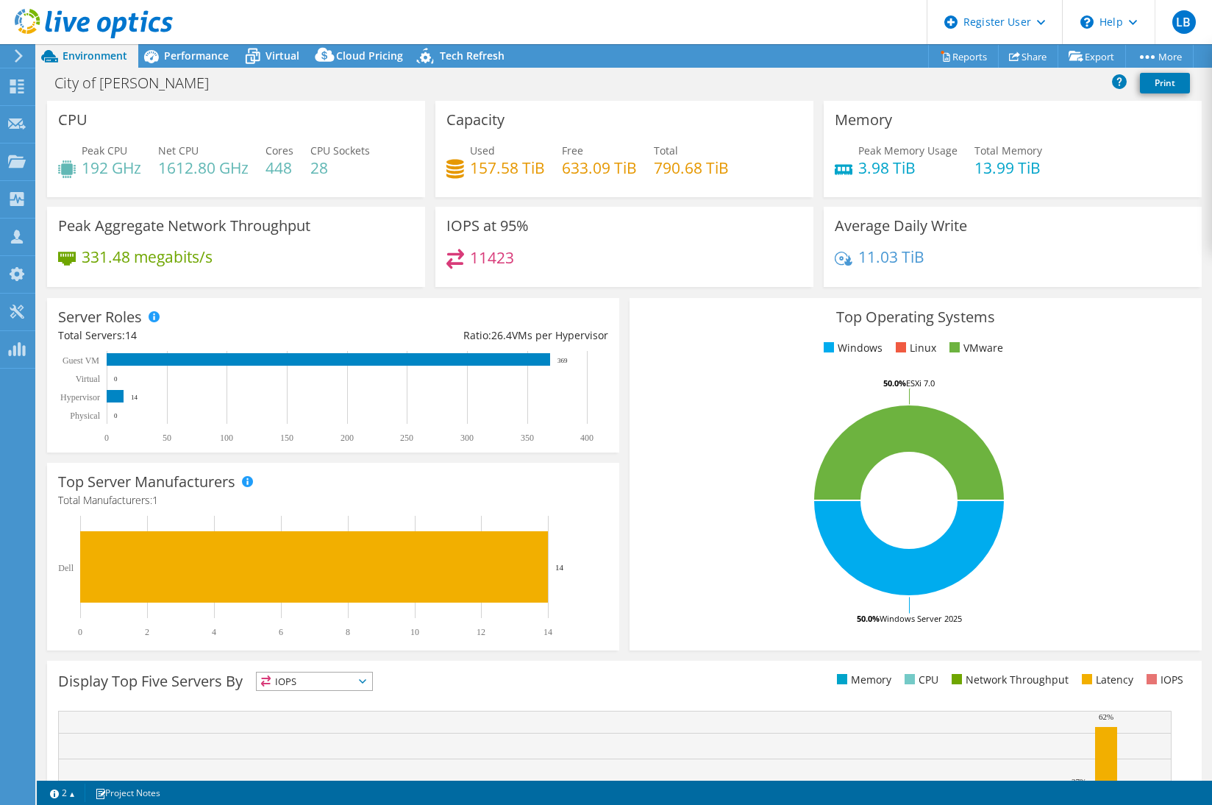
click at [625, 321] on div "Top Operating Systems Windows Linux VMware 50.0% Windows Server 2025 50.0% ESXi…" at bounding box center [916, 474] width 583 height 363
click at [943, 58] on icon at bounding box center [946, 57] width 7 height 9
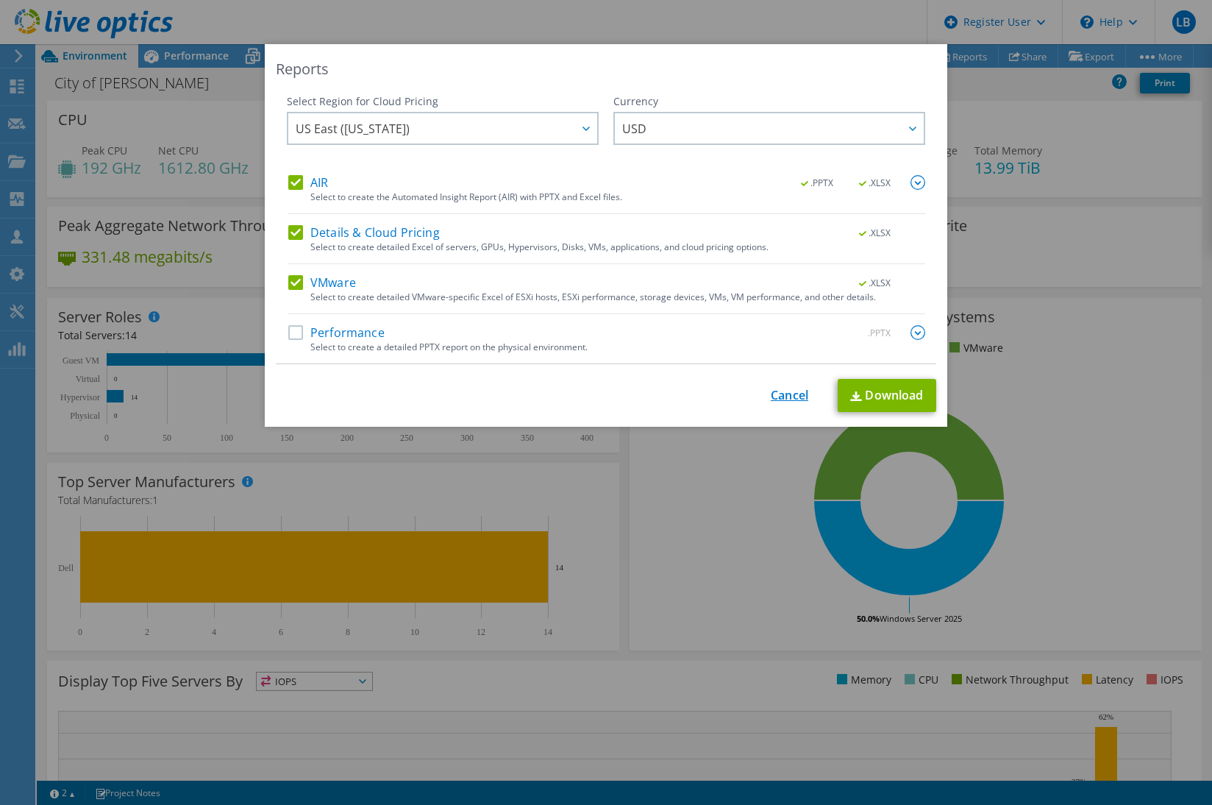
click at [780, 390] on link "Cancel" at bounding box center [790, 395] width 38 height 14
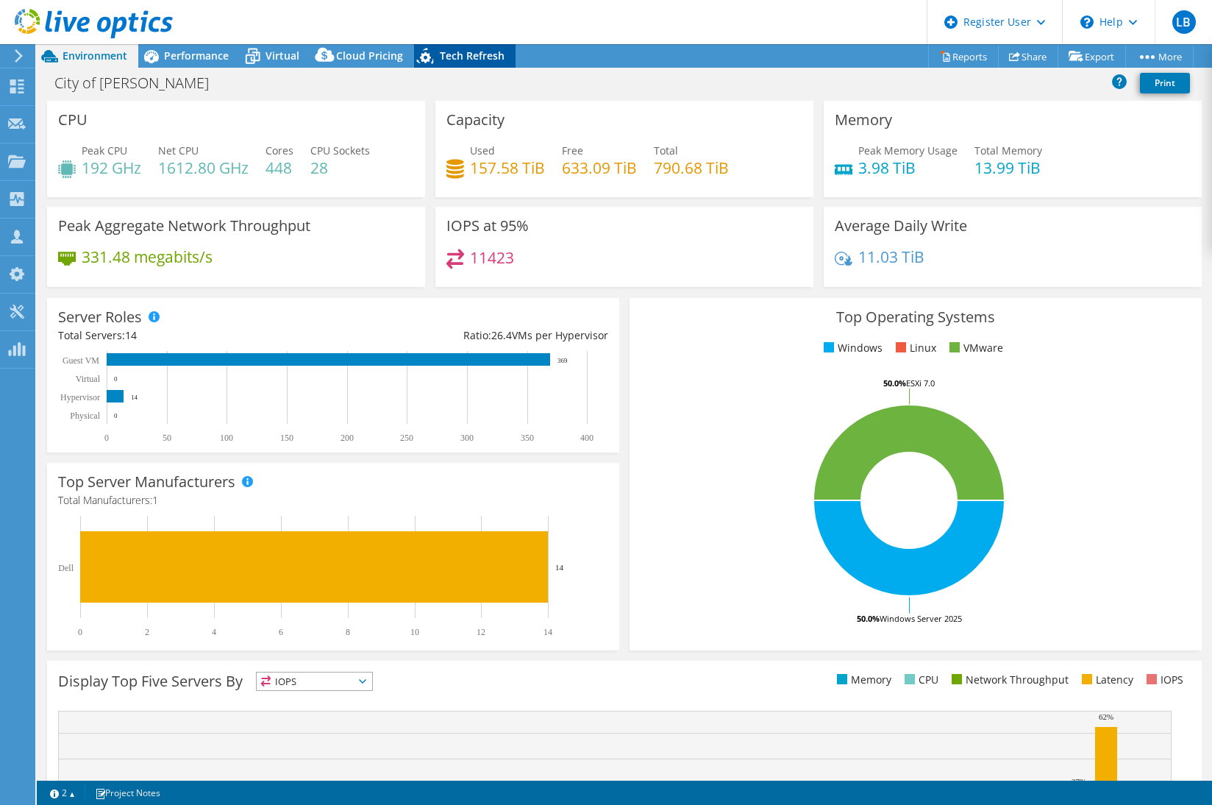
click at [444, 63] on div "Tech Refresh" at bounding box center [465, 56] width 102 height 24
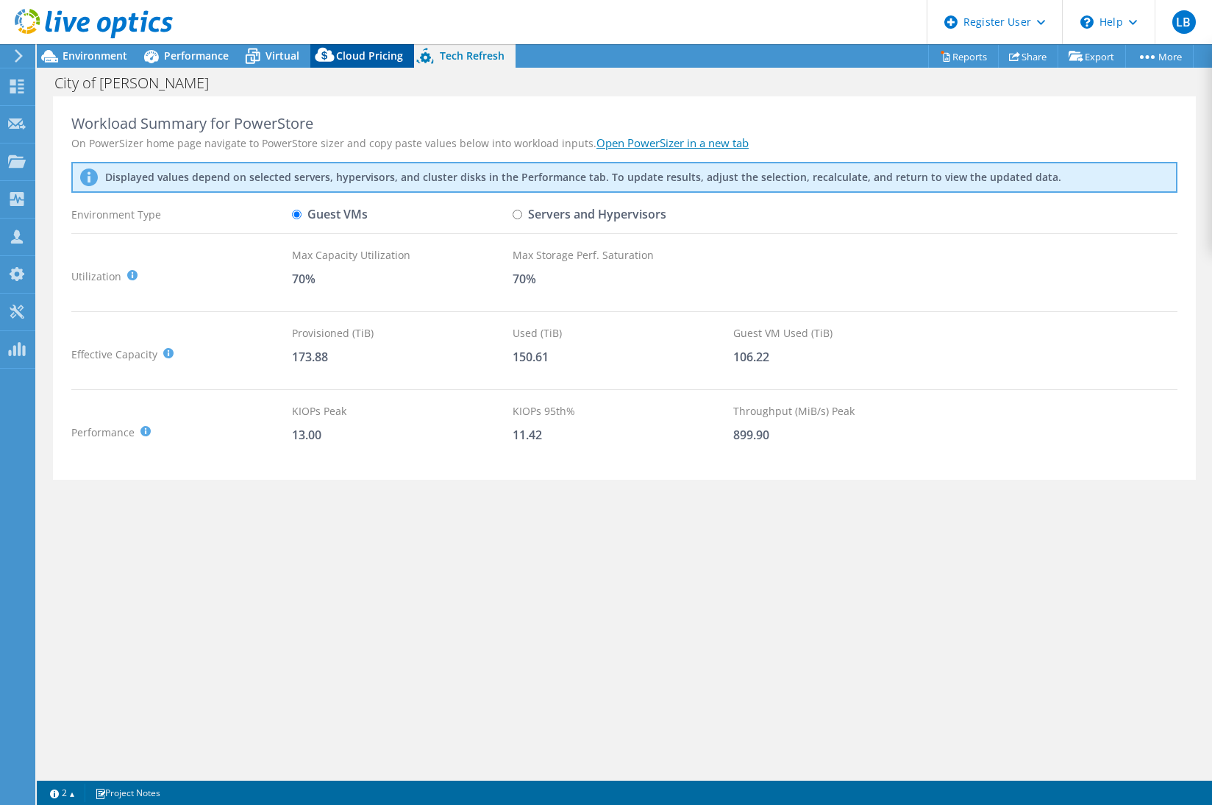
click at [369, 57] on span "Cloud Pricing" at bounding box center [369, 56] width 67 height 14
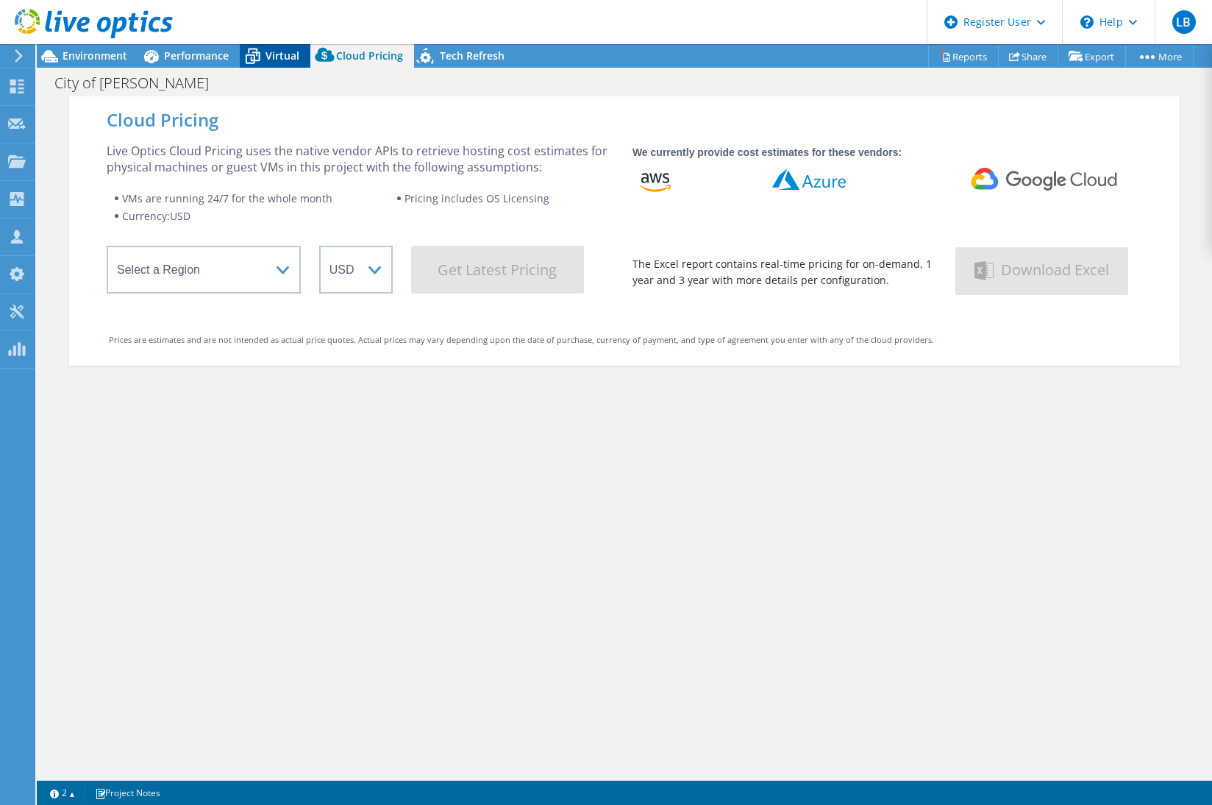
click at [249, 57] on icon at bounding box center [253, 56] width 26 height 26
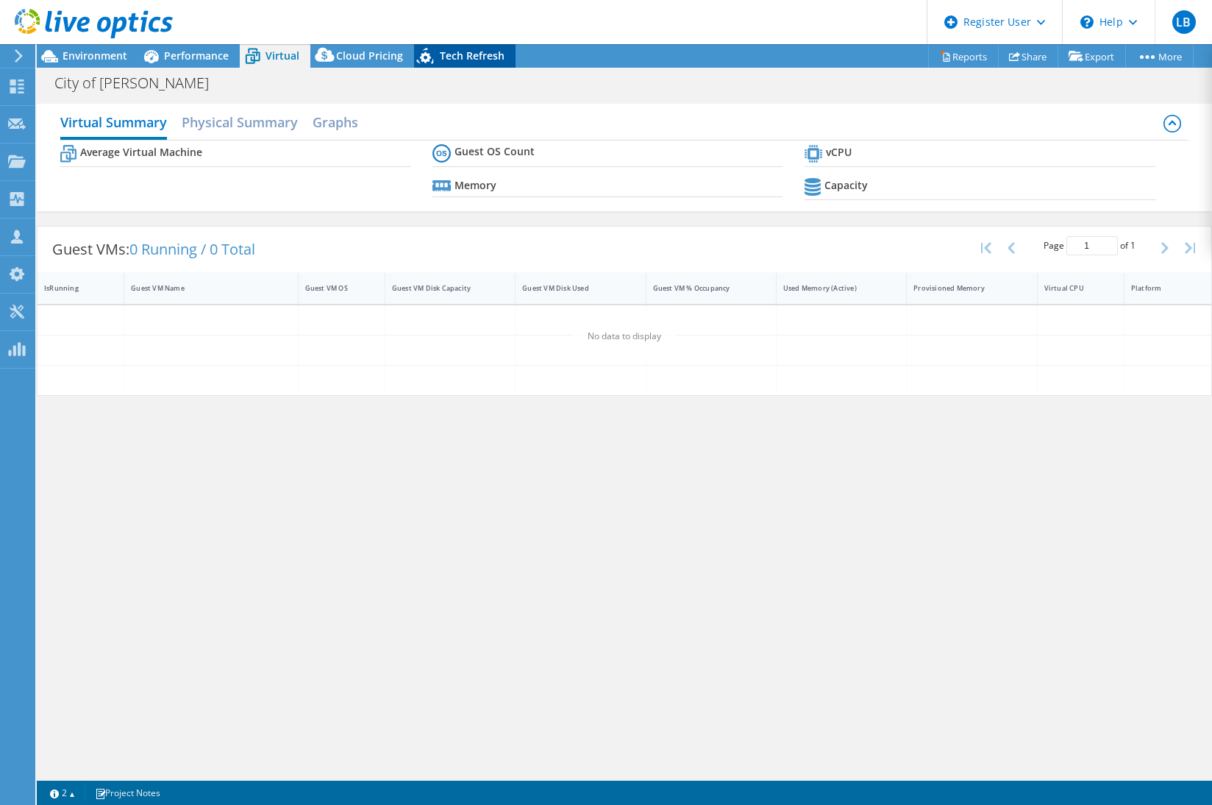
click at [444, 51] on span "Tech Refresh" at bounding box center [472, 56] width 65 height 14
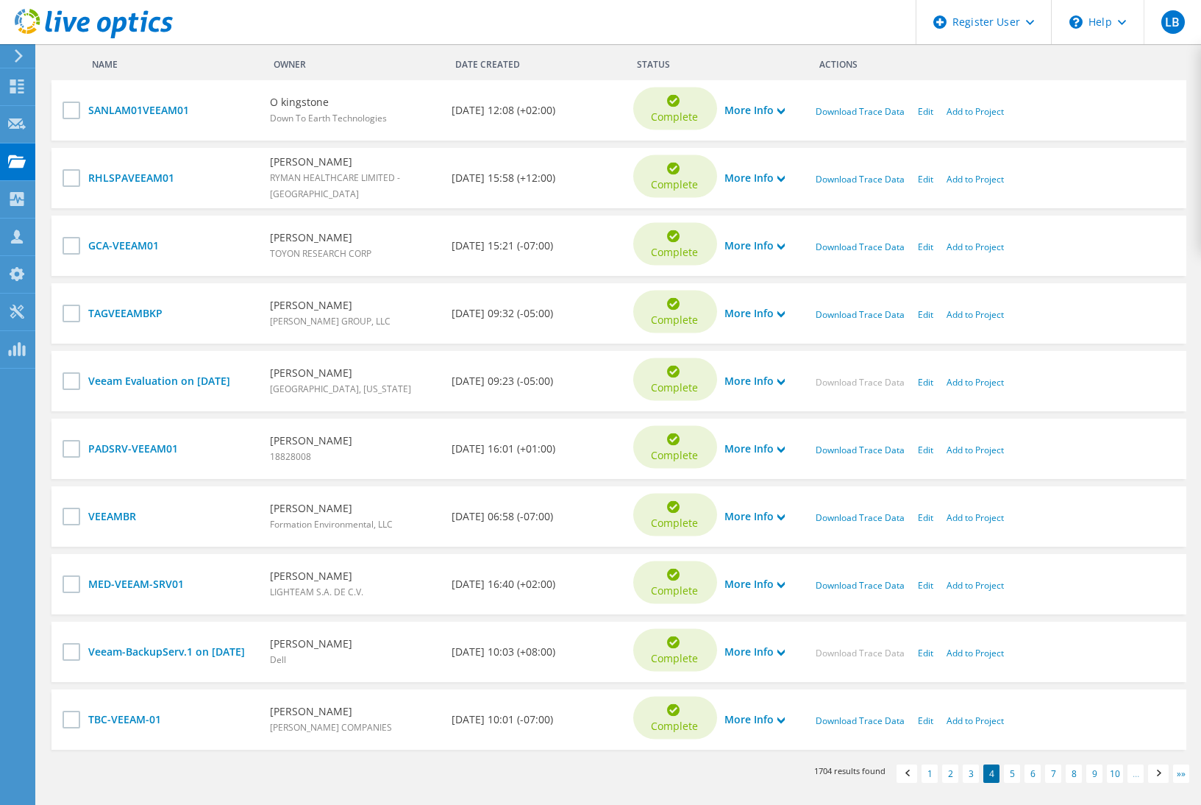
scroll to position [625, 0]
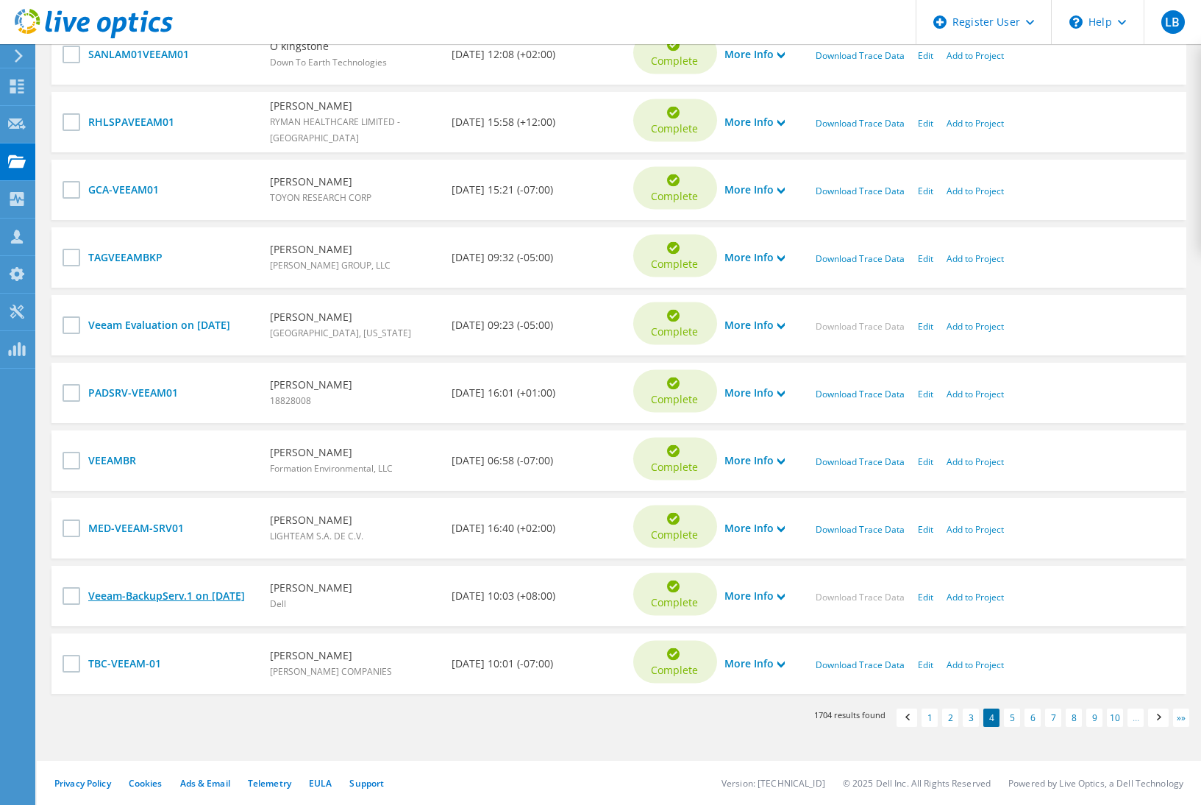
click at [155, 588] on link "Veeam-BackupServ.1 on [DATE]" at bounding box center [171, 596] width 167 height 16
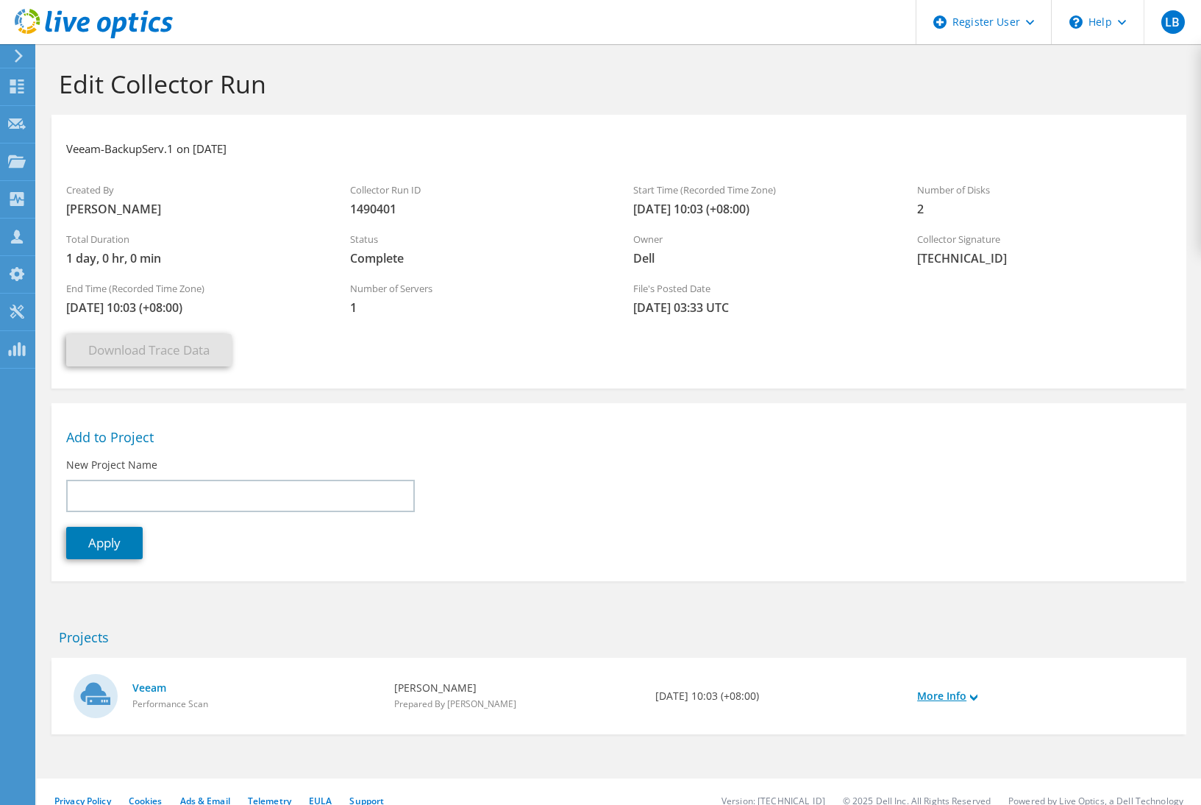
click at [953, 698] on link "More Info" at bounding box center [947, 696] width 60 height 16
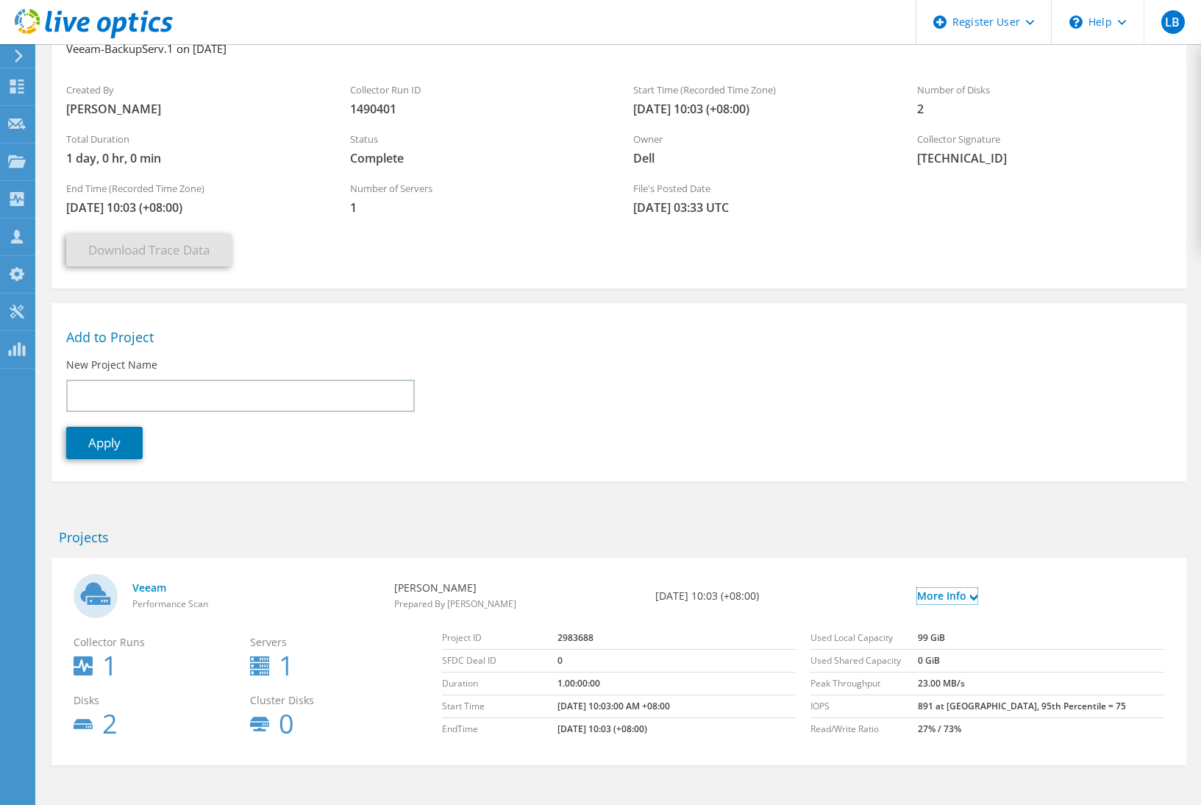
scroll to position [149, 0]
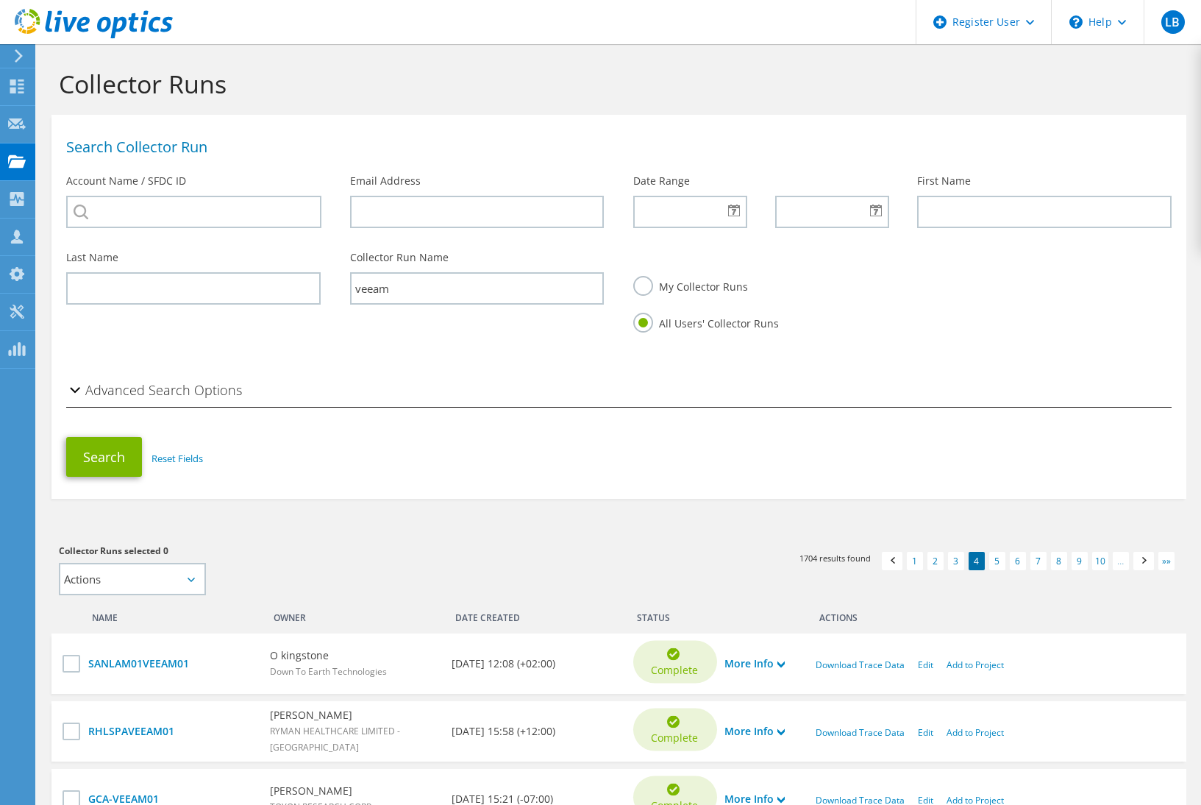
scroll to position [625, 0]
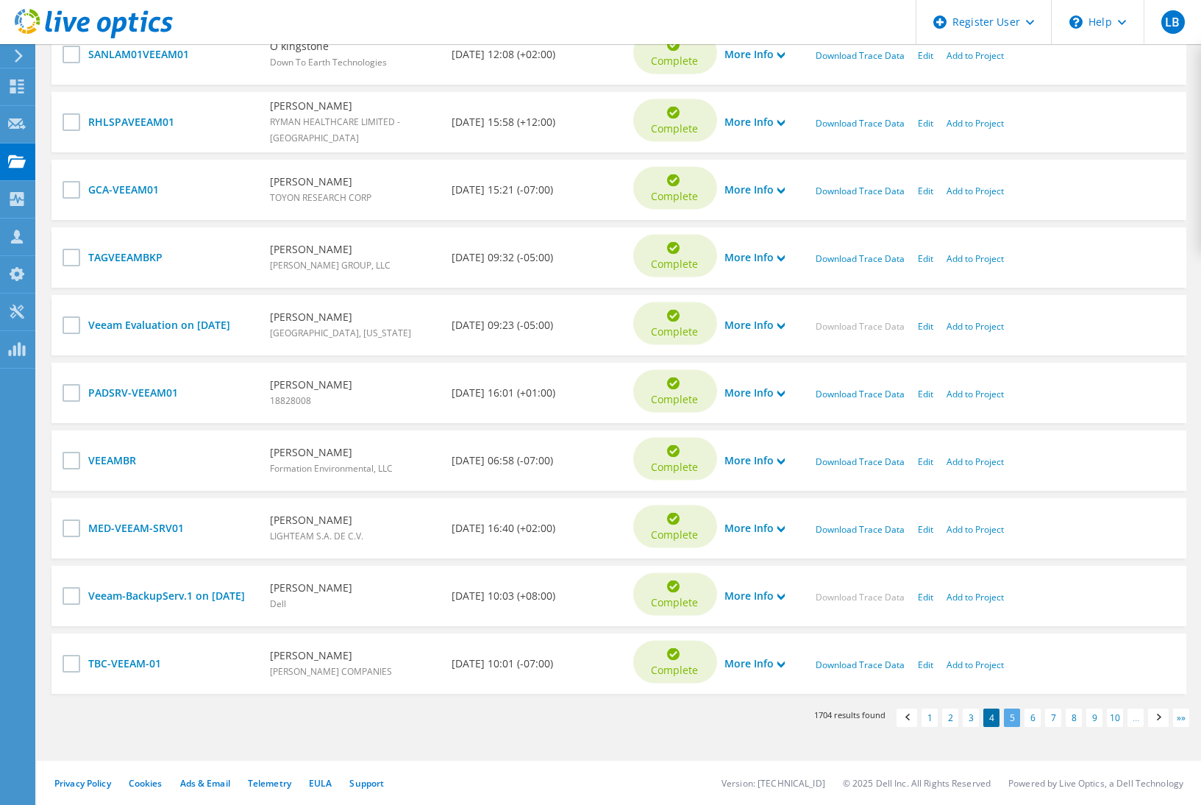
click at [1018, 724] on link "5" at bounding box center [1012, 718] width 16 height 18
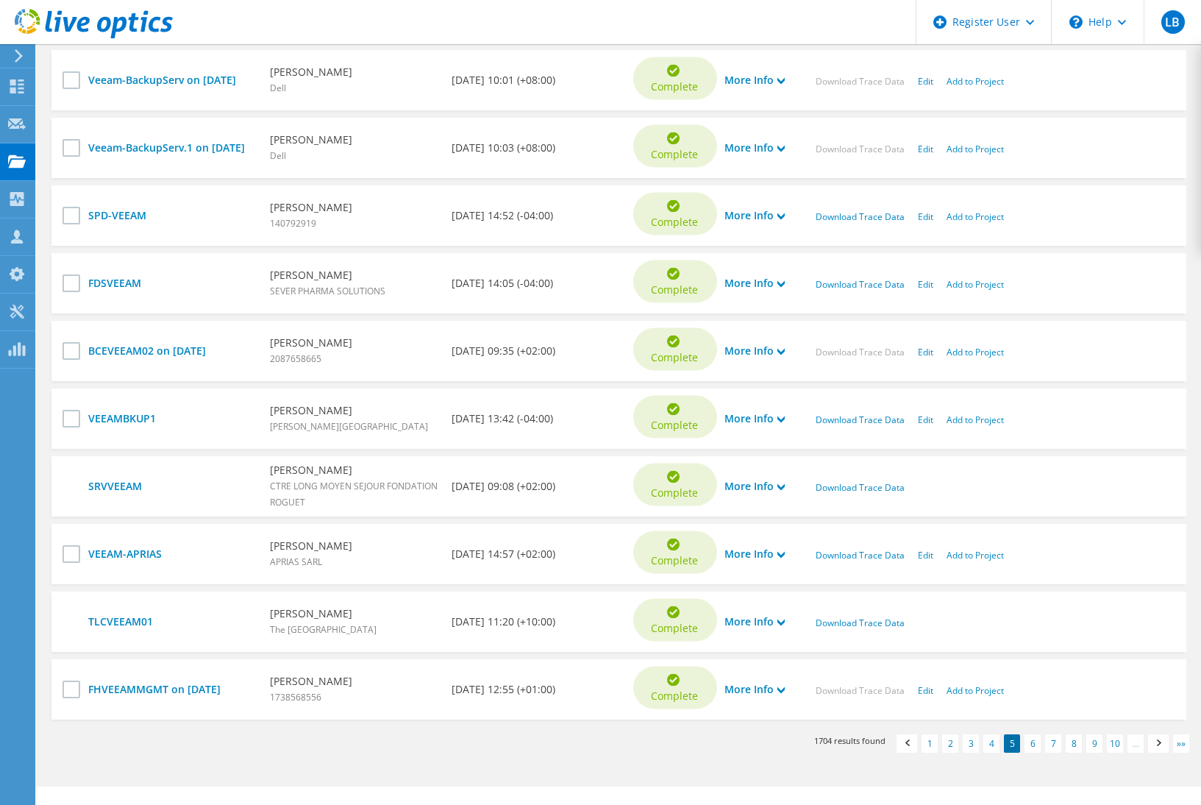
scroll to position [589, 0]
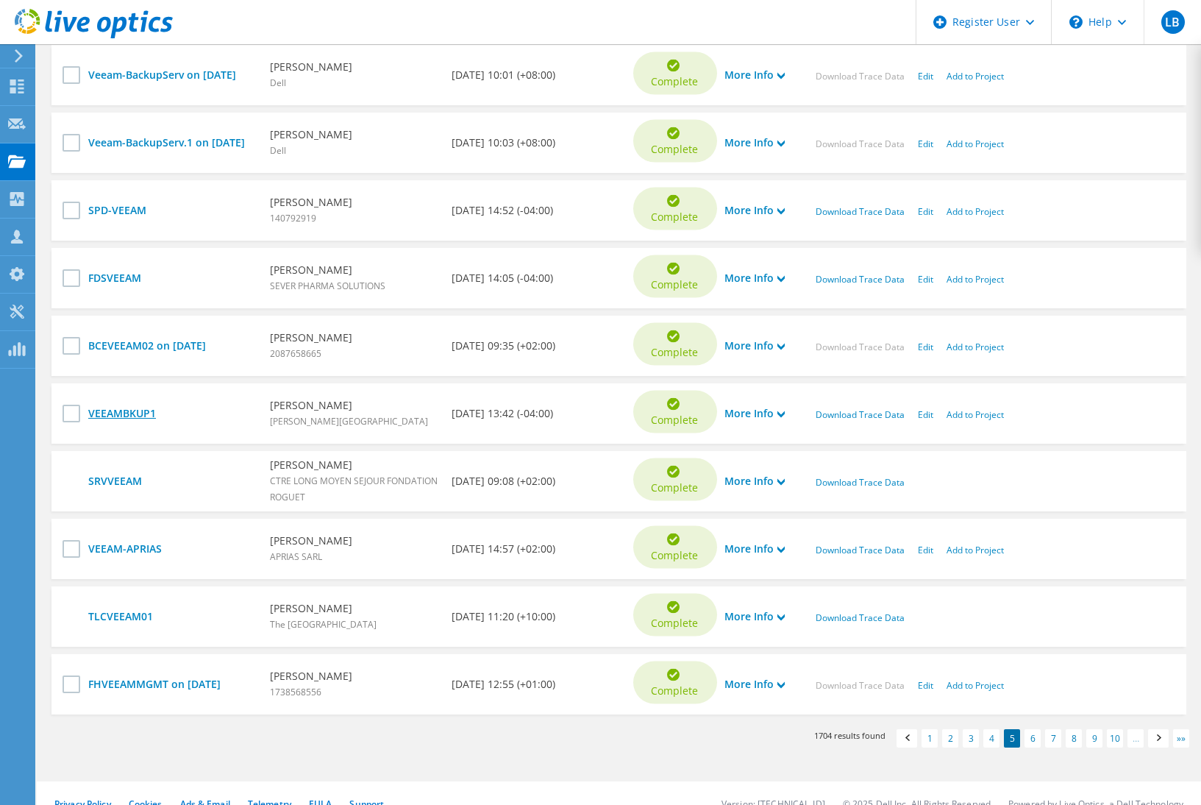
click at [135, 422] on link "VEEAMBKUP1" at bounding box center [171, 413] width 167 height 16
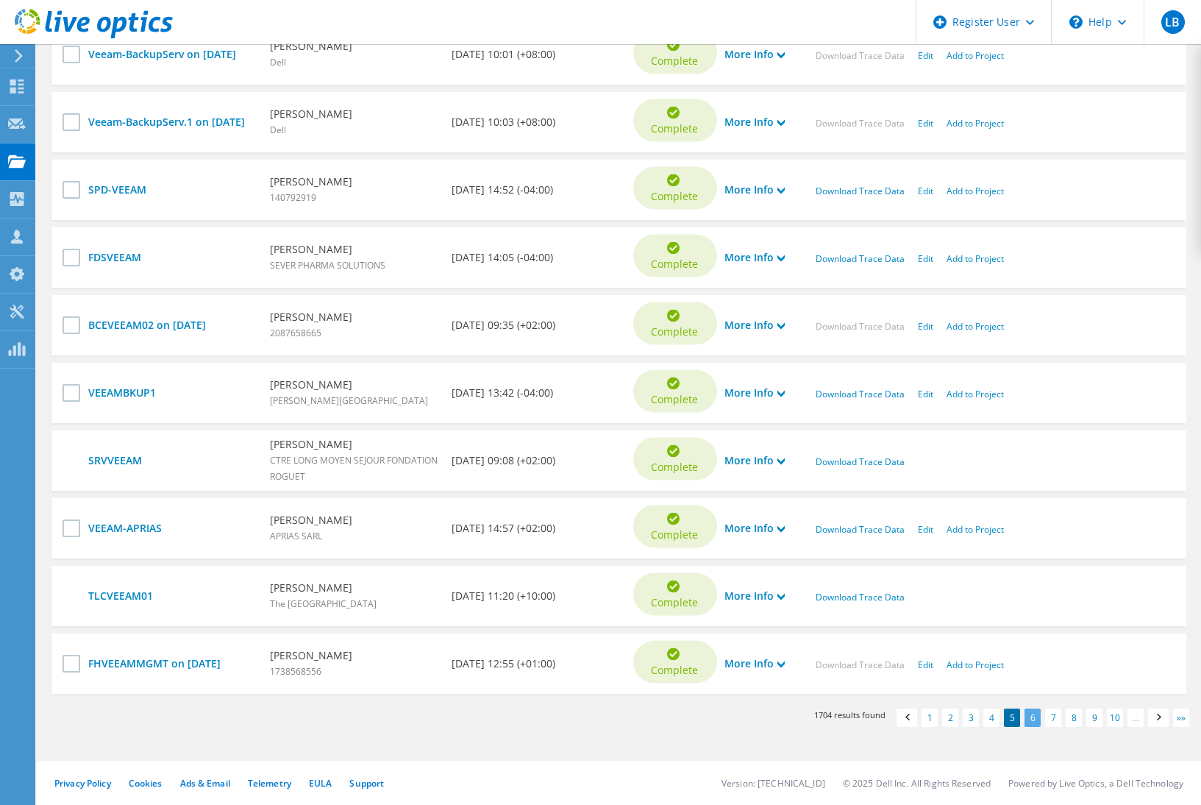
click at [1025, 717] on link "6" at bounding box center [1033, 718] width 16 height 18
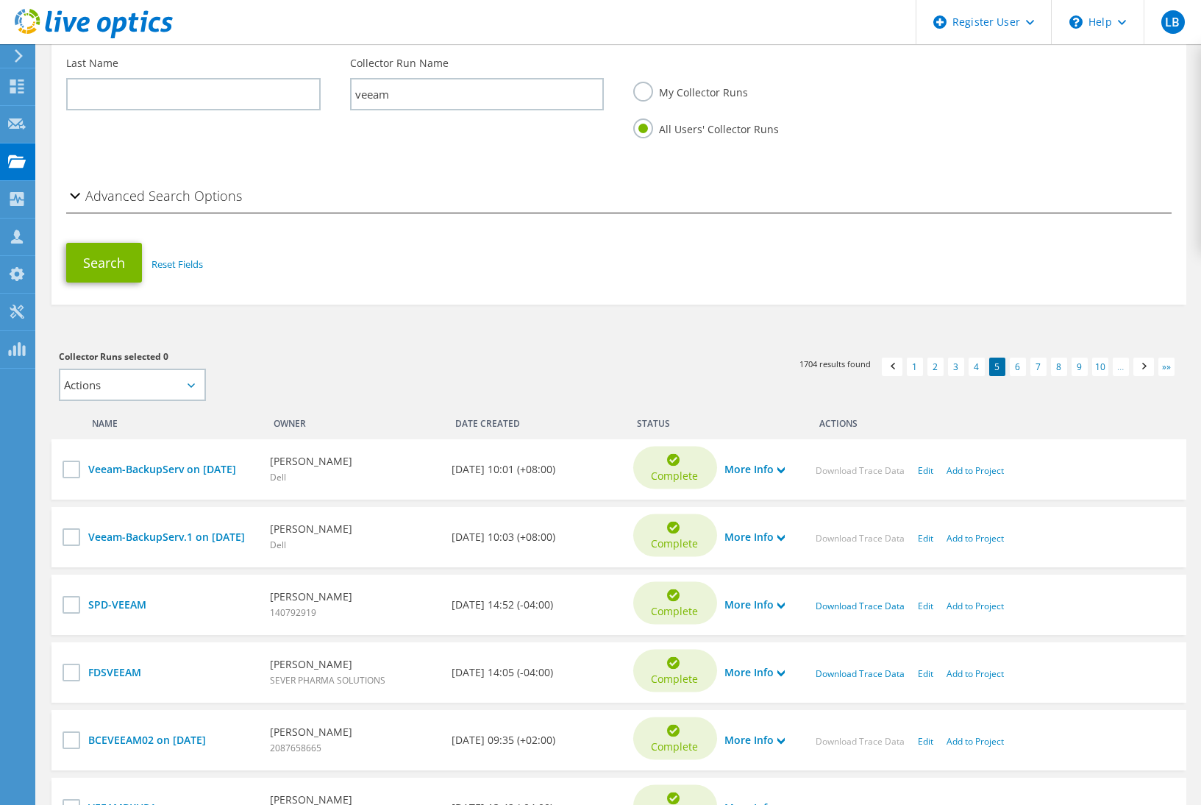
scroll to position [184, 0]
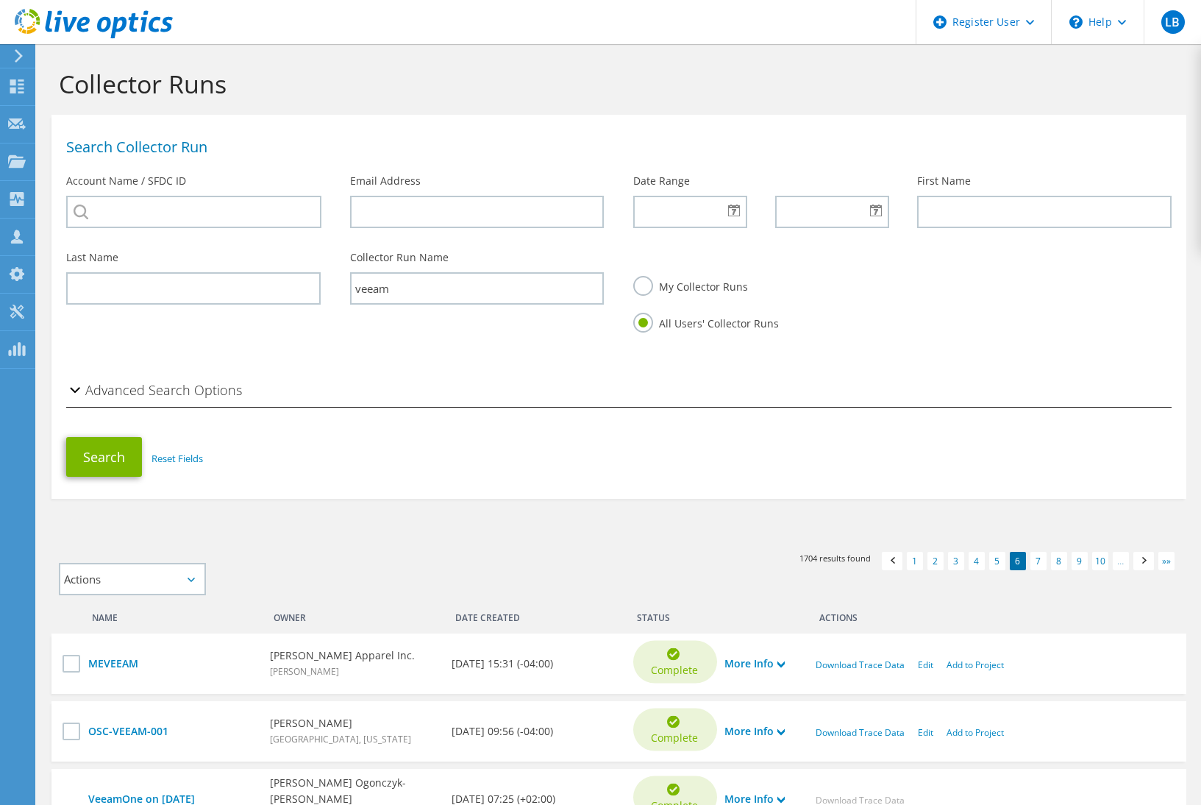
click at [1110, 27] on div "\n Help" at bounding box center [1097, 22] width 93 height 44
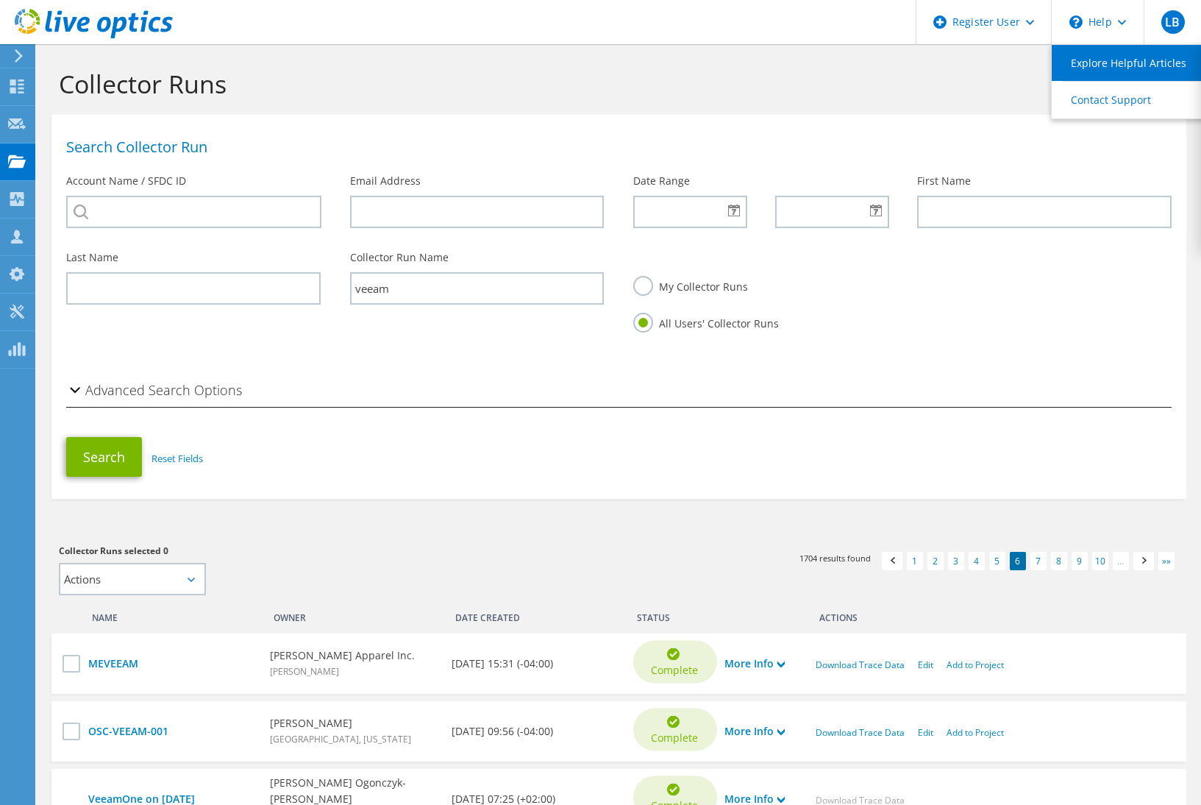
click at [1123, 62] on link "Explore Helpful Articles" at bounding box center [1134, 63] width 164 height 36
